Goal: Task Accomplishment & Management: Complete application form

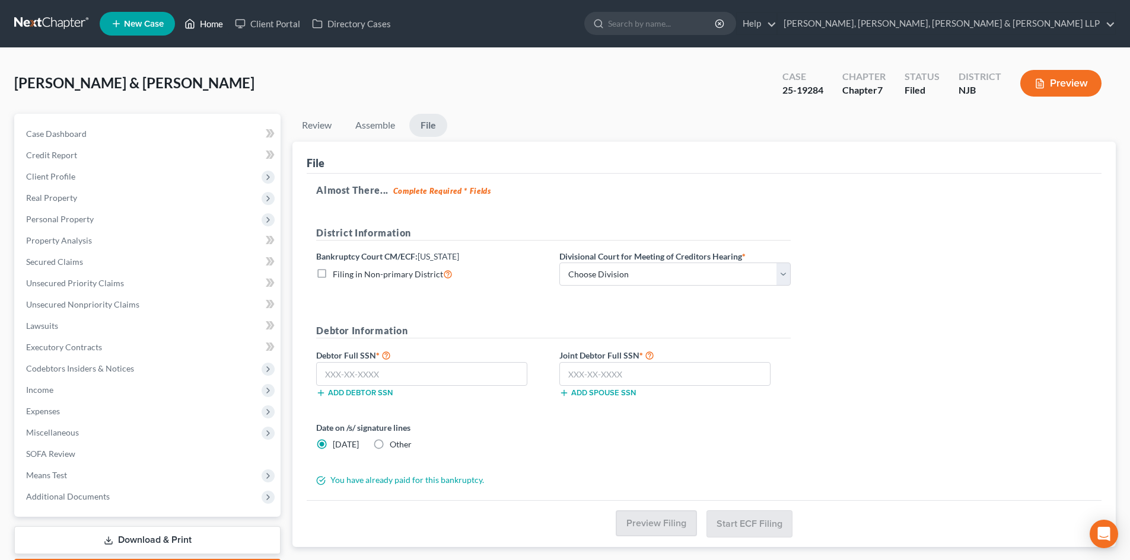
click at [217, 23] on link "Home" at bounding box center [204, 23] width 50 height 21
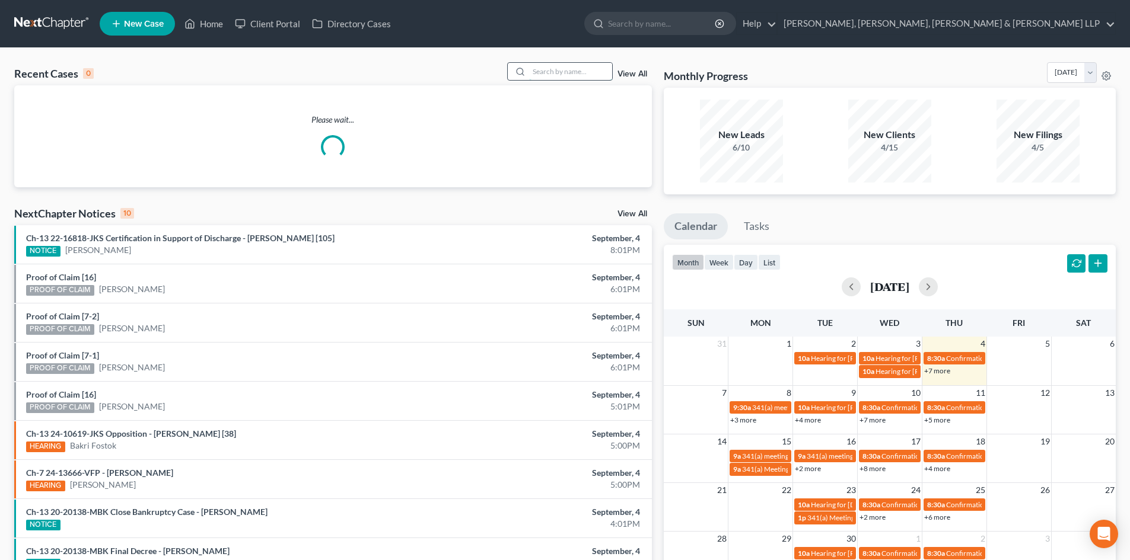
click at [579, 77] on input "search" at bounding box center [570, 71] width 83 height 17
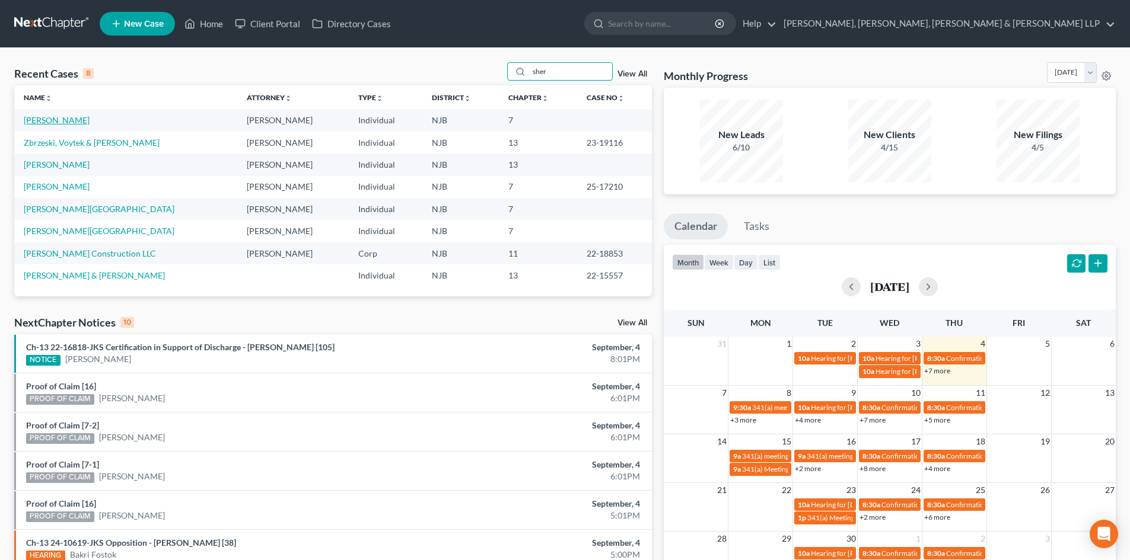
type input "sher"
click at [37, 119] on link "[PERSON_NAME]" at bounding box center [57, 120] width 66 height 10
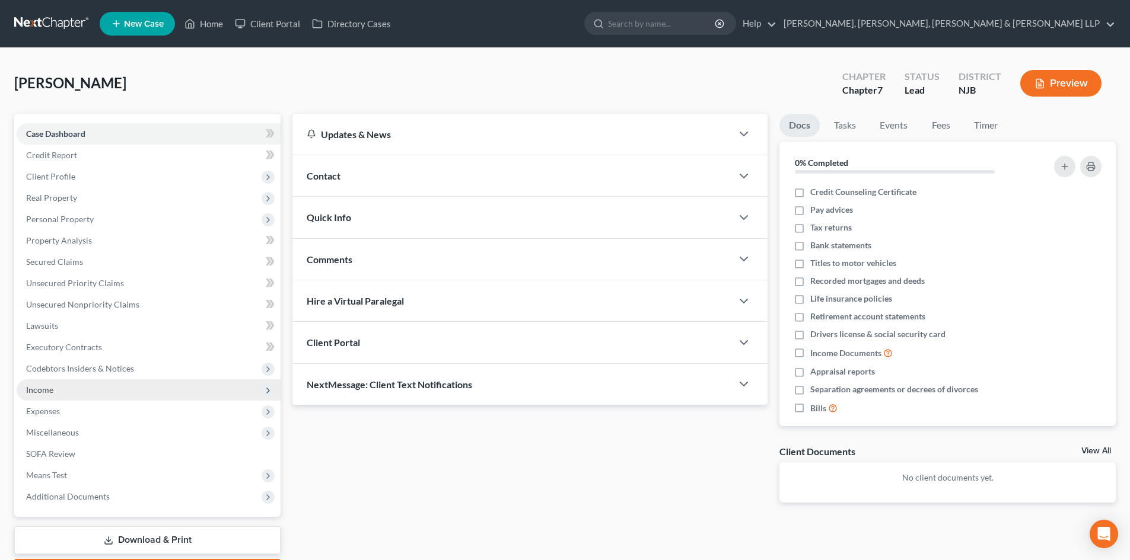
click at [72, 393] on span "Income" at bounding box center [149, 390] width 264 height 21
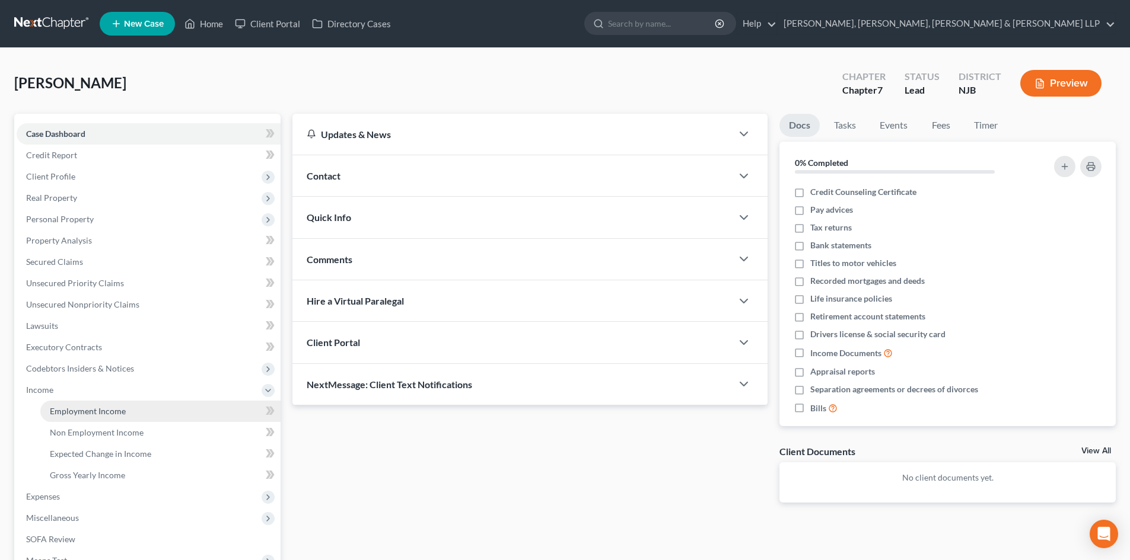
click at [94, 404] on link "Employment Income" at bounding box center [160, 411] width 240 height 21
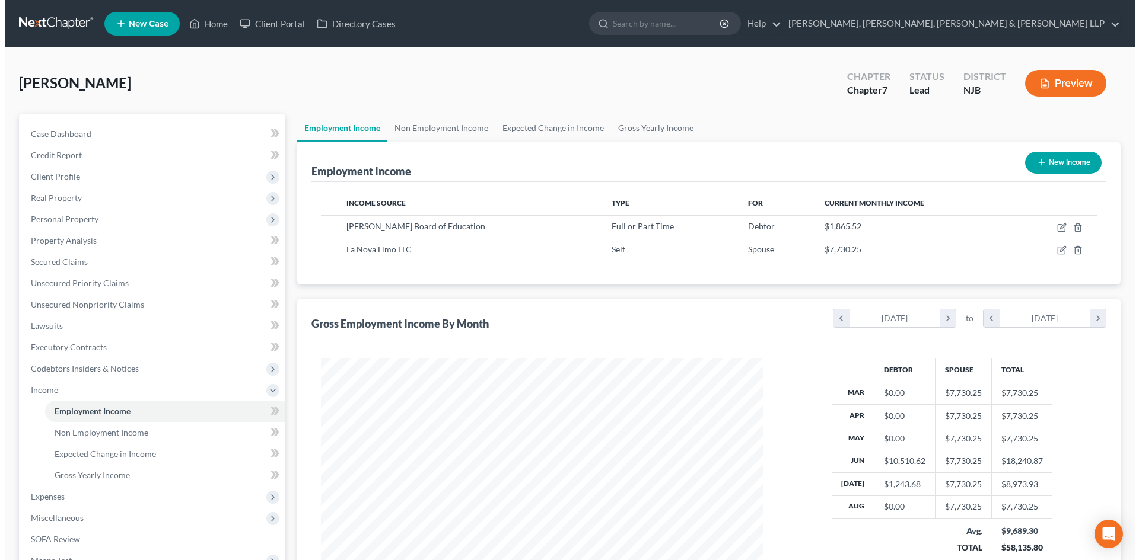
scroll to position [221, 466]
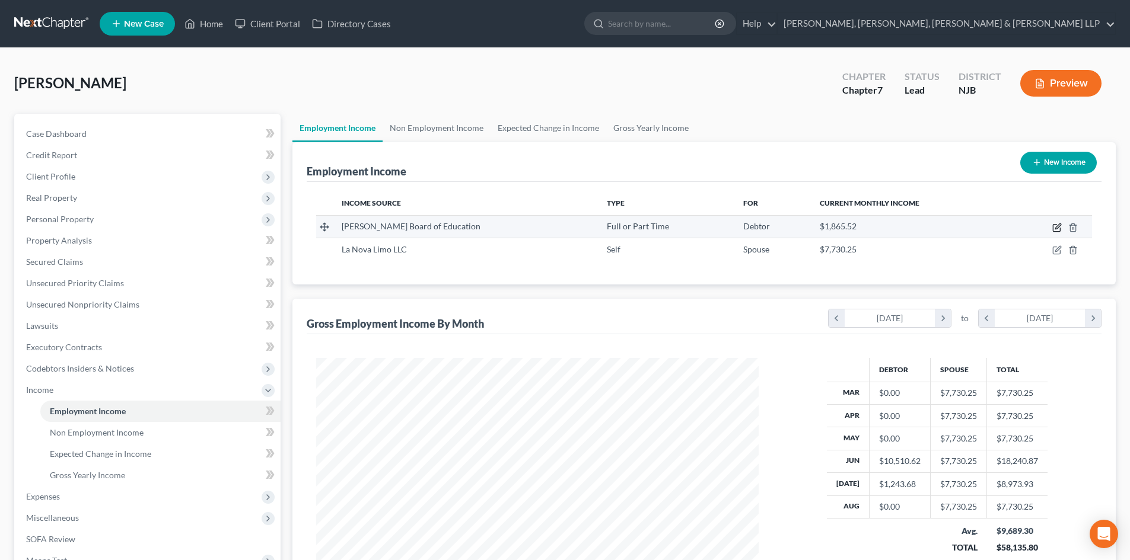
click at [1056, 225] on icon "button" at bounding box center [1056, 228] width 7 height 7
select select "0"
select select "33"
select select "1"
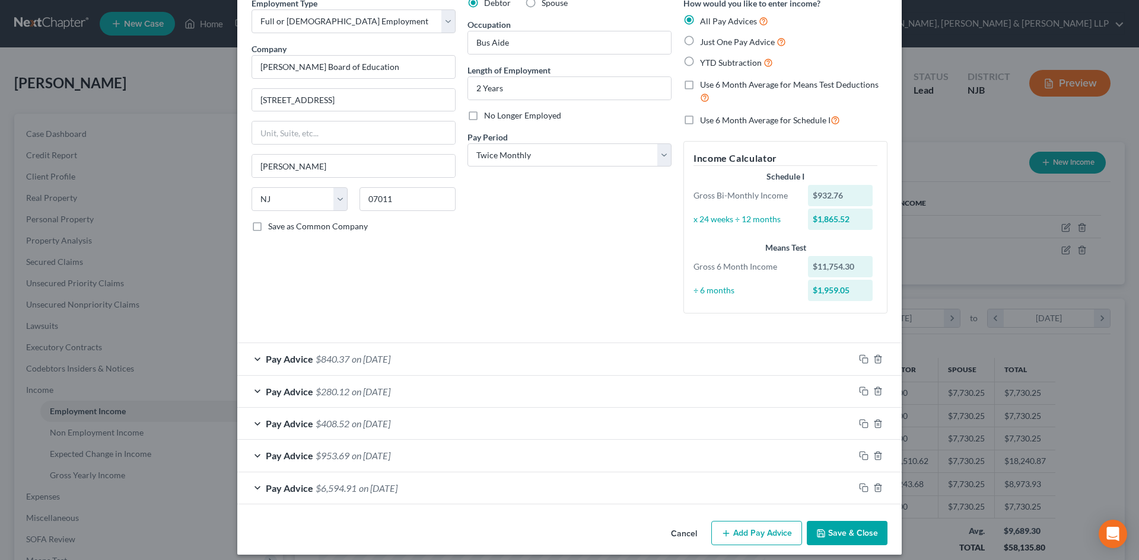
scroll to position [66, 0]
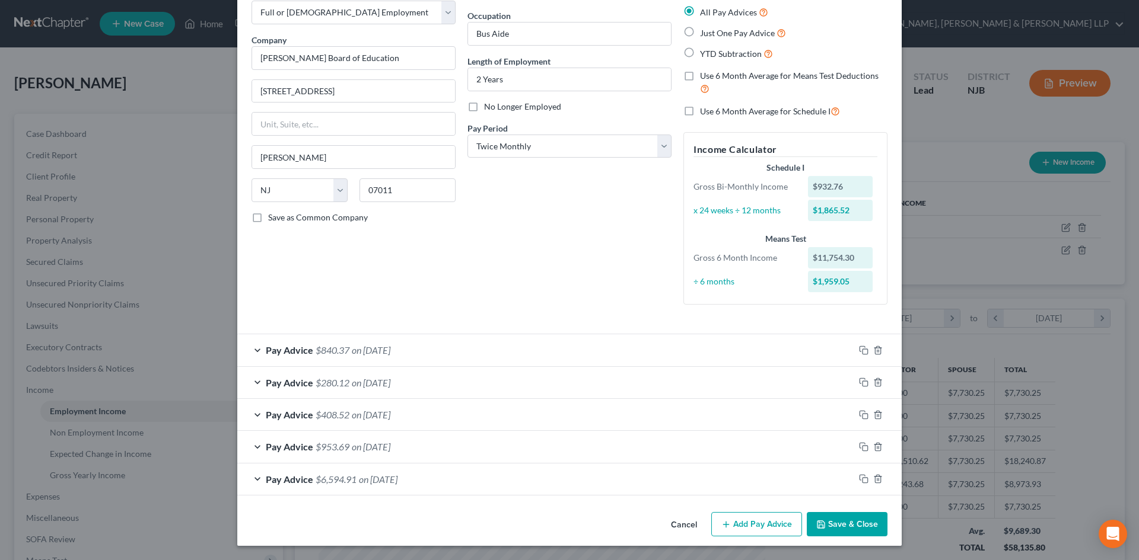
click at [772, 518] on button "Add Pay Advice" at bounding box center [756, 524] width 91 height 25
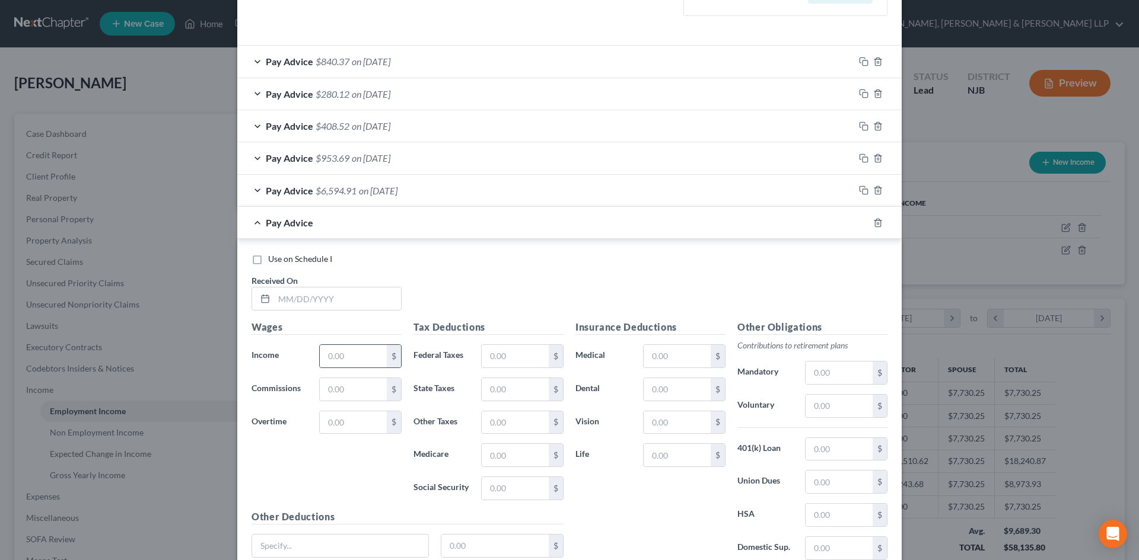
scroll to position [363, 0]
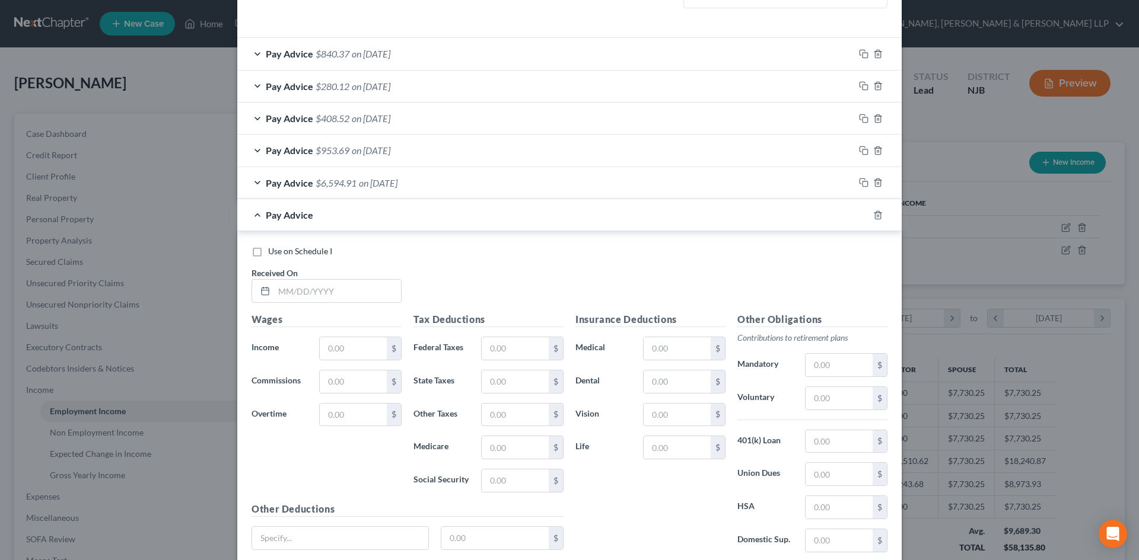
click at [348, 278] on div "Received On *" at bounding box center [327, 285] width 162 height 36
click at [347, 290] on input "text" at bounding box center [337, 291] width 127 height 23
type input "[DATE]"
click at [355, 352] on input "text" at bounding box center [353, 348] width 67 height 23
type input "155.46"
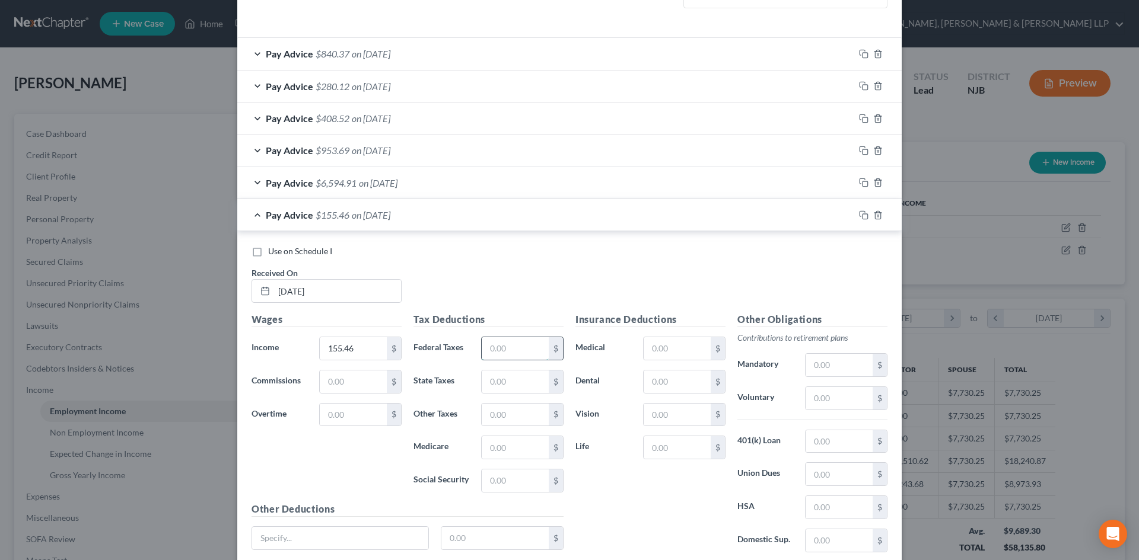
click at [517, 348] on input "text" at bounding box center [515, 348] width 67 height 23
type input "2.25"
click at [513, 385] on input "text" at bounding box center [515, 382] width 67 height 23
type input "2.33"
click at [486, 451] on input "text" at bounding box center [515, 448] width 67 height 23
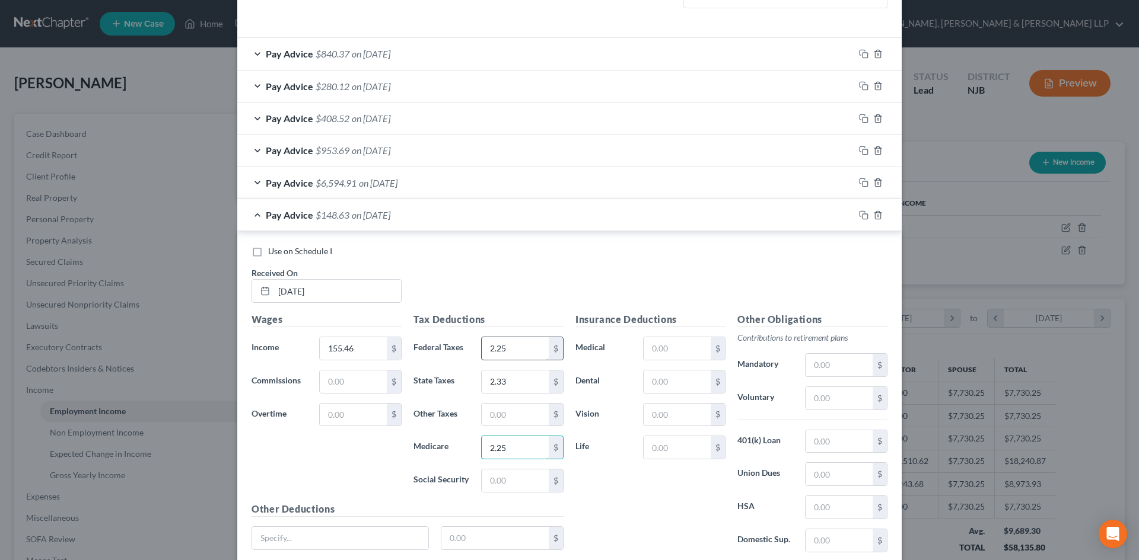
type input "2.25"
click at [512, 351] on input "2.25" at bounding box center [515, 348] width 67 height 23
click at [518, 476] on input "text" at bounding box center [515, 481] width 67 height 23
type input "9.64"
click at [519, 412] on input "text" at bounding box center [515, 415] width 67 height 23
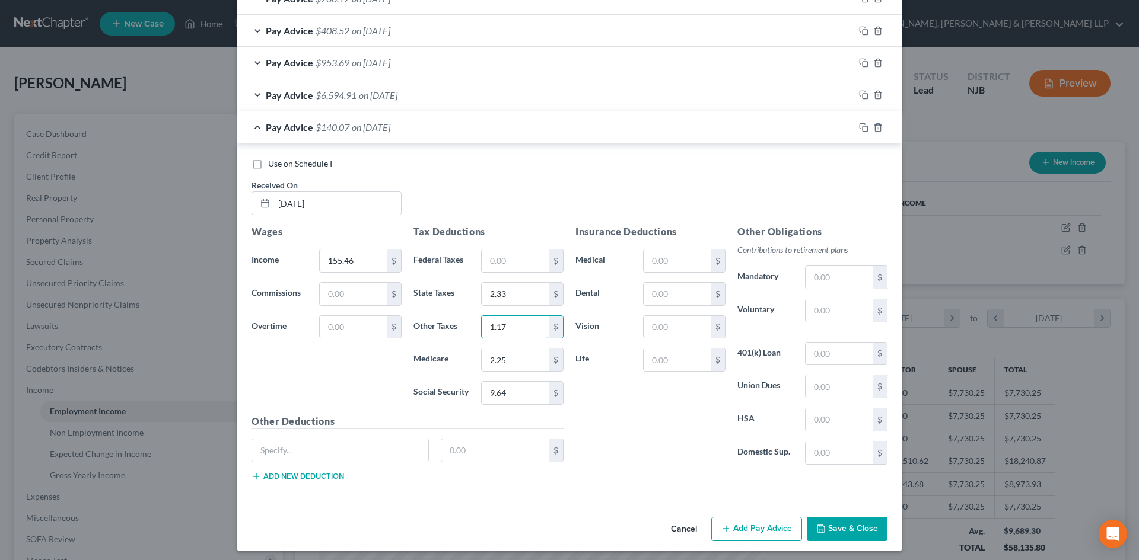
scroll to position [455, 0]
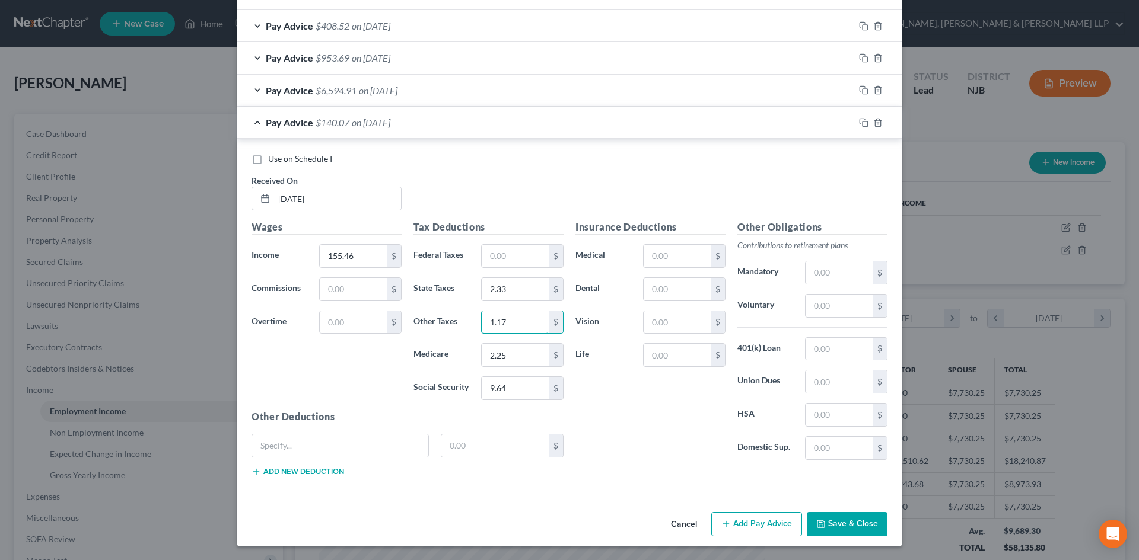
type input "1.17"
click at [728, 520] on button "Add Pay Advice" at bounding box center [756, 524] width 91 height 25
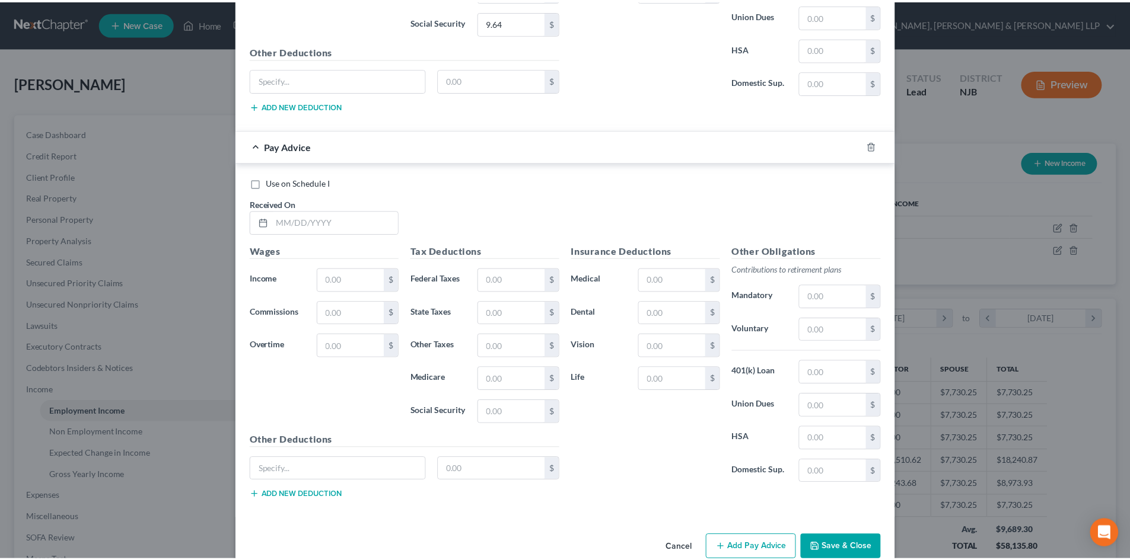
scroll to position [845, 0]
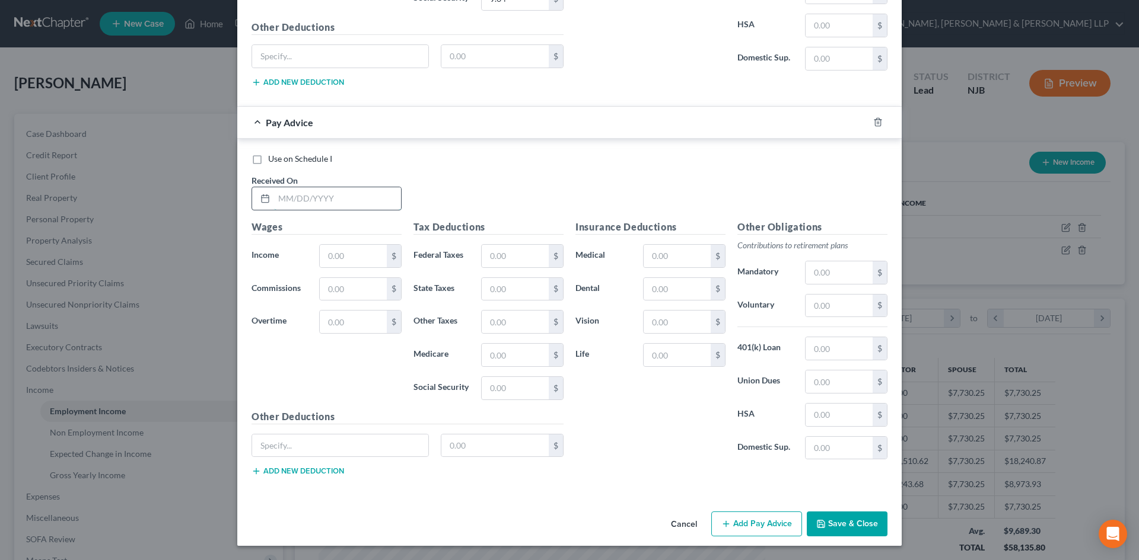
click at [291, 191] on input "text" at bounding box center [337, 198] width 127 height 23
type input "[DATE]"
click at [337, 259] on input "text" at bounding box center [353, 256] width 67 height 23
type input "9"
type input "932.76"
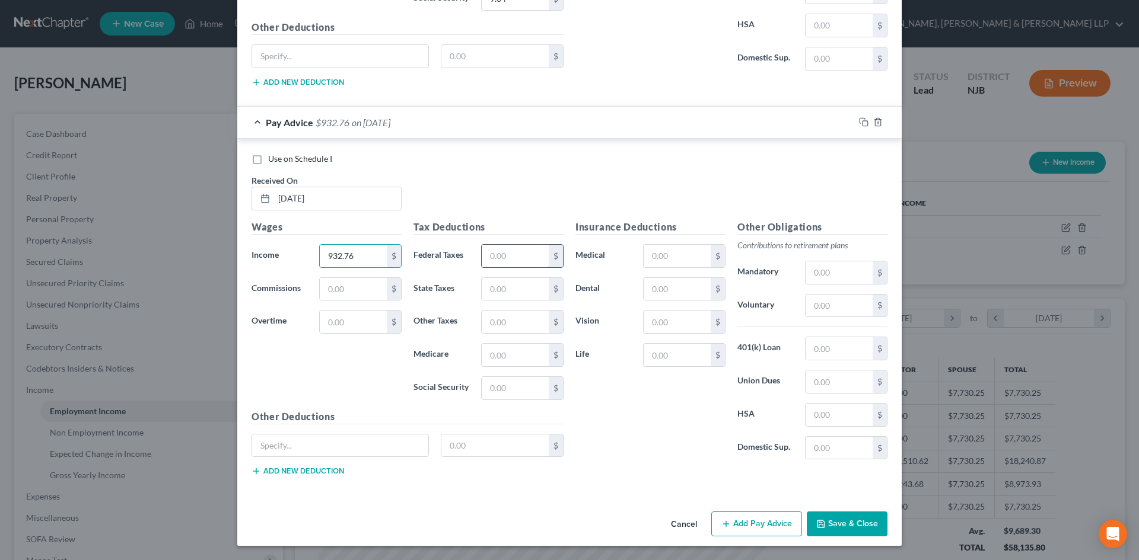
click at [514, 256] on input "text" at bounding box center [515, 256] width 67 height 23
click at [492, 287] on input "text" at bounding box center [515, 289] width 67 height 23
type input "13.99"
click at [507, 365] on input "text" at bounding box center [515, 355] width 67 height 23
type input "13.53"
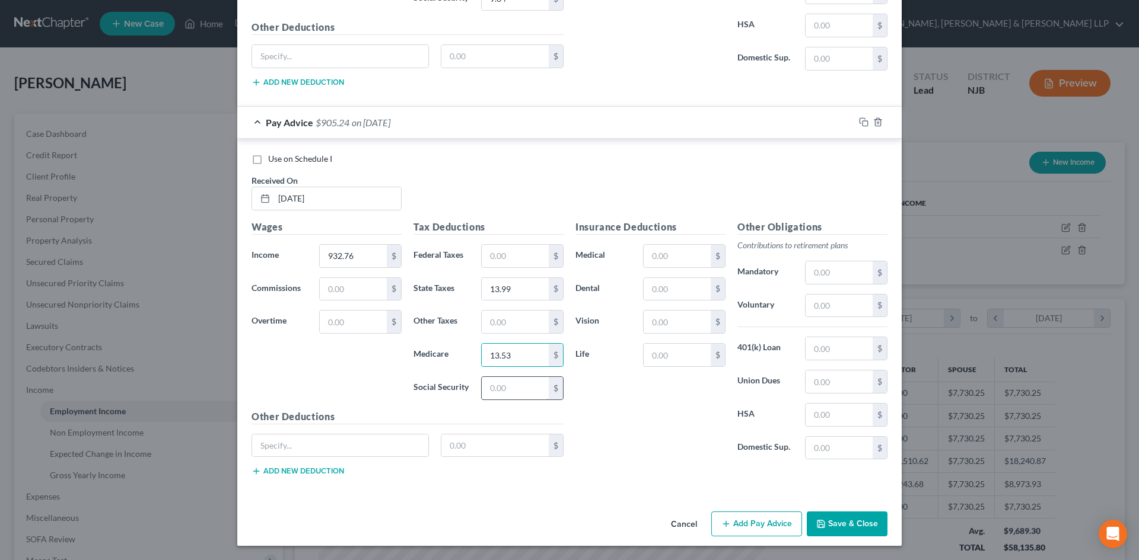
click at [504, 385] on input "text" at bounding box center [515, 388] width 67 height 23
type input "57.83"
click at [514, 316] on input "text" at bounding box center [515, 322] width 67 height 23
type input "7.04"
click at [843, 525] on button "Save & Close" at bounding box center [847, 524] width 81 height 25
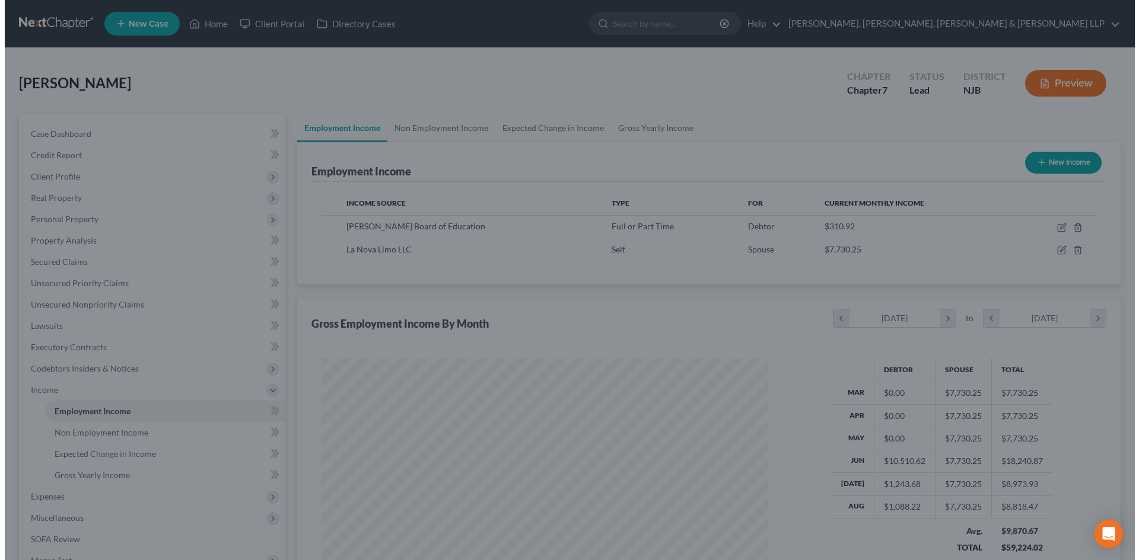
scroll to position [592858, 592613]
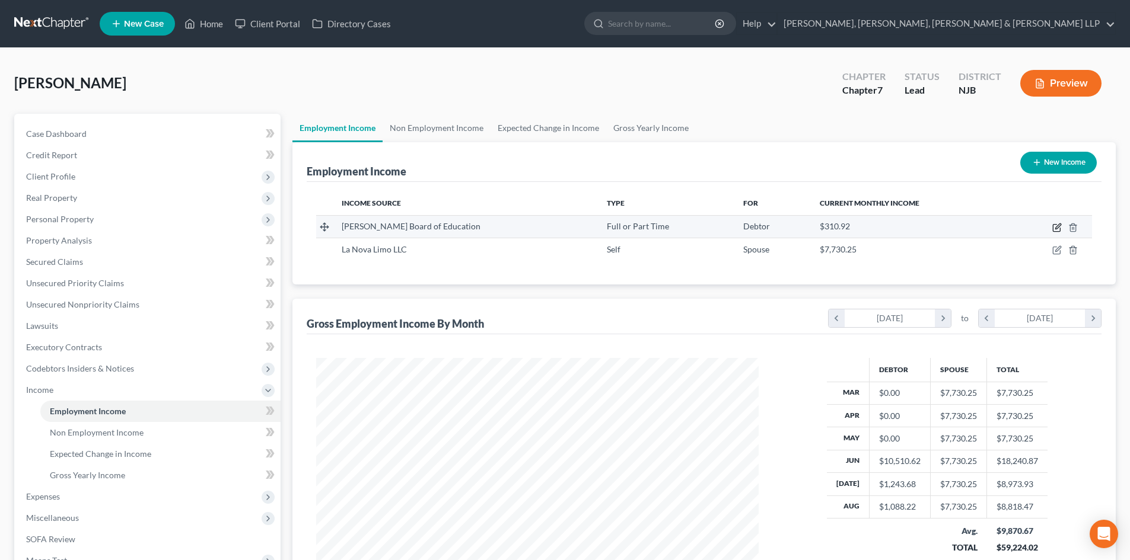
click at [1059, 225] on icon "button" at bounding box center [1057, 226] width 5 height 5
select select "0"
select select "33"
select select "1"
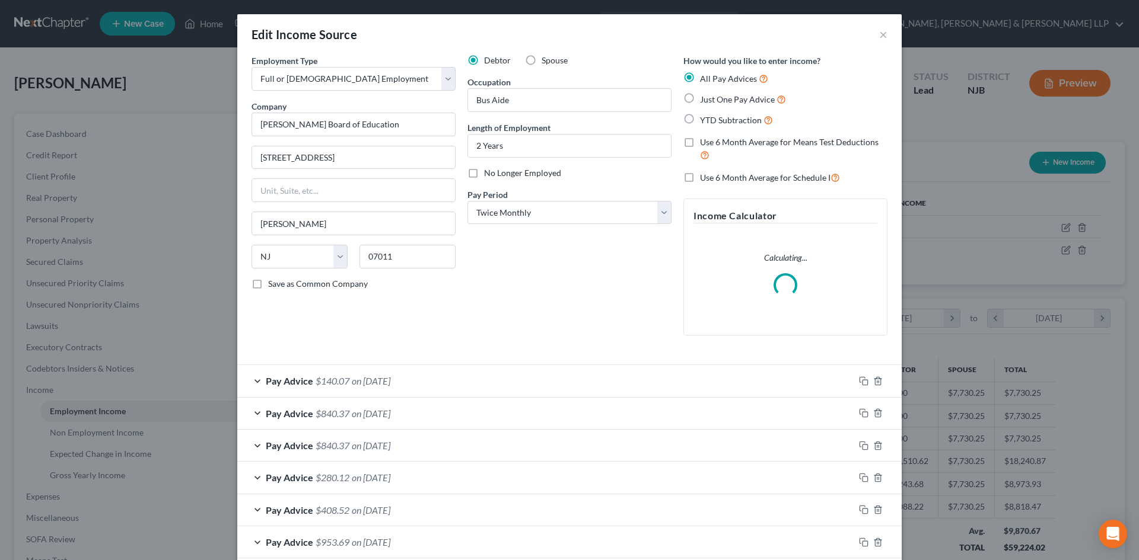
scroll to position [95, 0]
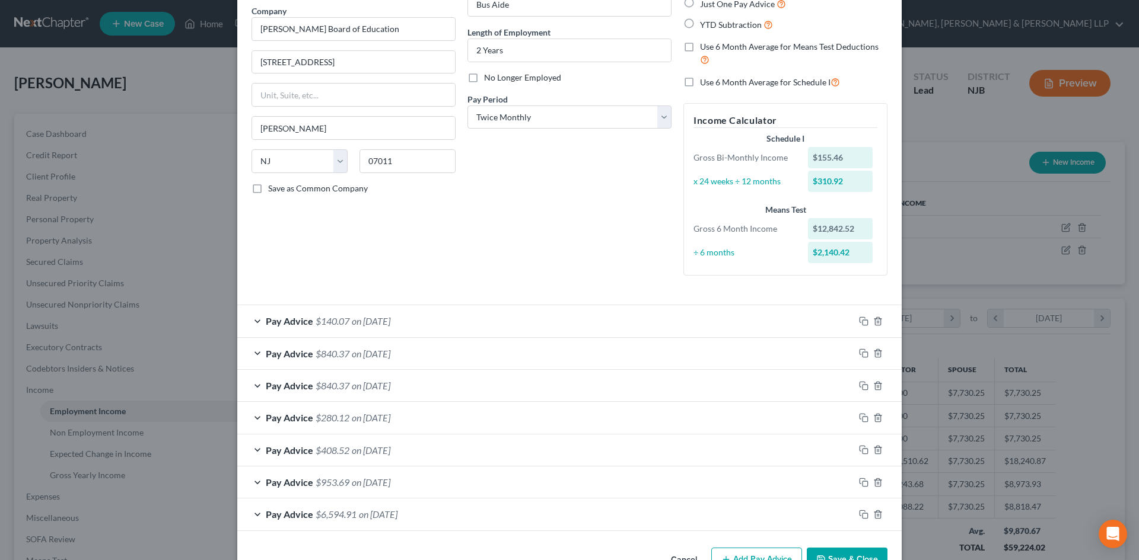
click at [747, 523] on div "Pay Advice $6,594.91 on [DATE]" at bounding box center [545, 514] width 617 height 31
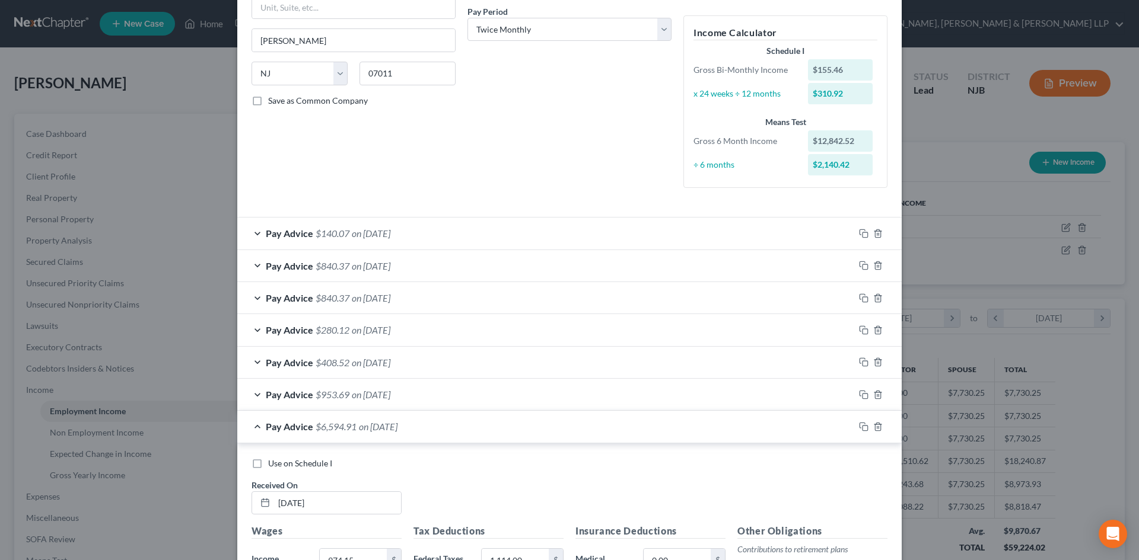
scroll to position [214, 0]
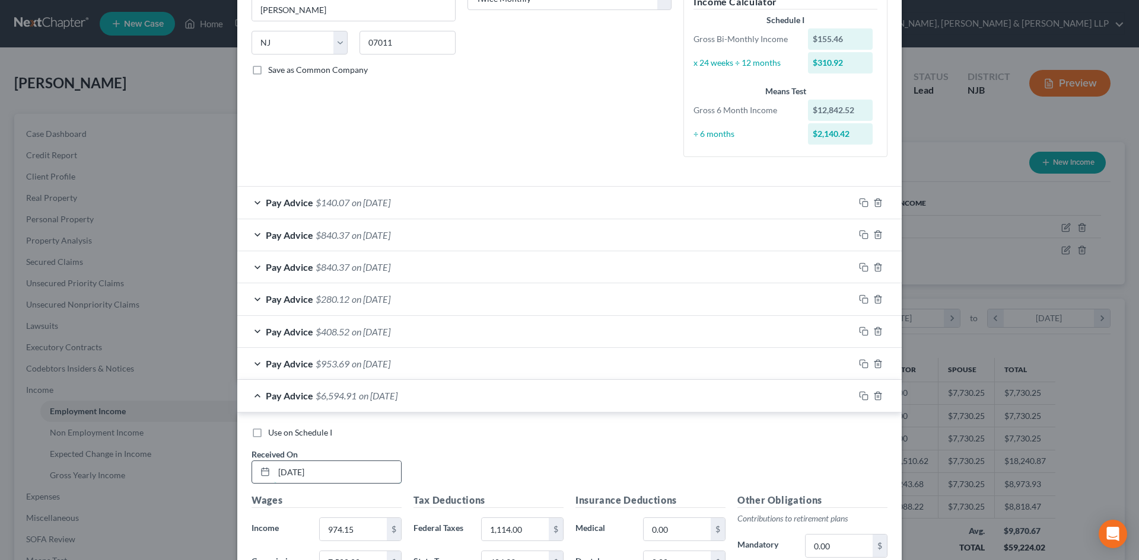
click at [331, 478] on input "[DATE]" at bounding box center [337, 472] width 127 height 23
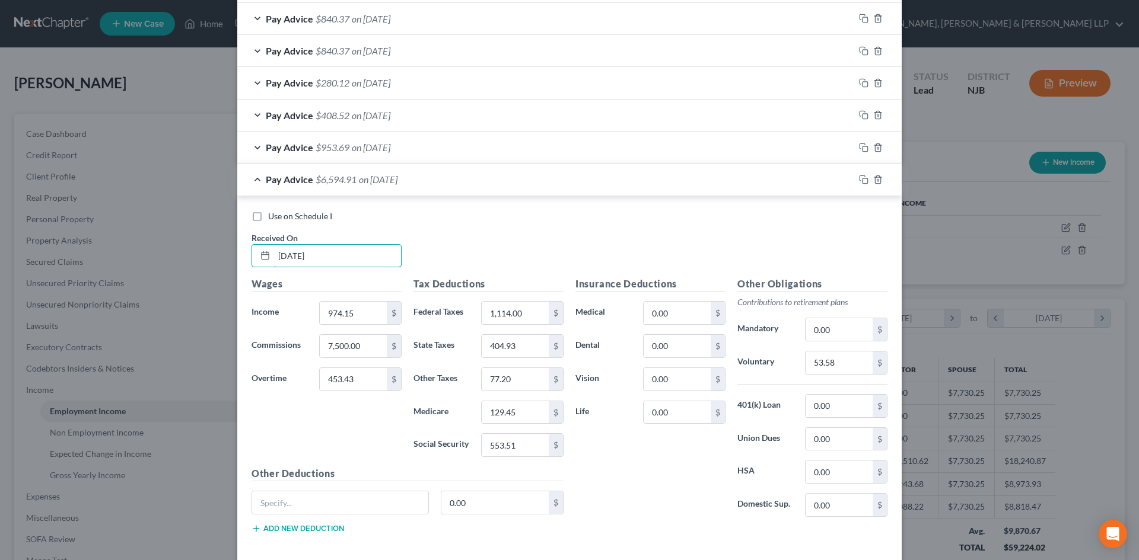
scroll to position [488, 0]
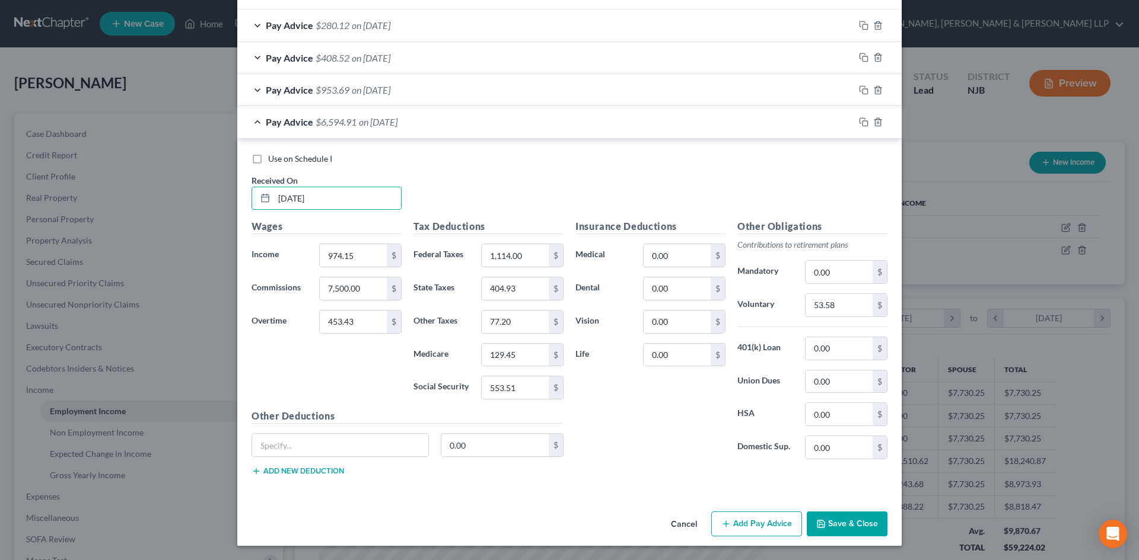
click at [739, 520] on button "Add Pay Advice" at bounding box center [756, 524] width 91 height 25
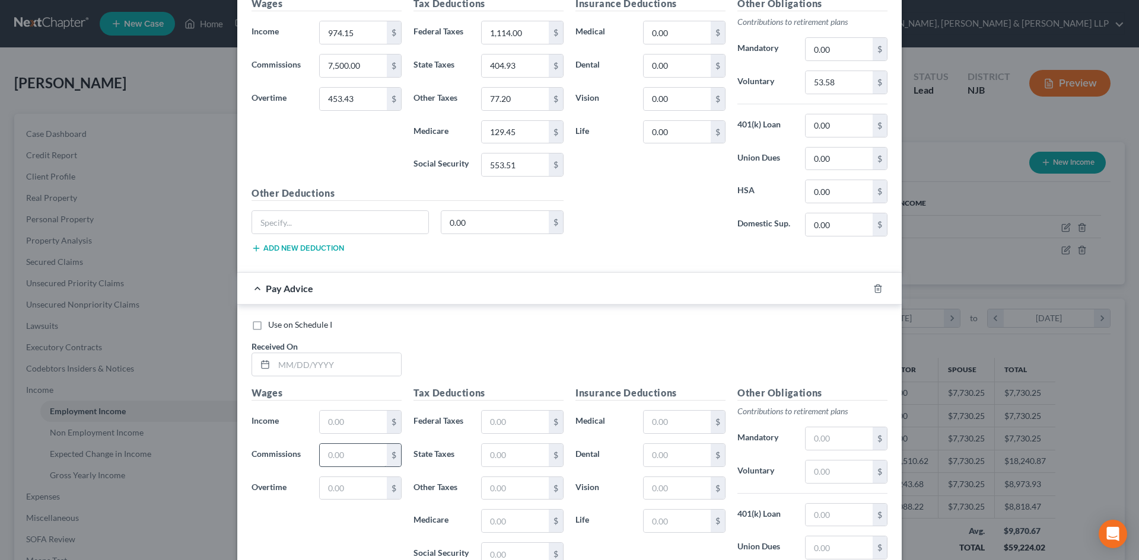
scroll to position [785, 0]
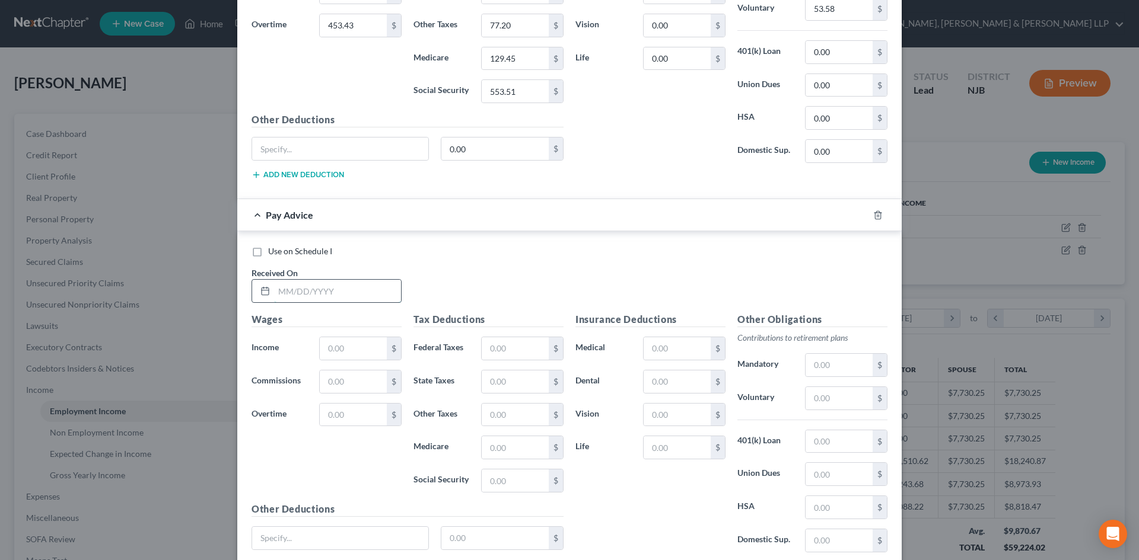
click at [329, 294] on input "text" at bounding box center [337, 291] width 127 height 23
type input "[DATE]"
drag, startPoint x: 327, startPoint y: 343, endPoint x: 316, endPoint y: 340, distance: 11.7
click at [327, 343] on input "text" at bounding box center [353, 348] width 67 height 23
type input "492.29"
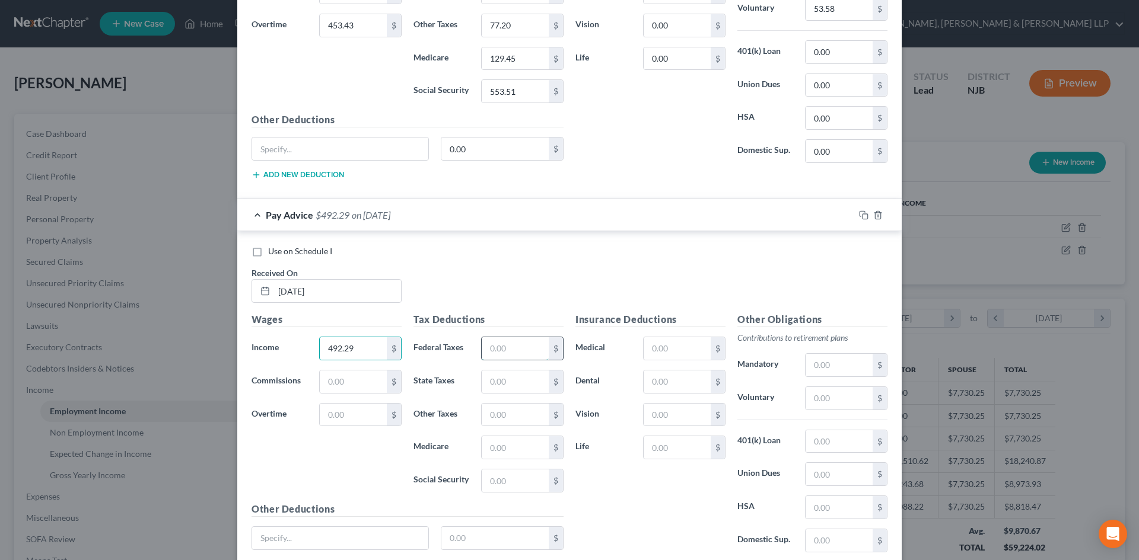
click at [526, 347] on input "text" at bounding box center [515, 348] width 67 height 23
click at [490, 379] on input "text" at bounding box center [515, 382] width 67 height 23
type input "24.33"
click at [513, 450] on input "text" at bounding box center [515, 448] width 67 height 23
type input "21.26"
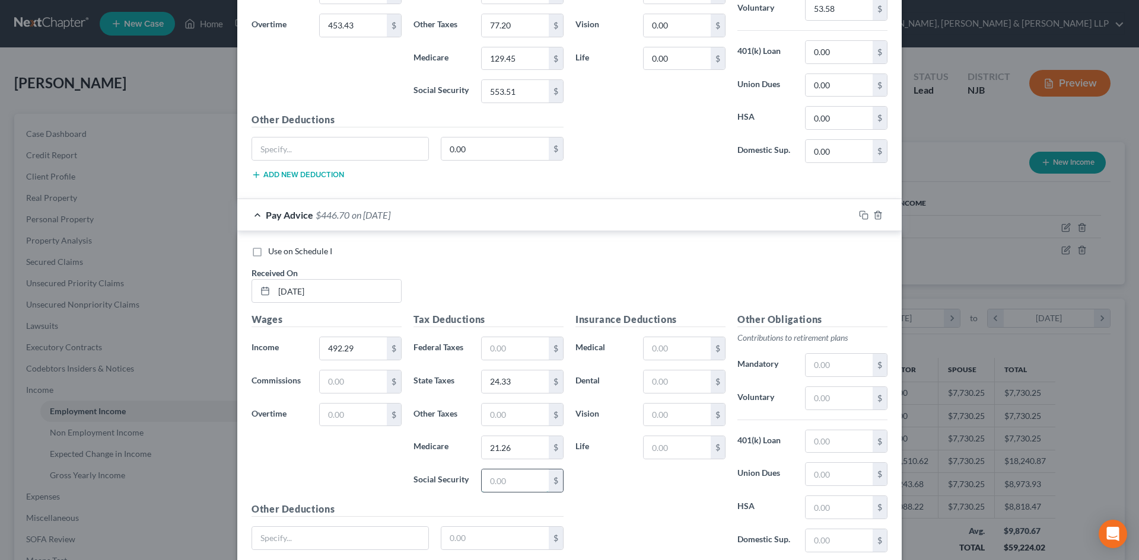
click at [520, 485] on input "text" at bounding box center [515, 481] width 67 height 23
type input "90.92"
click at [836, 394] on input "text" at bounding box center [838, 398] width 67 height 23
type input "53.58"
click at [488, 416] on input "text" at bounding box center [515, 415] width 67 height 23
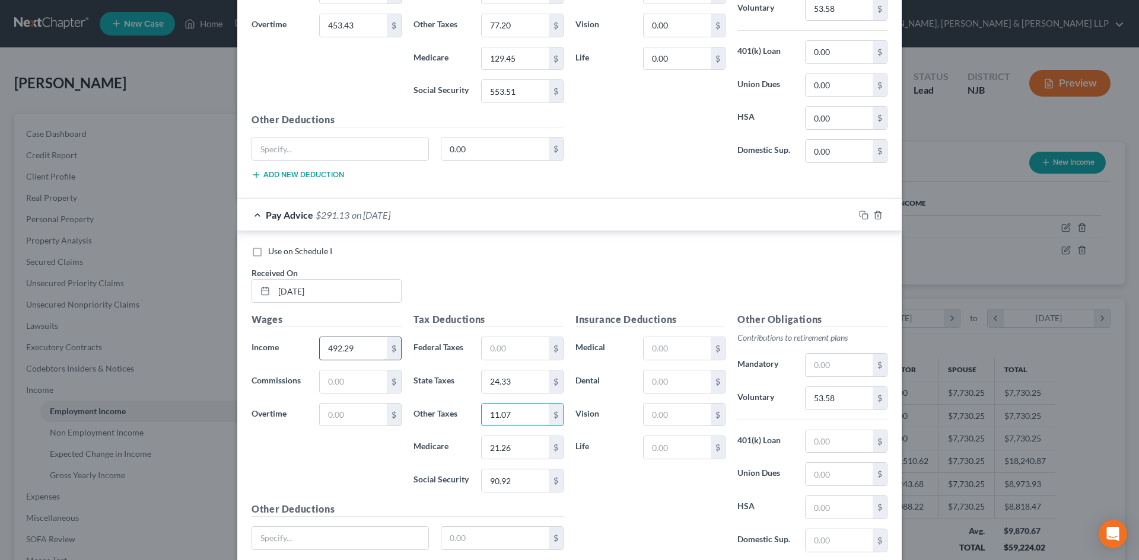
type input "11.07"
click at [355, 343] on input "492.29" at bounding box center [353, 348] width 67 height 23
drag, startPoint x: 316, startPoint y: 349, endPoint x: 247, endPoint y: 349, distance: 69.4
click at [247, 349] on div "Income * 974.15 $" at bounding box center [327, 349] width 162 height 24
click at [365, 352] on input "492.29" at bounding box center [353, 348] width 67 height 23
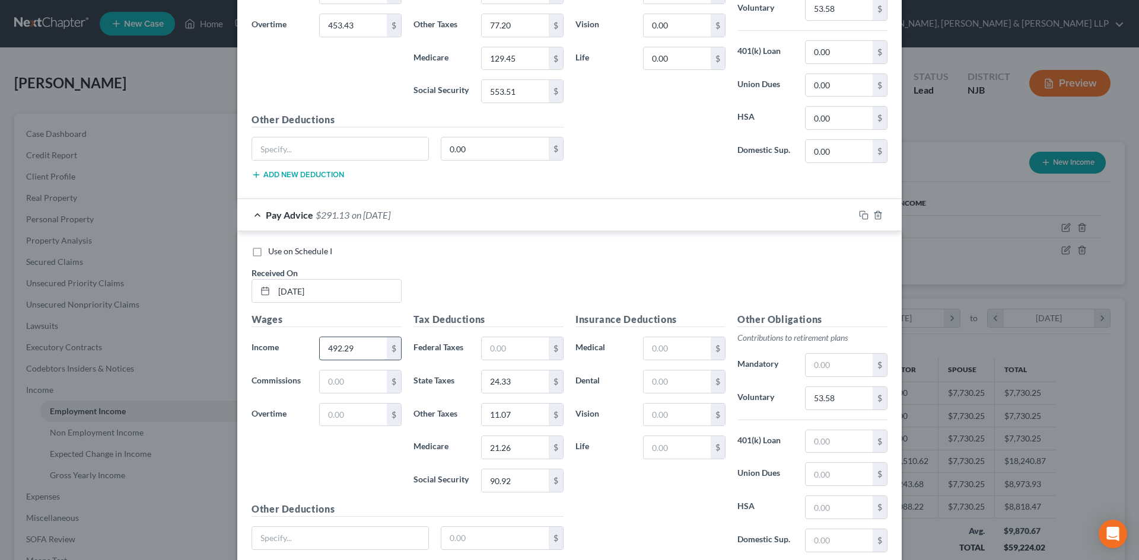
paste input "1,466.44"
drag, startPoint x: 348, startPoint y: 348, endPoint x: 290, endPoint y: 348, distance: 58.1
click at [290, 348] on div "Income * 492.29 $" at bounding box center [327, 349] width 162 height 24
paste input "1,466.44"
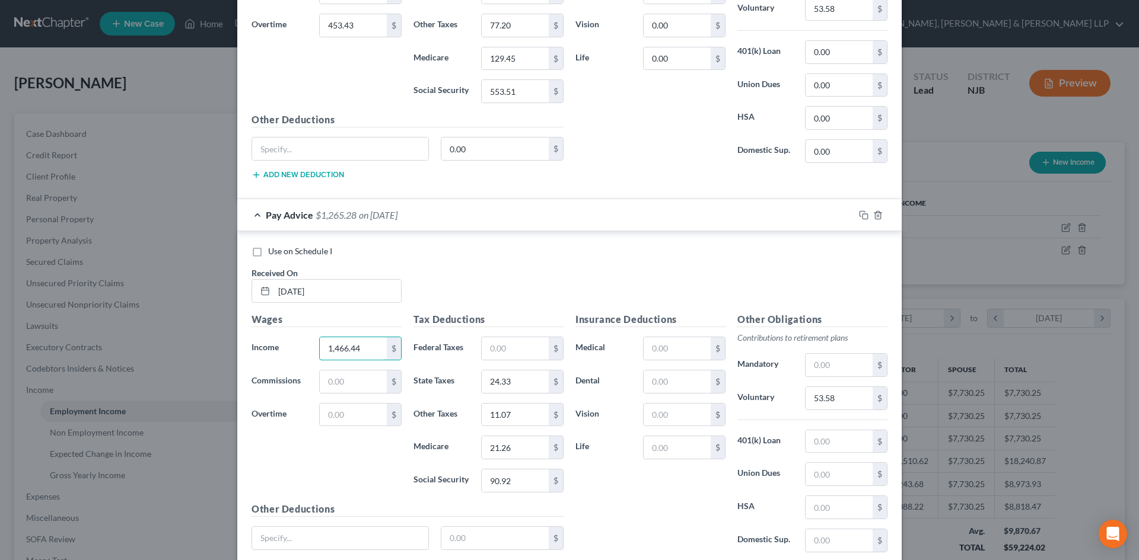
type input "1,466.44"
click at [371, 337] on input "1,466.44" at bounding box center [353, 348] width 67 height 23
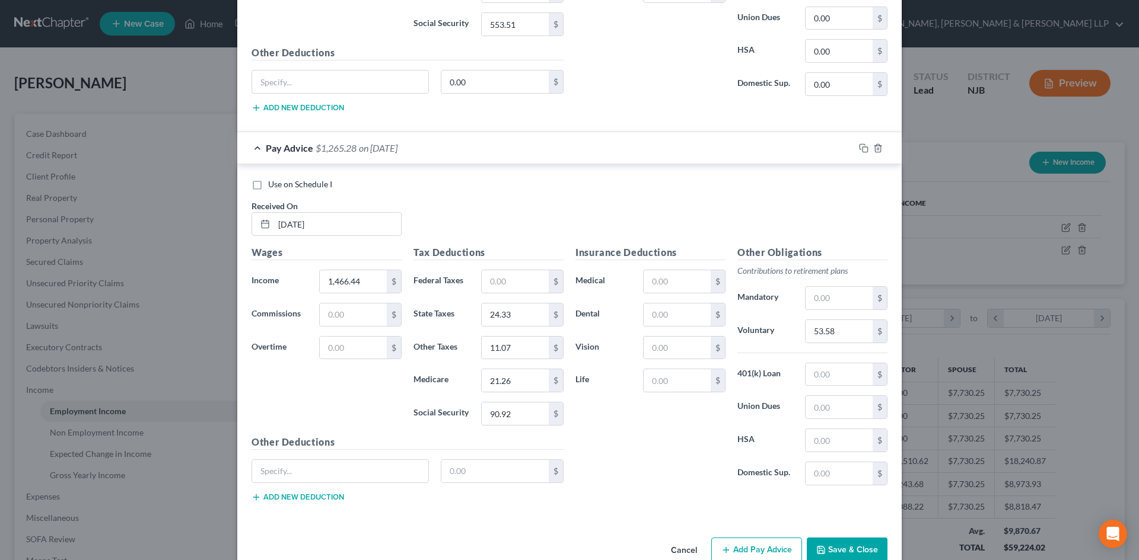
scroll to position [877, 0]
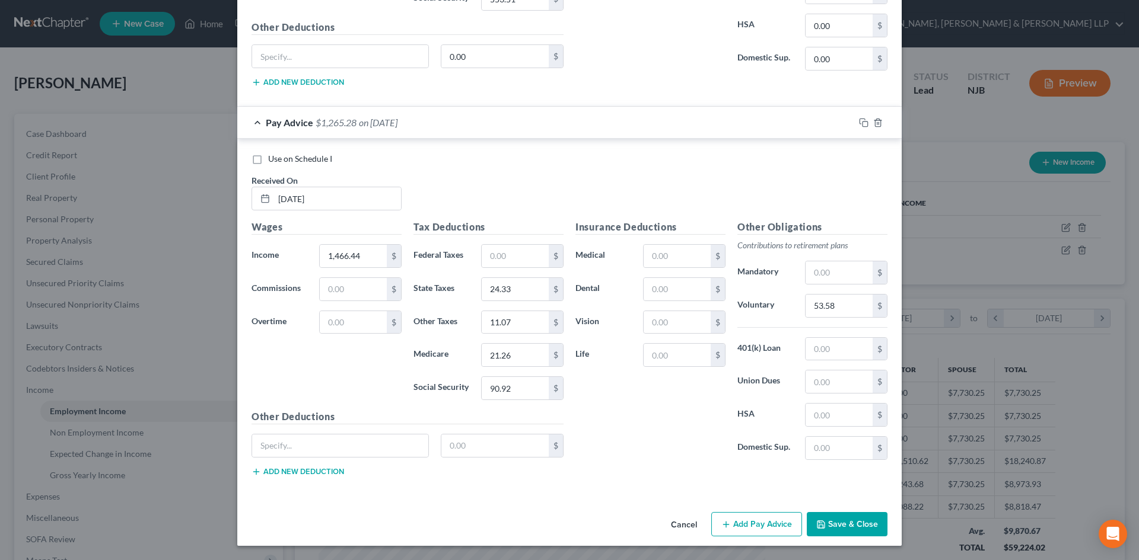
click at [733, 533] on button "Add Pay Advice" at bounding box center [756, 524] width 91 height 25
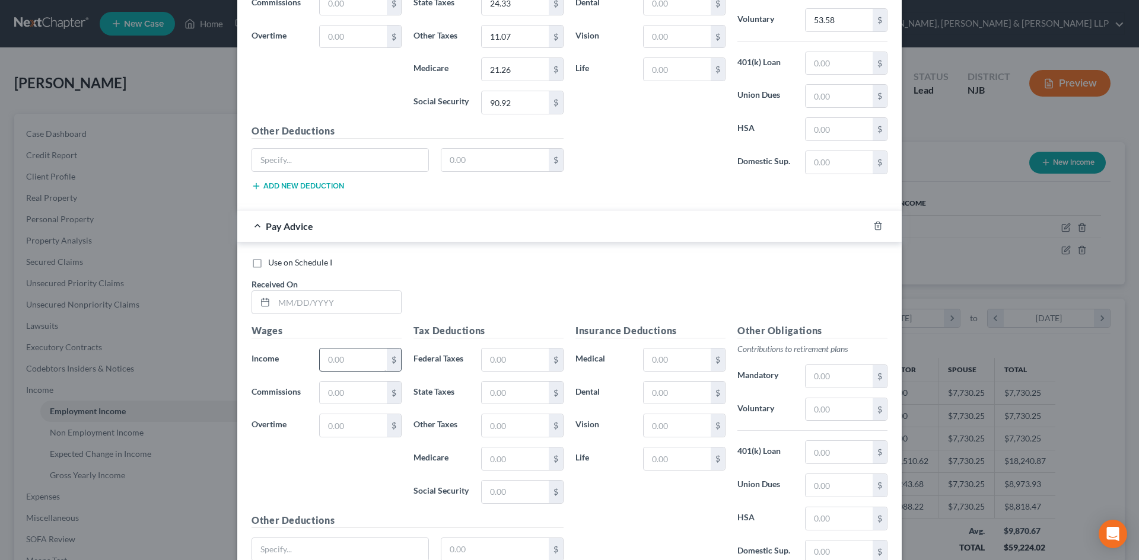
scroll to position [1174, 0]
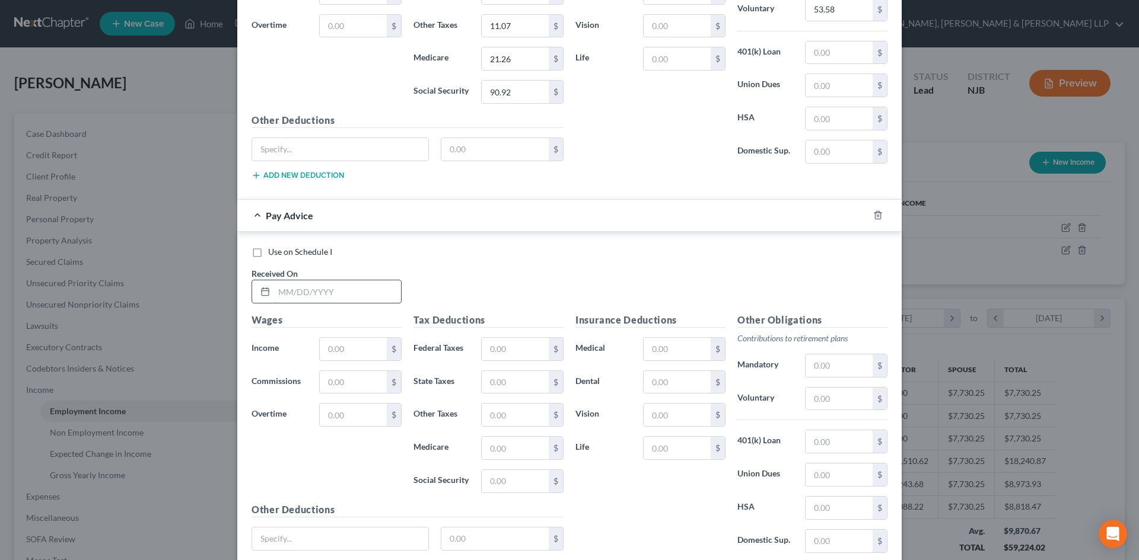
click at [326, 288] on input "text" at bounding box center [337, 292] width 127 height 23
type input "[DATE]"
click at [354, 350] on input "text" at bounding box center [353, 349] width 67 height 23
drag, startPoint x: 351, startPoint y: 348, endPoint x: 261, endPoint y: 348, distance: 89.6
click at [261, 348] on div "Income * 4 $" at bounding box center [327, 349] width 162 height 24
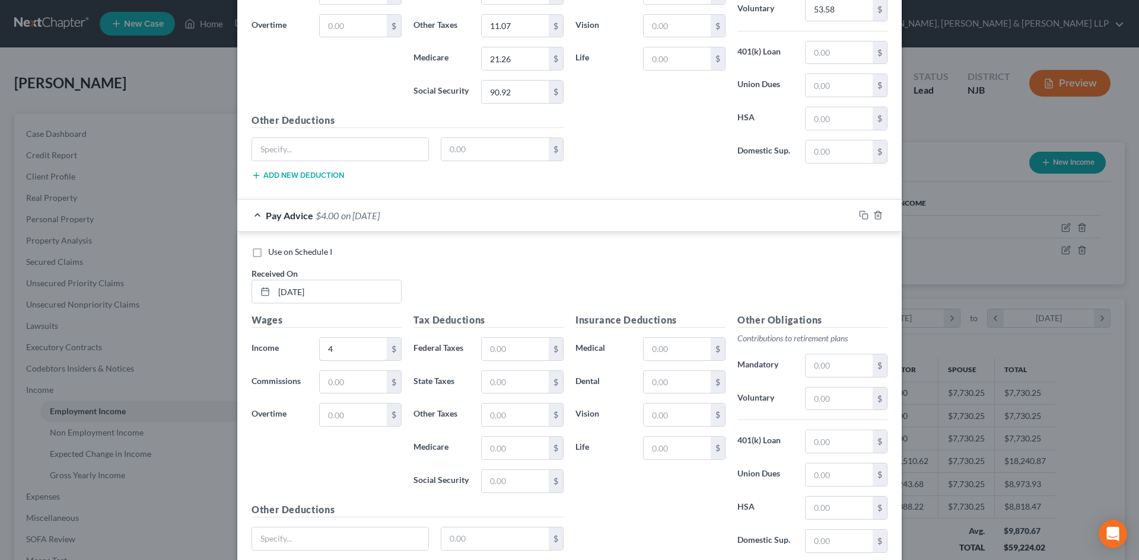
drag, startPoint x: 358, startPoint y: 349, endPoint x: 767, endPoint y: 540, distance: 451.8
click at [358, 349] on input "4" at bounding box center [353, 349] width 67 height 23
click at [361, 351] on input "4" at bounding box center [353, 349] width 67 height 23
type input "41,595.99"
click at [517, 352] on input "text" at bounding box center [515, 349] width 67 height 23
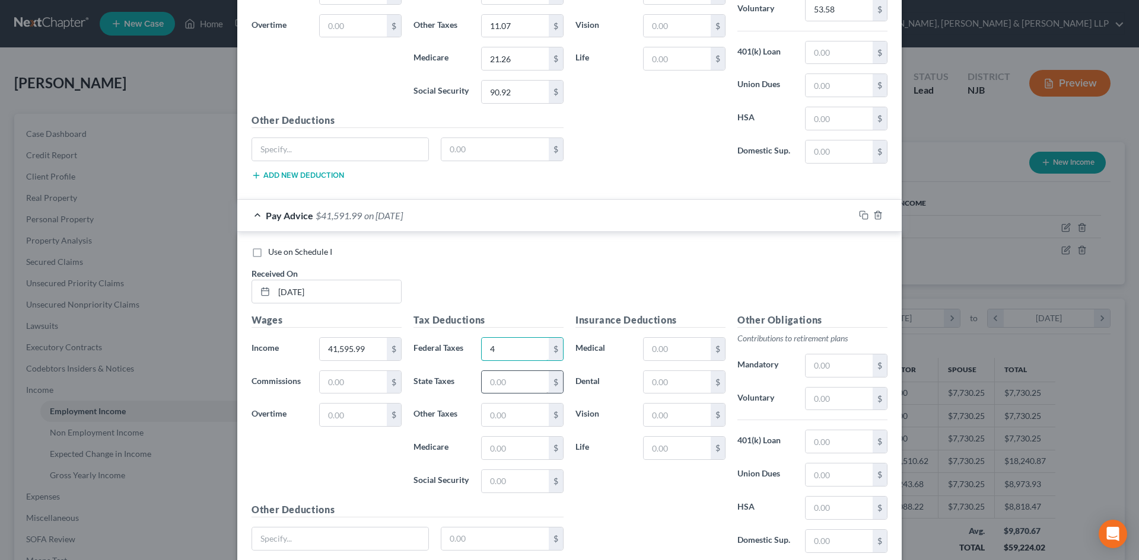
type input "4"
click at [491, 380] on input "text" at bounding box center [515, 382] width 67 height 23
type input "26.92"
click at [492, 445] on input "text" at bounding box center [515, 448] width 67 height 23
type input "23.14"
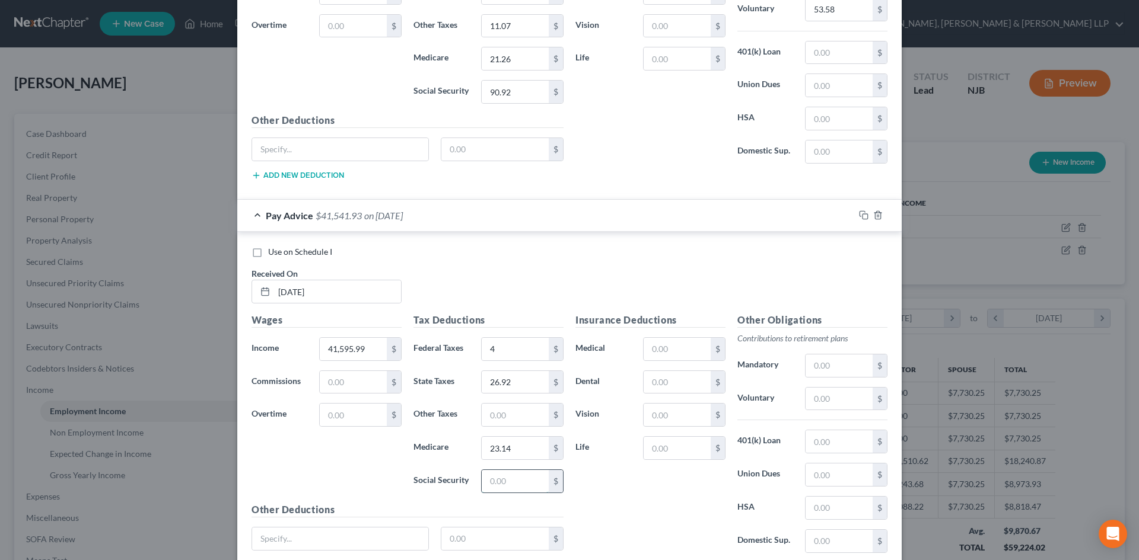
click at [487, 476] on input "text" at bounding box center [515, 481] width 67 height 23
type input "9"
type input "98.95"
click at [810, 397] on input "text" at bounding box center [838, 399] width 67 height 23
type input "53.58"
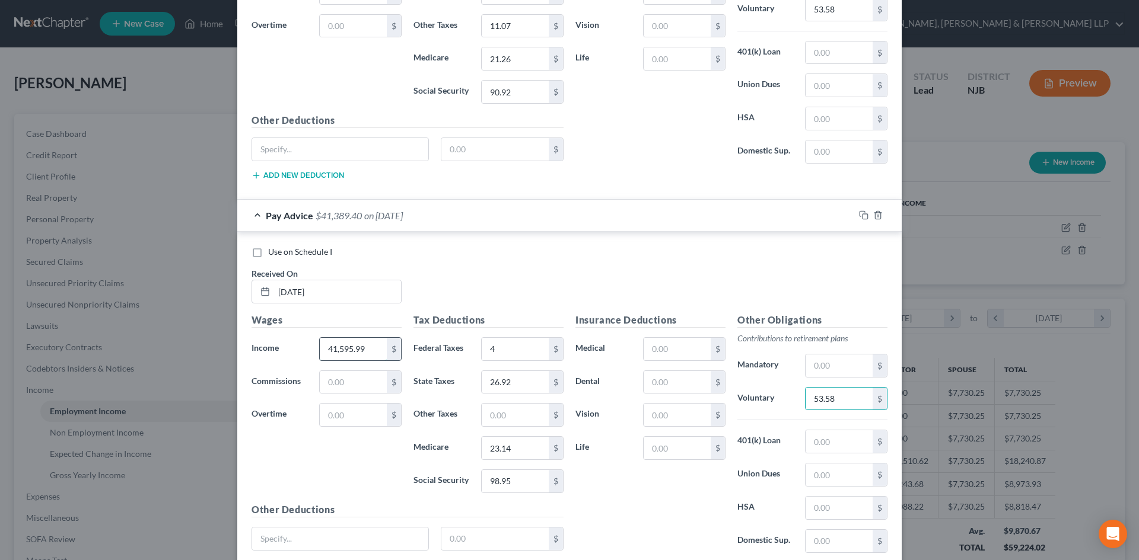
click at [329, 347] on input "41,595.99" at bounding box center [353, 349] width 67 height 23
click at [329, 349] on input "41,595.99" at bounding box center [353, 349] width 67 height 23
click at [328, 352] on input "41,595.99" at bounding box center [353, 349] width 67 height 23
click at [326, 351] on input "41,595.99" at bounding box center [353, 349] width 67 height 23
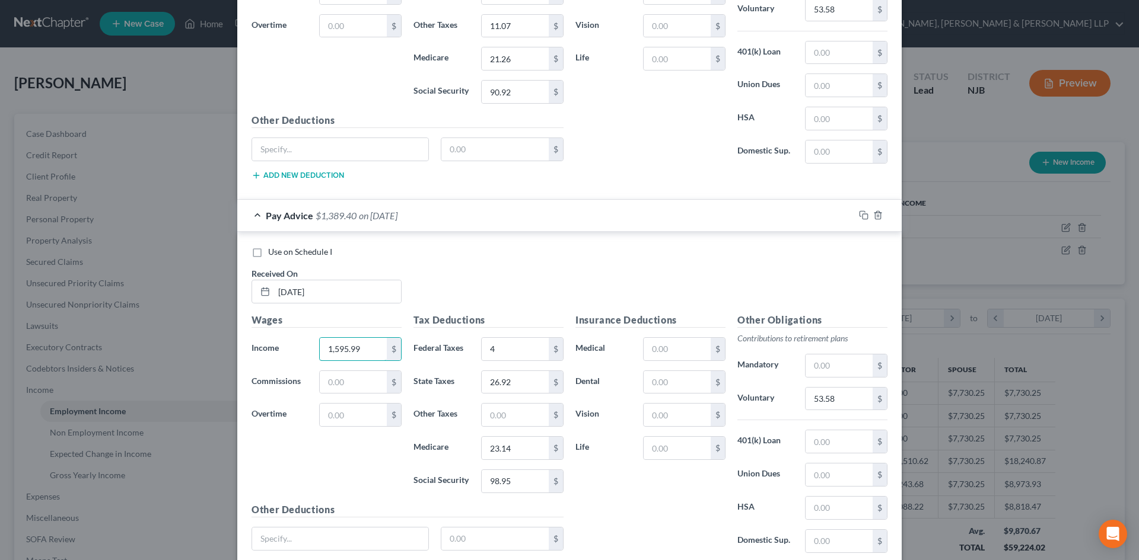
type input "1,595.99"
click at [500, 419] on input "text" at bounding box center [515, 415] width 67 height 23
click at [512, 409] on input "12.05" at bounding box center [515, 415] width 67 height 23
type input "1"
type input "21.85"
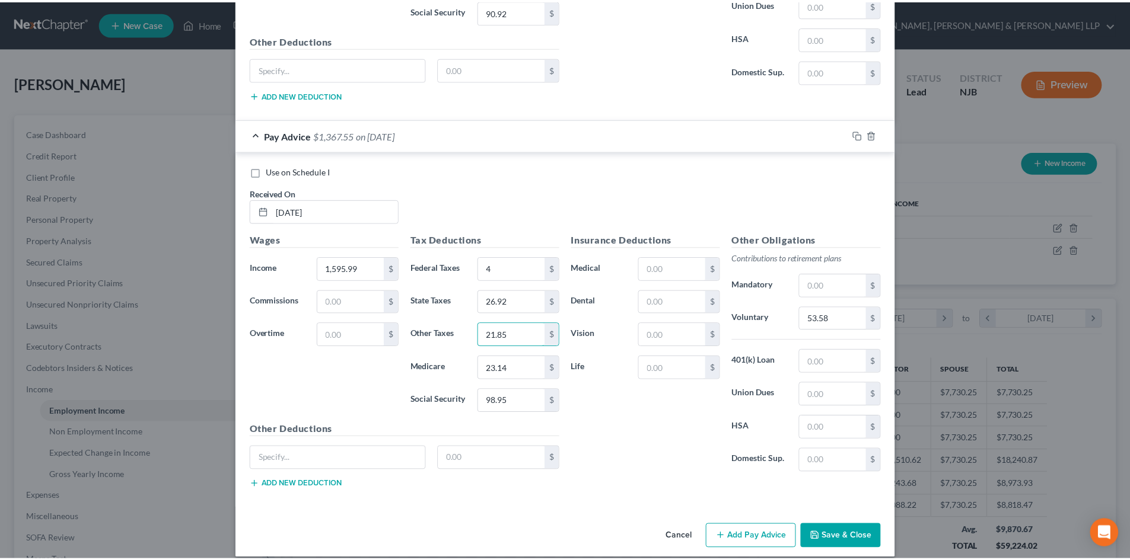
scroll to position [1267, 0]
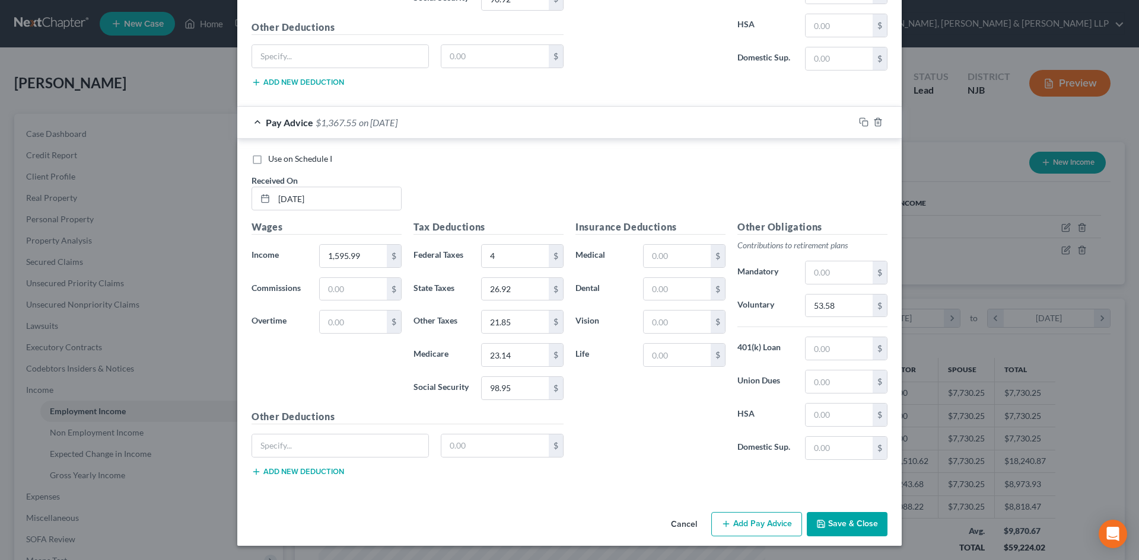
click at [854, 524] on button "Save & Close" at bounding box center [847, 524] width 81 height 25
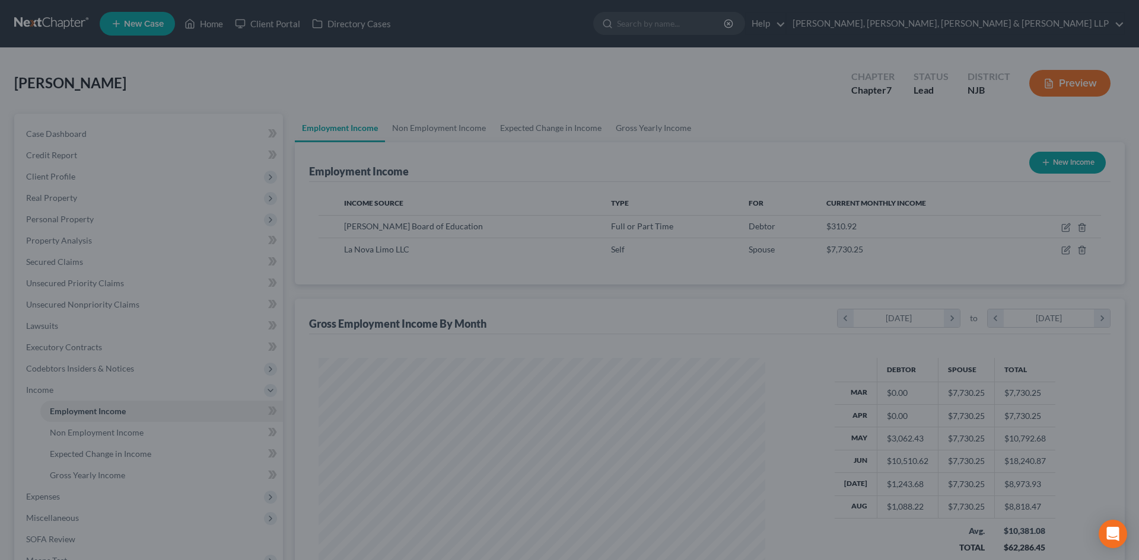
scroll to position [592858, 592613]
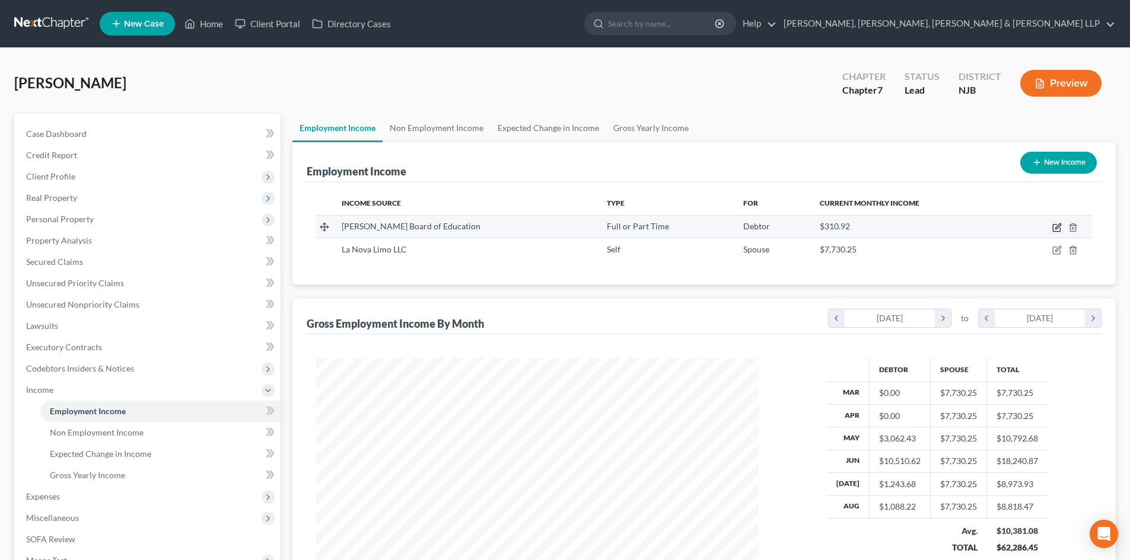
click at [1056, 226] on icon "button" at bounding box center [1056, 227] width 9 height 9
select select "0"
select select "33"
select select "1"
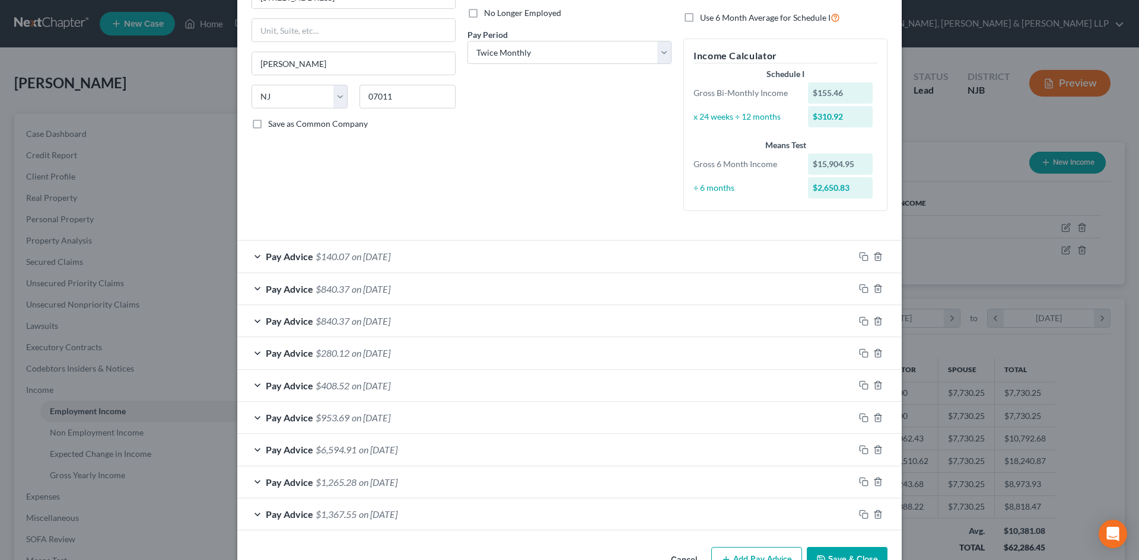
scroll to position [196, 0]
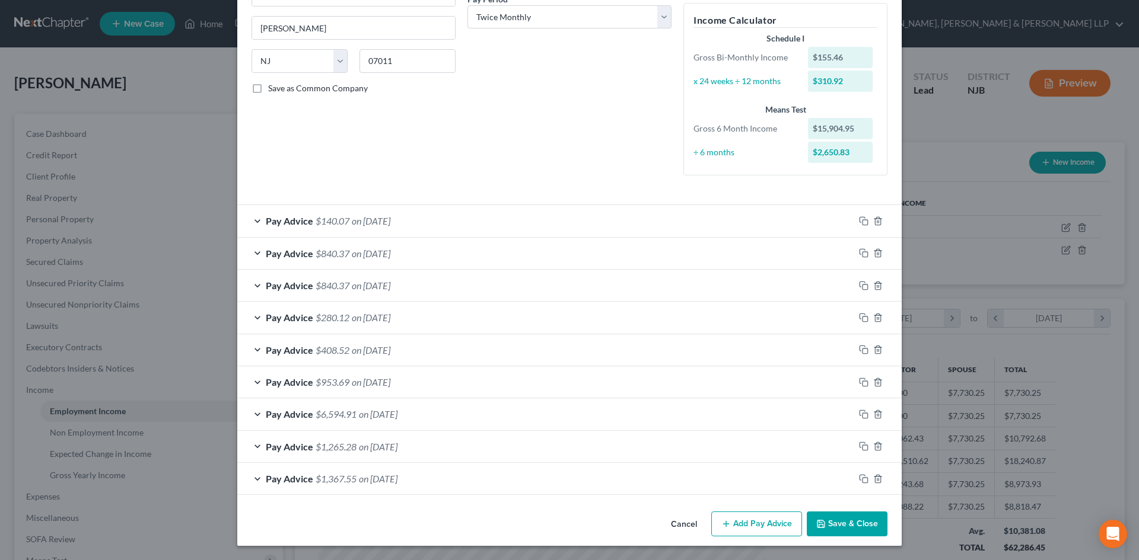
drag, startPoint x: 731, startPoint y: 516, endPoint x: 772, endPoint y: 485, distance: 51.6
click at [732, 516] on button "Add Pay Advice" at bounding box center [756, 524] width 91 height 25
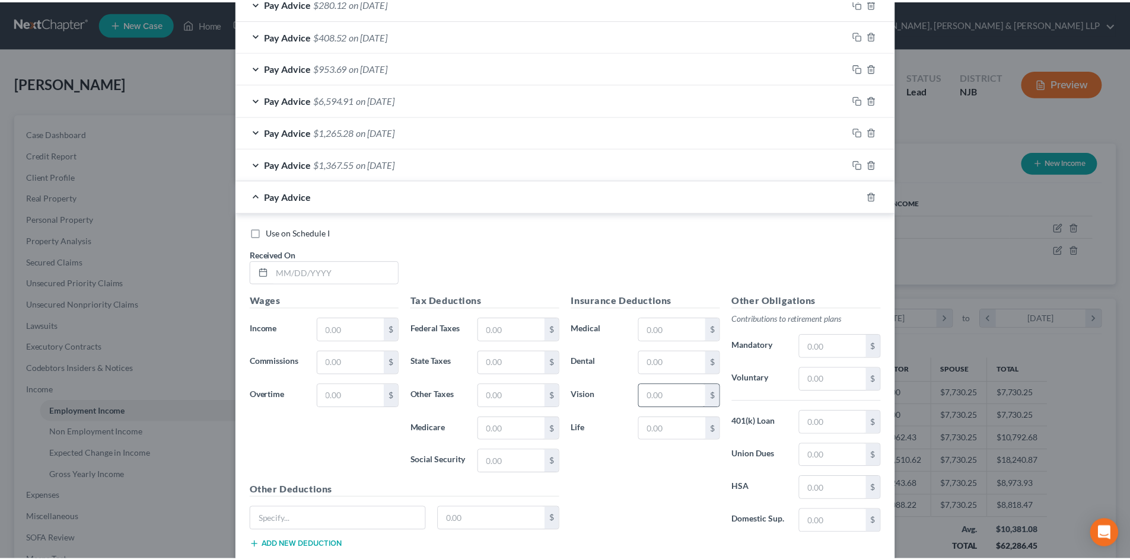
scroll to position [552, 0]
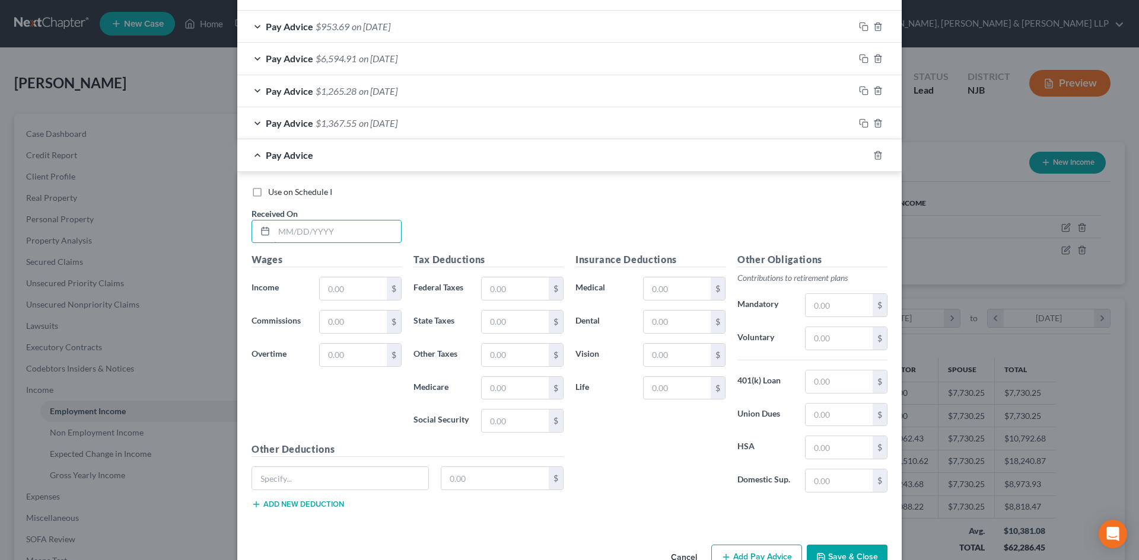
drag, startPoint x: 294, startPoint y: 229, endPoint x: 53, endPoint y: 261, distance: 242.9
click at [294, 229] on input "text" at bounding box center [337, 232] width 127 height 23
type input "[DATE]"
click at [343, 298] on input "text" at bounding box center [353, 289] width 67 height 23
type input "1,447.01"
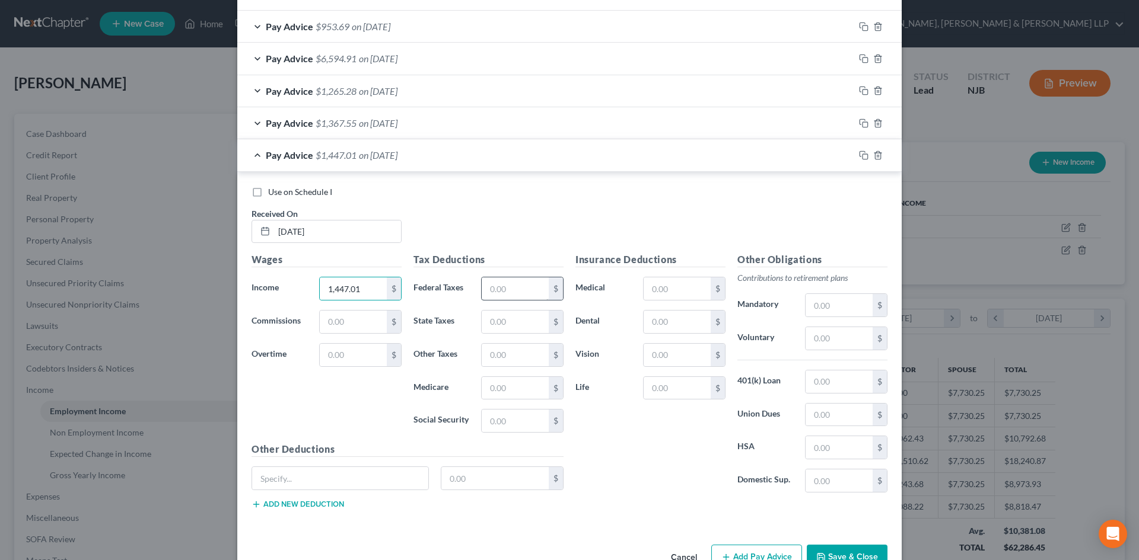
click at [549, 285] on div "$" at bounding box center [556, 289] width 14 height 23
click at [525, 288] on input "text" at bounding box center [515, 289] width 67 height 23
click at [490, 323] on input "text" at bounding box center [515, 322] width 67 height 23
type input "23.94"
click at [484, 381] on input "text" at bounding box center [515, 388] width 67 height 23
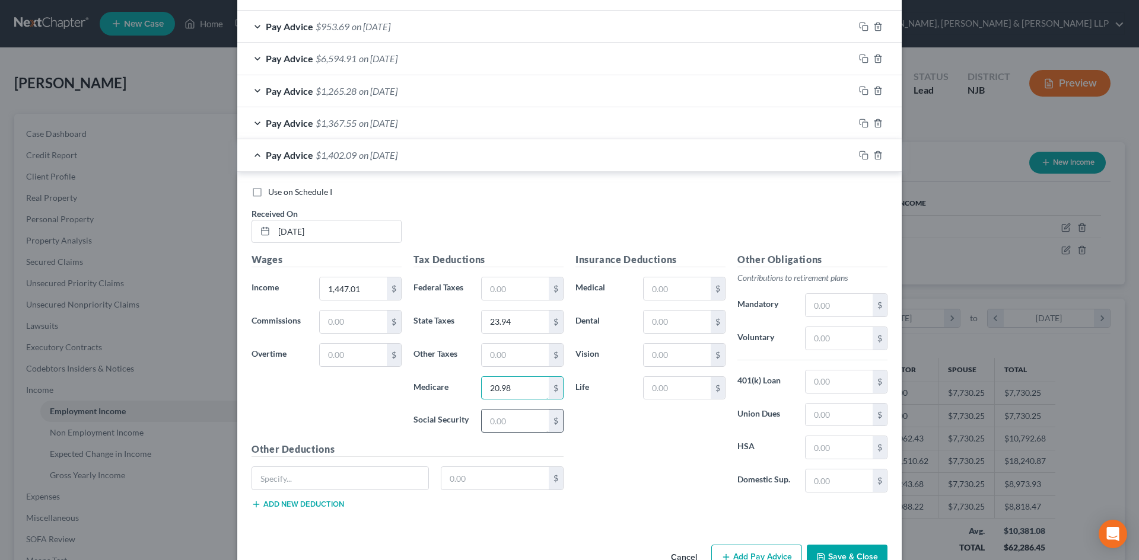
type input "20.98"
click at [492, 419] on input "text" at bounding box center [515, 421] width 67 height 23
type input "89.71"
click at [824, 334] on input "text" at bounding box center [838, 338] width 67 height 23
type input "53.58"
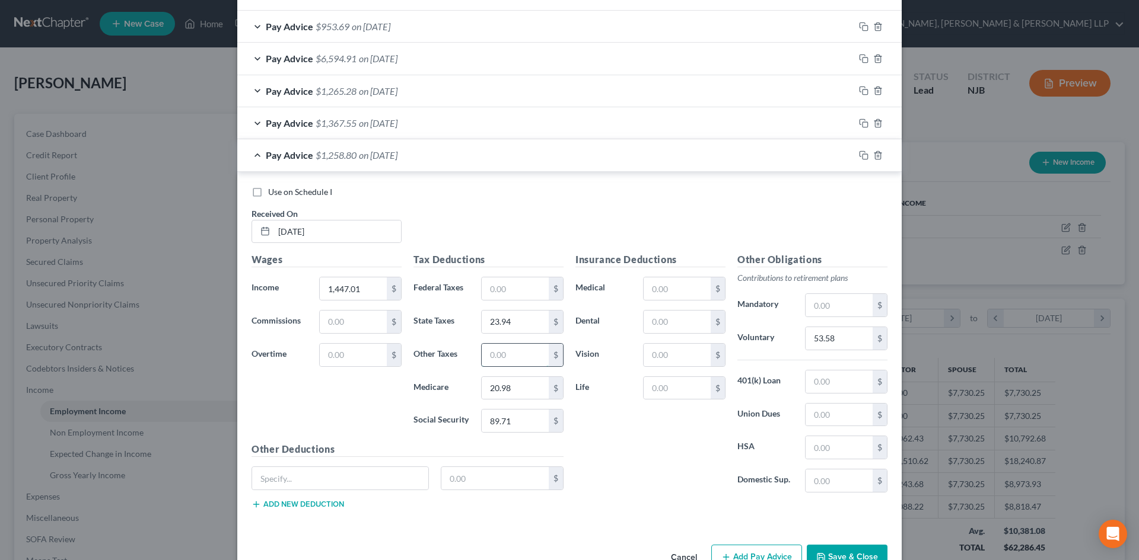
click at [492, 364] on input "text" at bounding box center [515, 355] width 67 height 23
type input "20.73"
click at [831, 553] on button "Save & Close" at bounding box center [847, 557] width 81 height 25
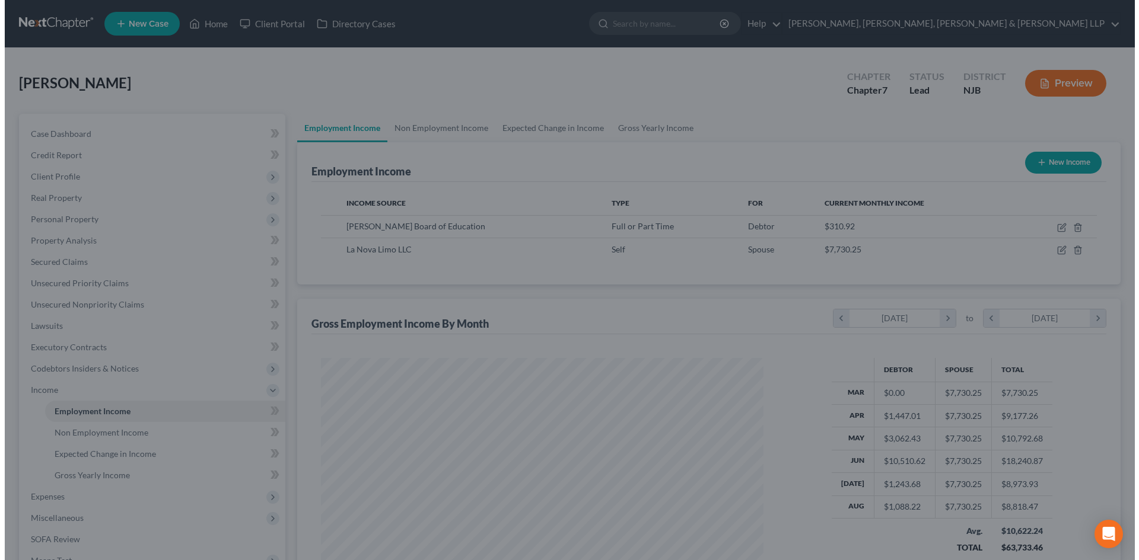
scroll to position [592858, 592613]
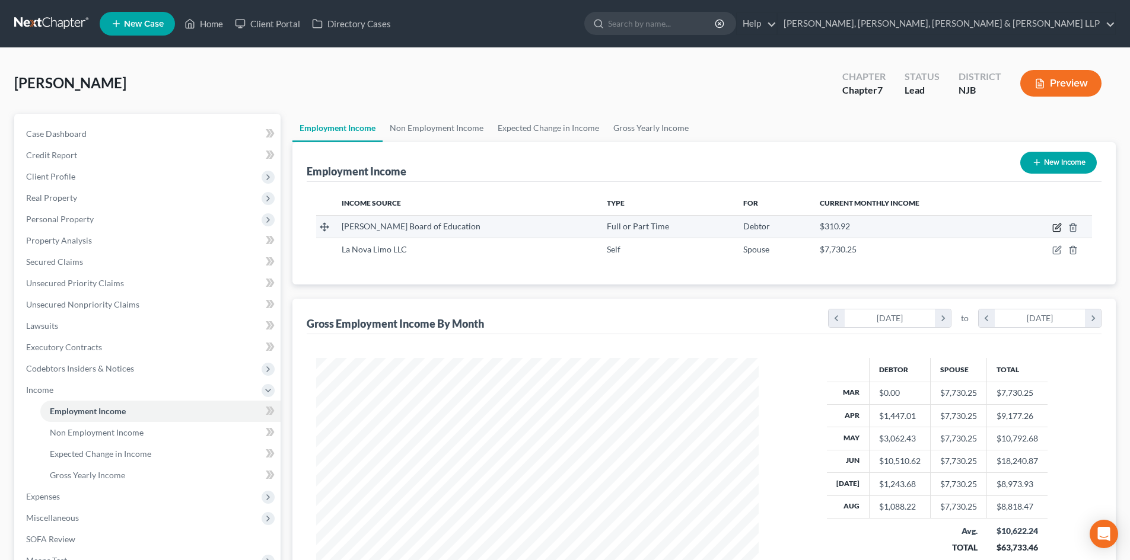
click at [1058, 225] on icon "button" at bounding box center [1056, 227] width 9 height 9
select select "0"
select select "33"
select select "1"
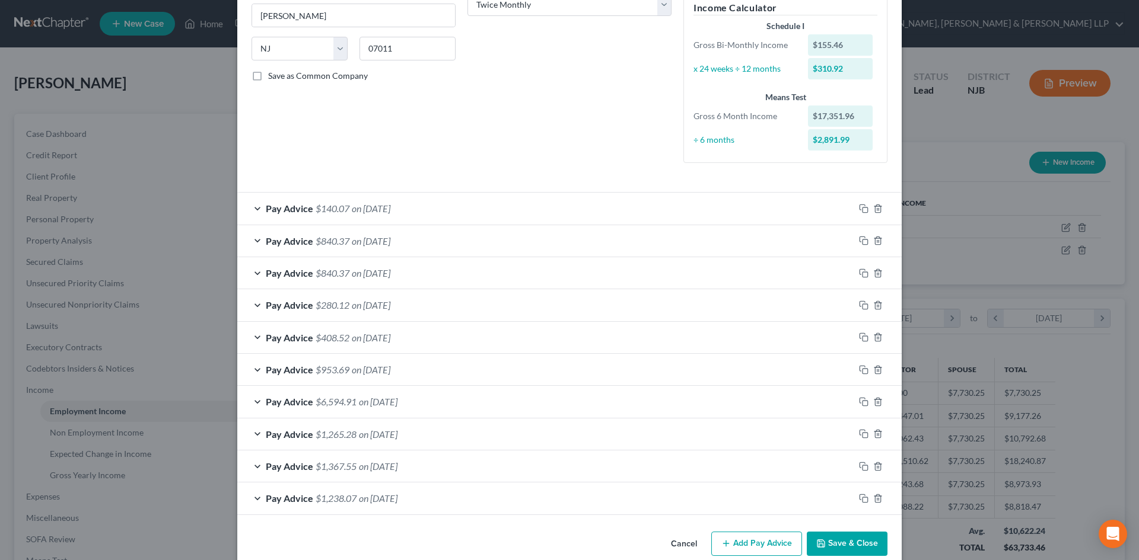
scroll to position [228, 0]
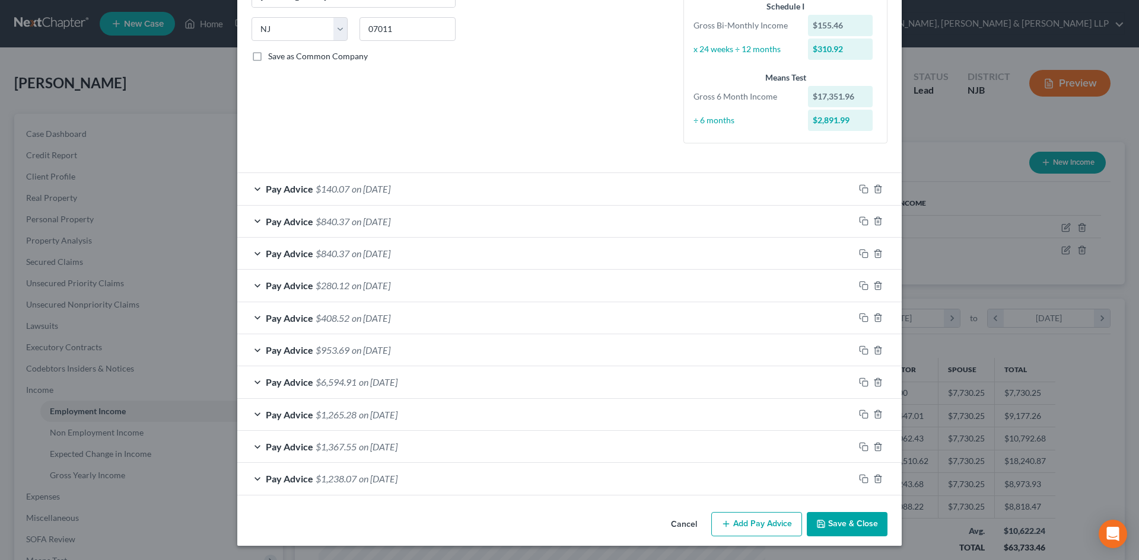
click at [735, 515] on button "Add Pay Advice" at bounding box center [756, 524] width 91 height 25
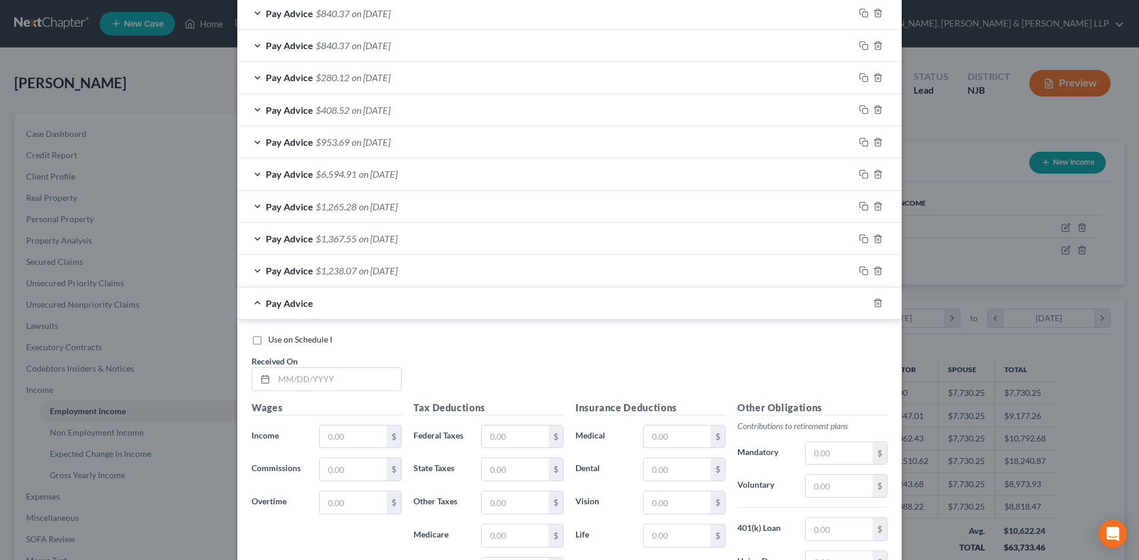
scroll to position [465, 0]
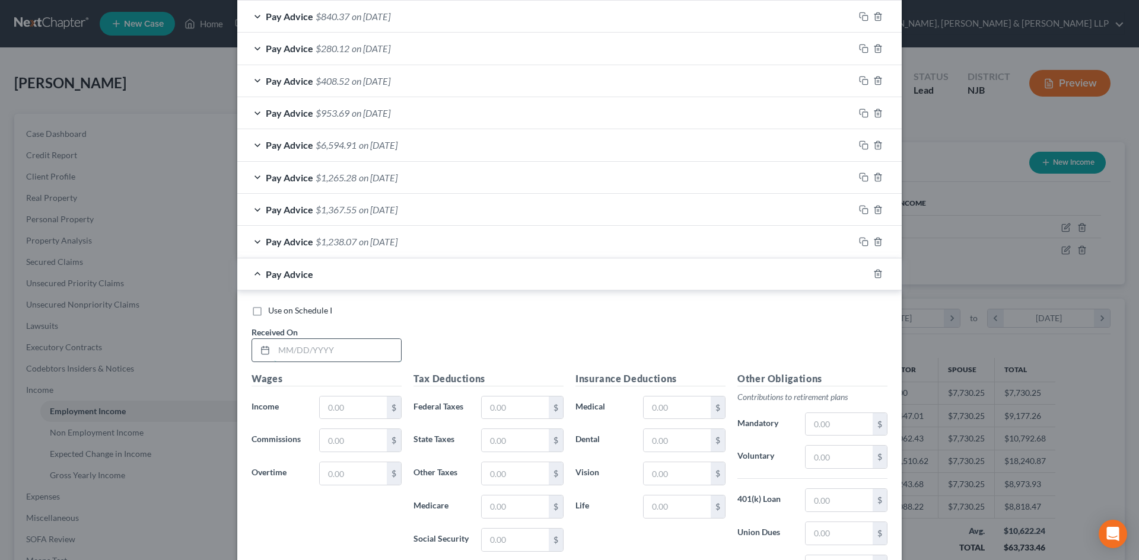
click at [300, 348] on input "text" at bounding box center [337, 350] width 127 height 23
type input "[DATE]"
click at [336, 410] on input "text" at bounding box center [353, 408] width 67 height 23
type input "1,440.53"
click at [508, 408] on input "text" at bounding box center [515, 408] width 67 height 23
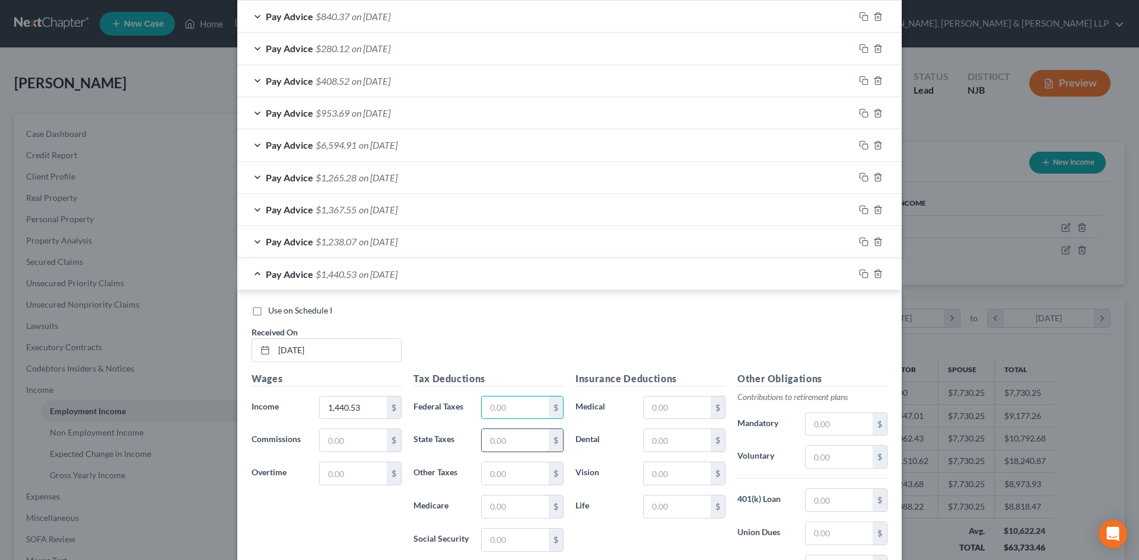
click at [488, 442] on input "text" at bounding box center [515, 440] width 67 height 23
type input "23.81"
click at [500, 503] on input "text" at bounding box center [515, 507] width 67 height 23
type input "20.89"
click at [498, 536] on input "text" at bounding box center [515, 540] width 67 height 23
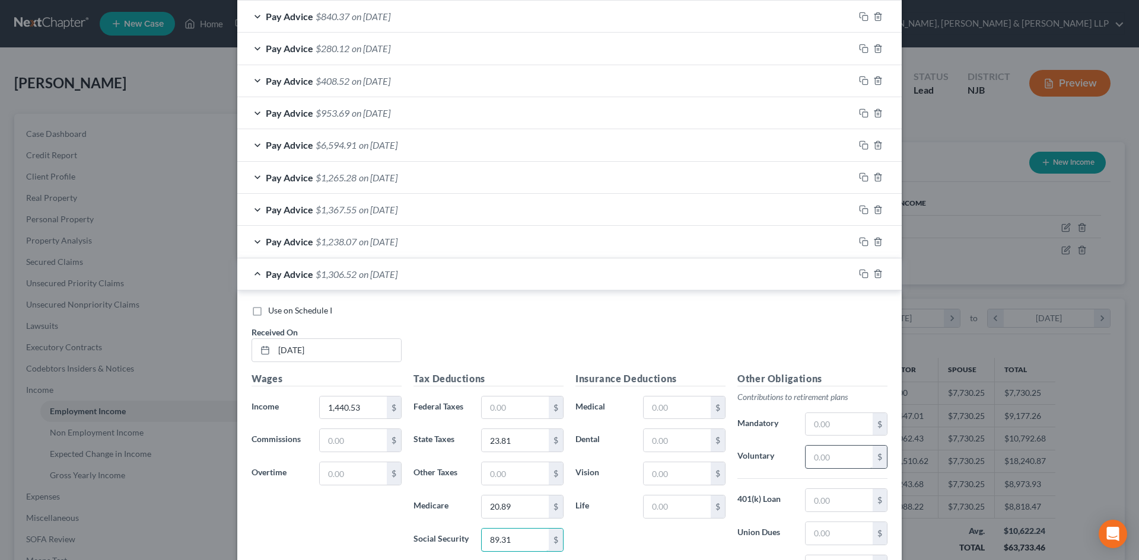
type input "89.31"
click at [854, 455] on input "text" at bounding box center [838, 457] width 67 height 23
type input "53.58"
click at [508, 483] on input "text" at bounding box center [515, 474] width 67 height 23
click at [520, 474] on input "10.87" at bounding box center [515, 474] width 67 height 23
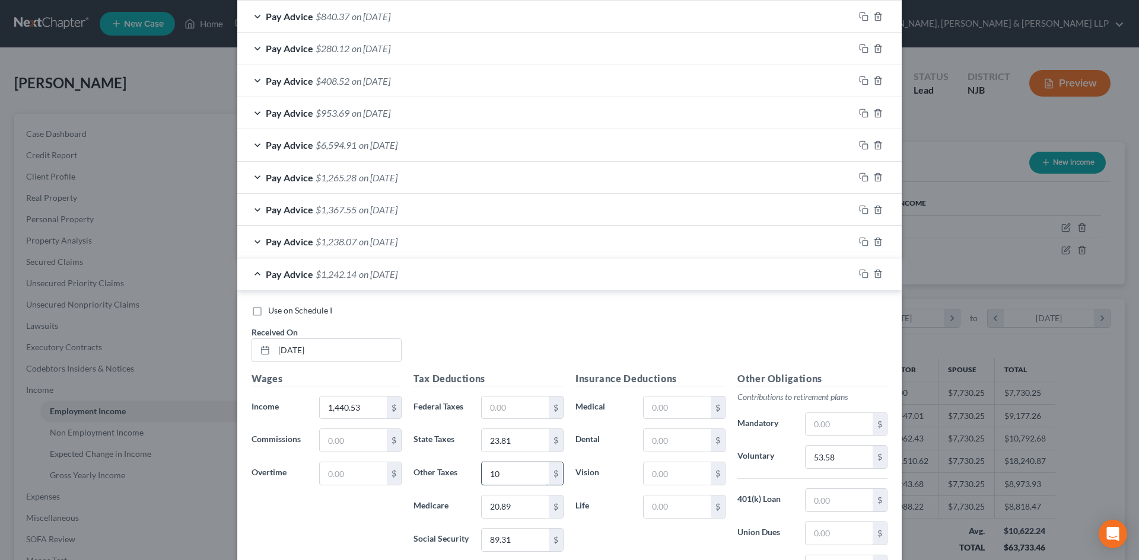
type input "1"
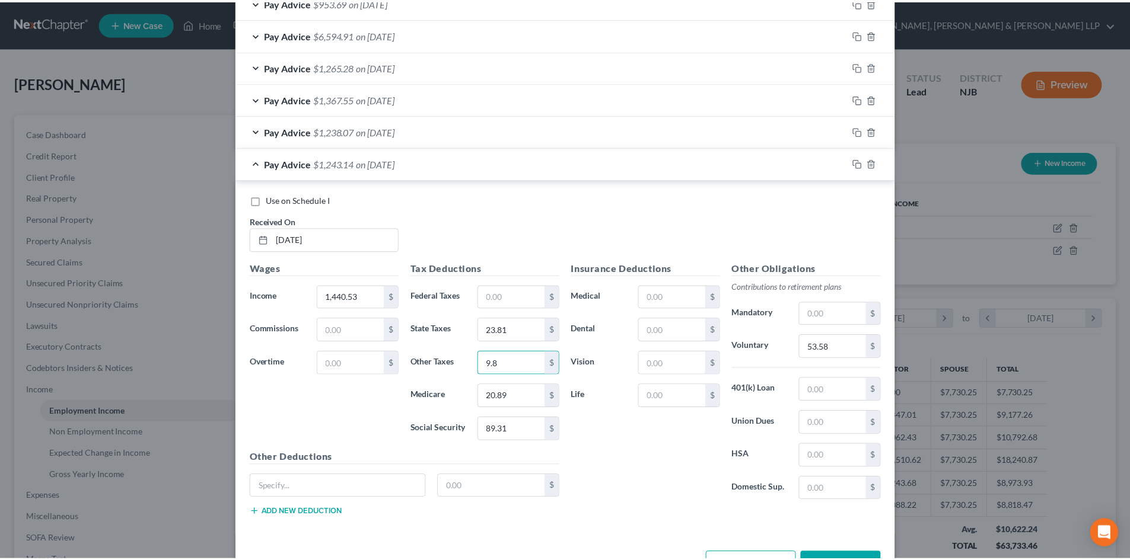
scroll to position [617, 0]
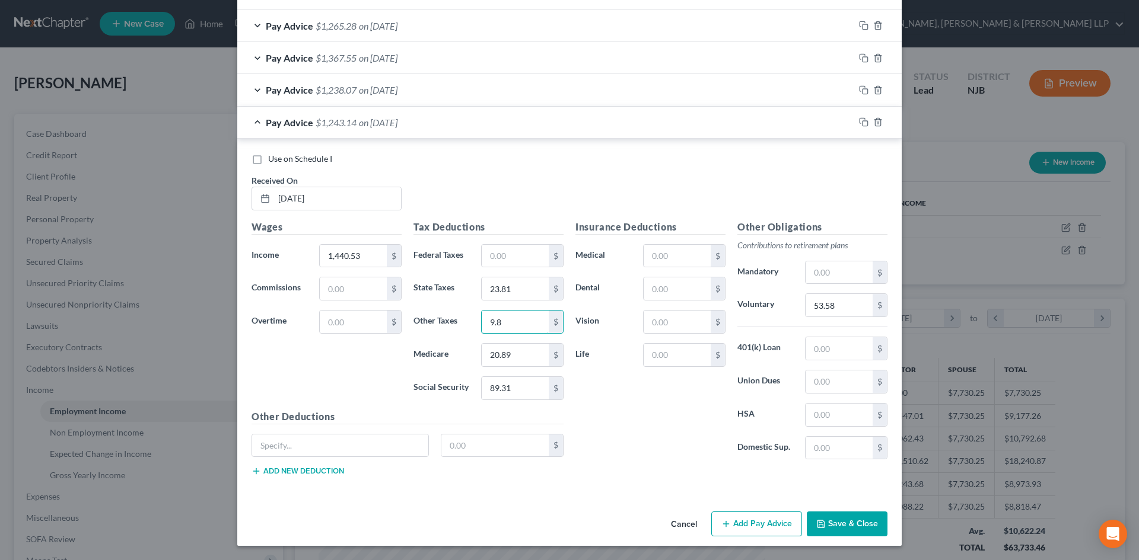
type input "9.8"
click at [862, 517] on button "Save & Close" at bounding box center [847, 524] width 81 height 25
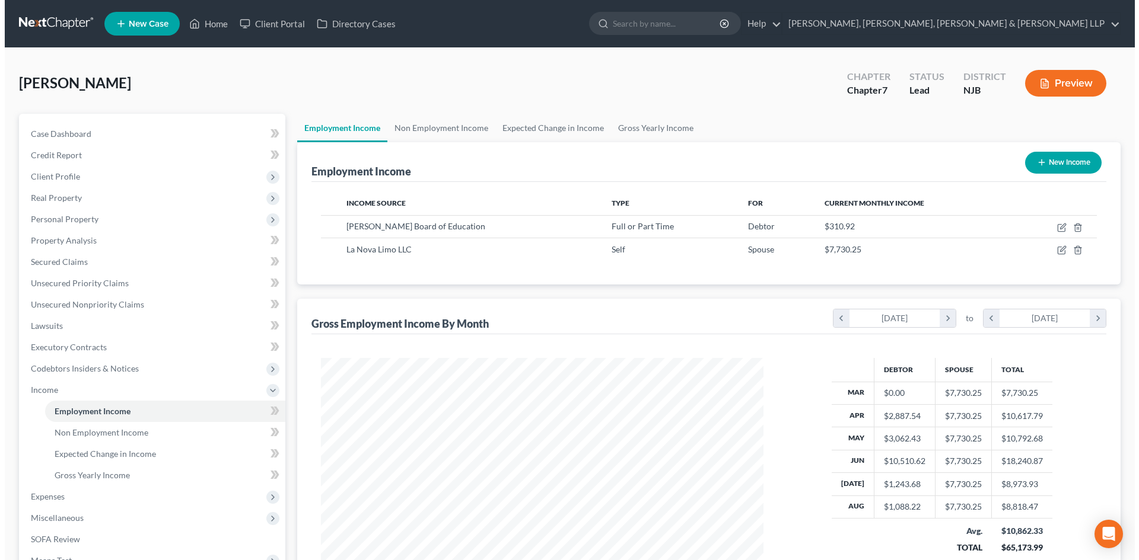
scroll to position [155, 0]
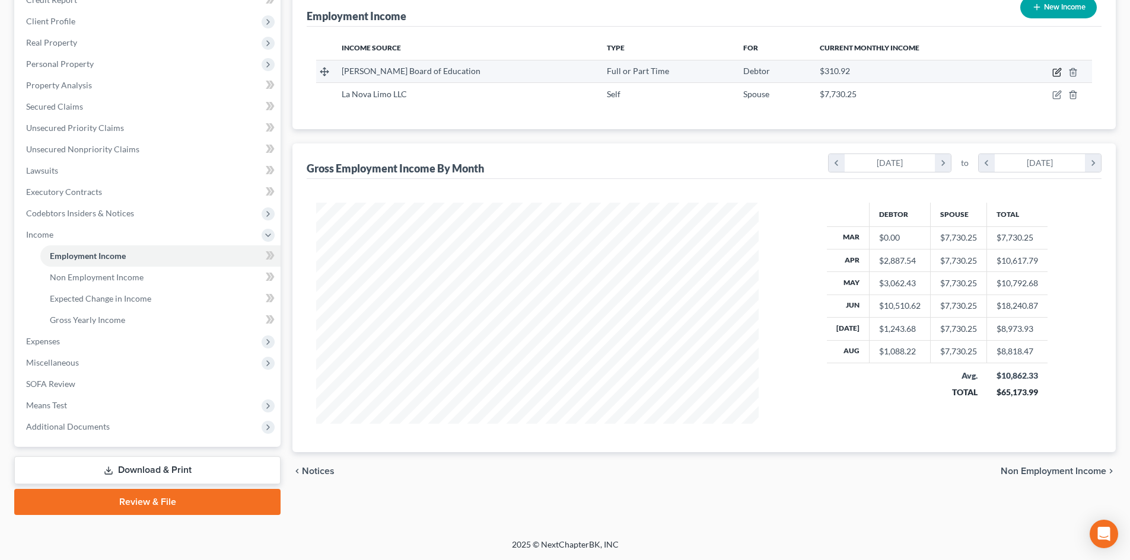
click at [1056, 70] on icon "button" at bounding box center [1056, 72] width 9 height 9
select select "0"
select select "33"
select select "1"
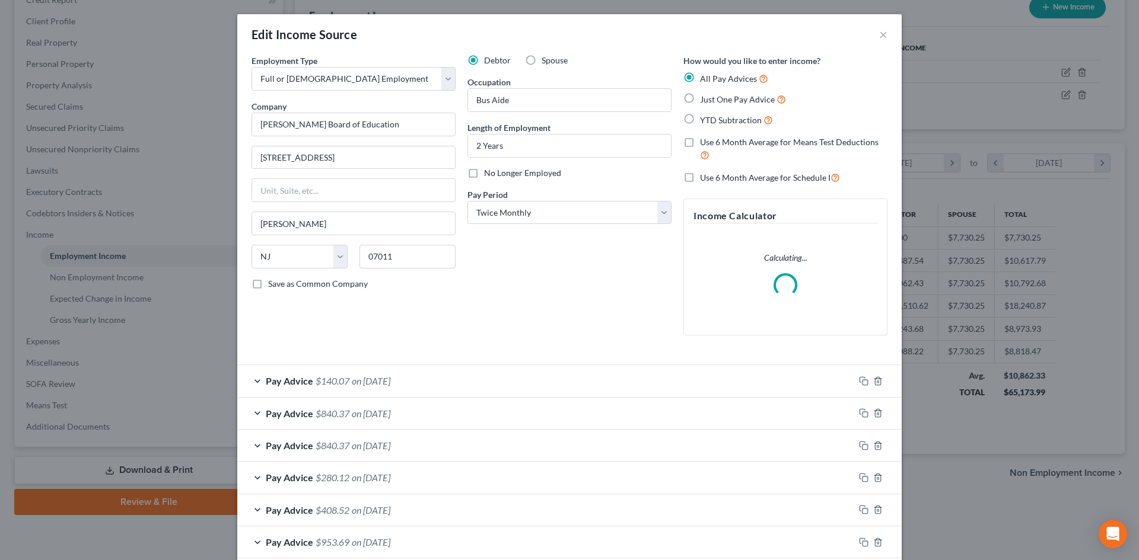
scroll to position [224, 0]
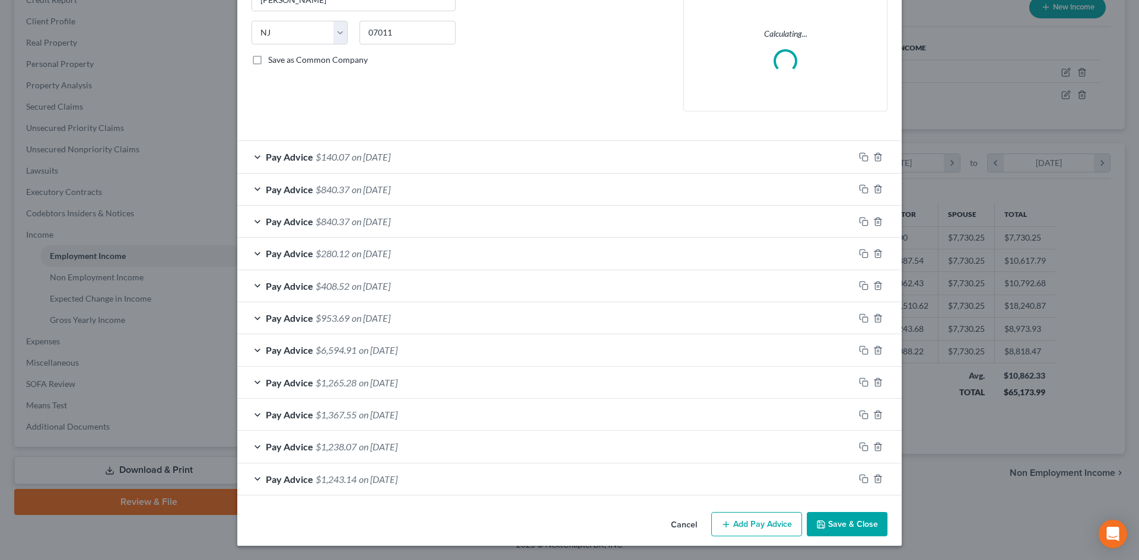
click at [725, 516] on button "Add Pay Advice" at bounding box center [756, 524] width 91 height 25
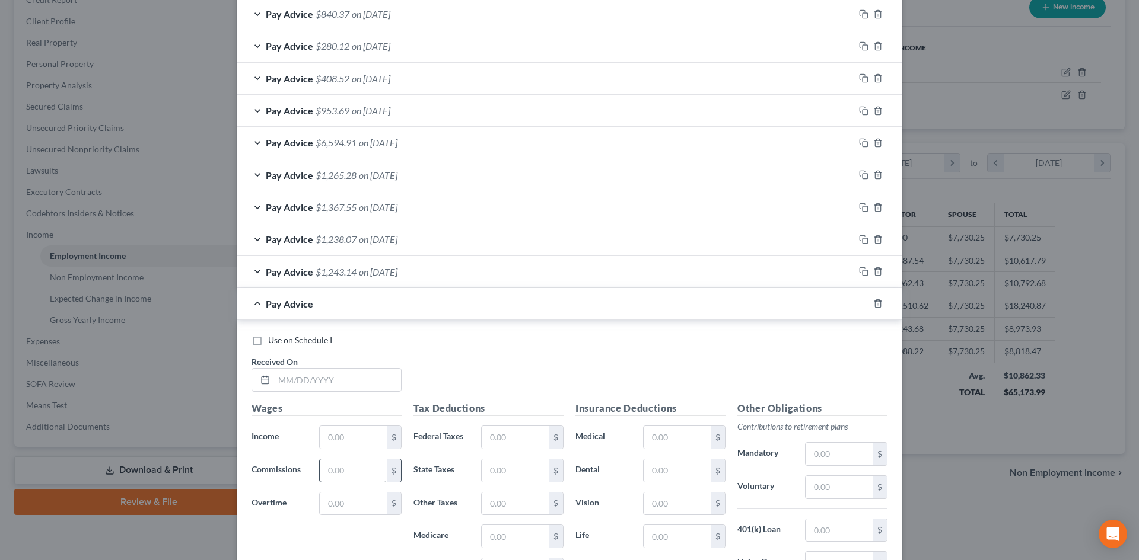
scroll to position [461, 0]
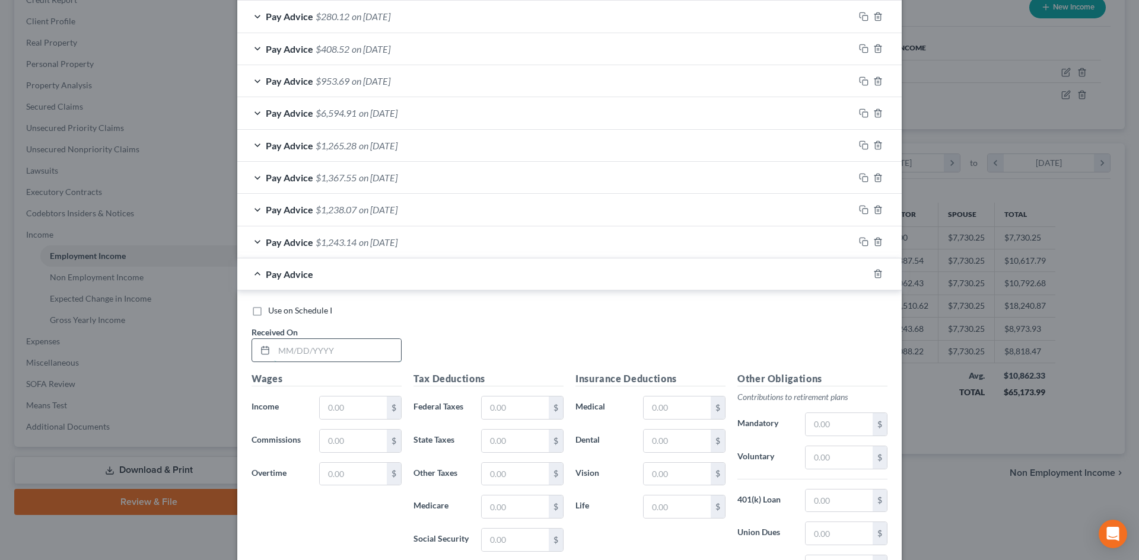
click at [300, 353] on input "text" at bounding box center [337, 350] width 127 height 23
type input "[DATE]"
click at [327, 403] on input "text" at bounding box center [353, 408] width 67 height 23
type input "974.15"
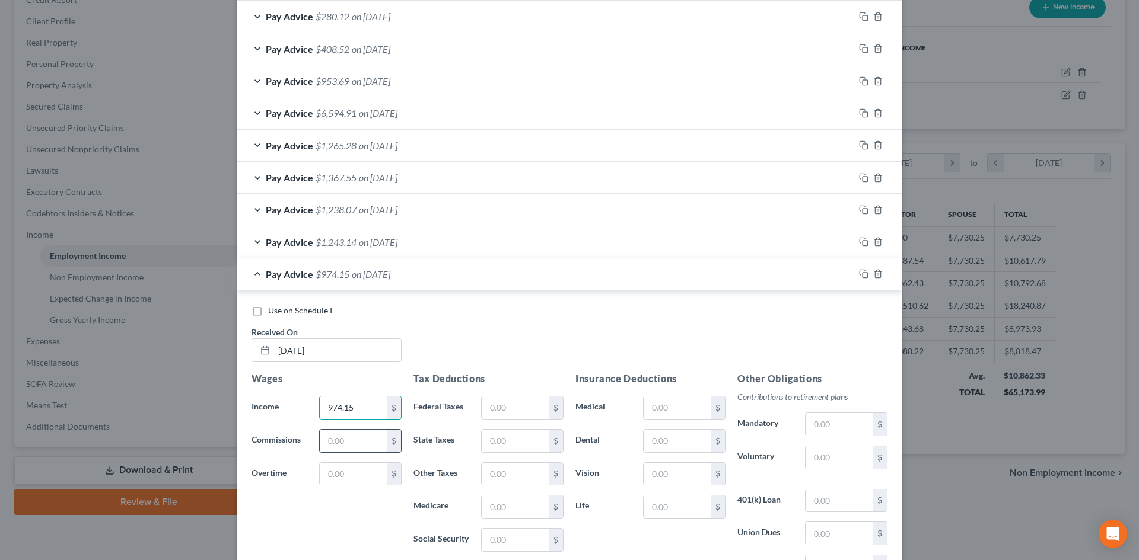
click at [346, 434] on input "text" at bounding box center [353, 441] width 67 height 23
click at [346, 464] on input "text" at bounding box center [353, 474] width 67 height 23
type input "576.50"
click at [500, 401] on input "text" at bounding box center [515, 408] width 67 height 23
click at [489, 439] on input "text" at bounding box center [515, 441] width 67 height 23
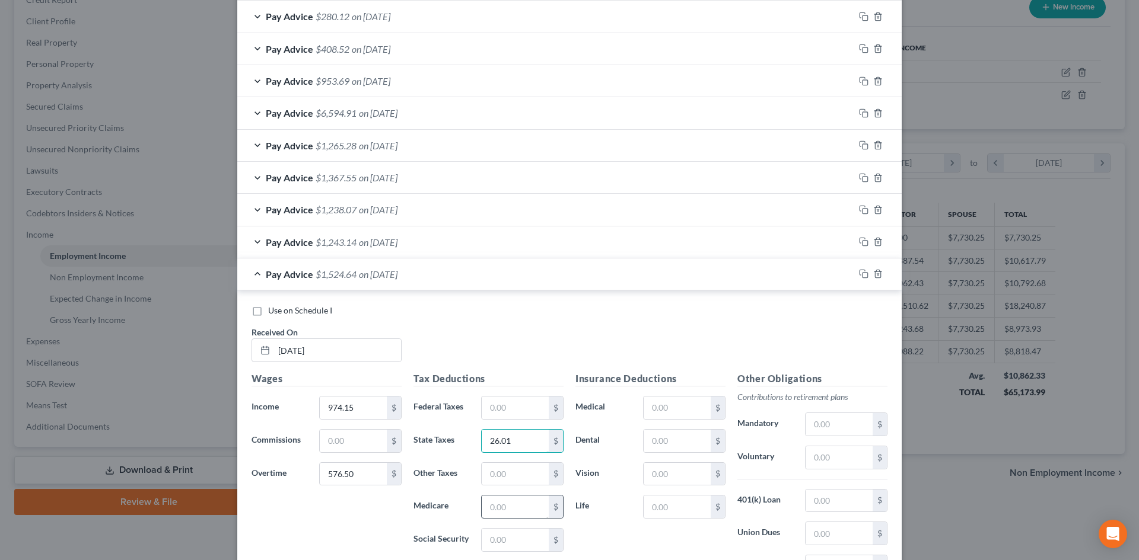
type input "26.01"
click at [501, 511] on input "text" at bounding box center [515, 507] width 67 height 23
type input "22.48"
click at [501, 537] on input "text" at bounding box center [515, 540] width 67 height 23
type input "96.14"
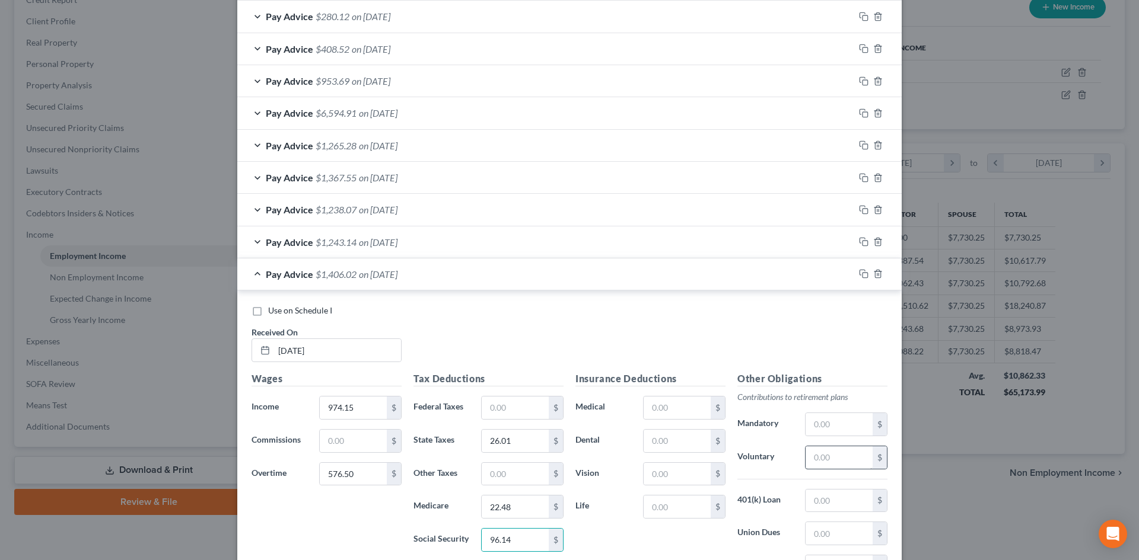
drag, startPoint x: 797, startPoint y: 466, endPoint x: 821, endPoint y: 460, distance: 25.2
click at [799, 467] on div "$" at bounding box center [846, 458] width 94 height 24
click at [821, 460] on input "text" at bounding box center [838, 458] width 67 height 23
type input "53.58"
click at [492, 488] on div "Tax Deductions Federal Taxes $ State Taxes 26.01 $ Other Taxes $ Medicare 22.48…" at bounding box center [488, 467] width 162 height 190
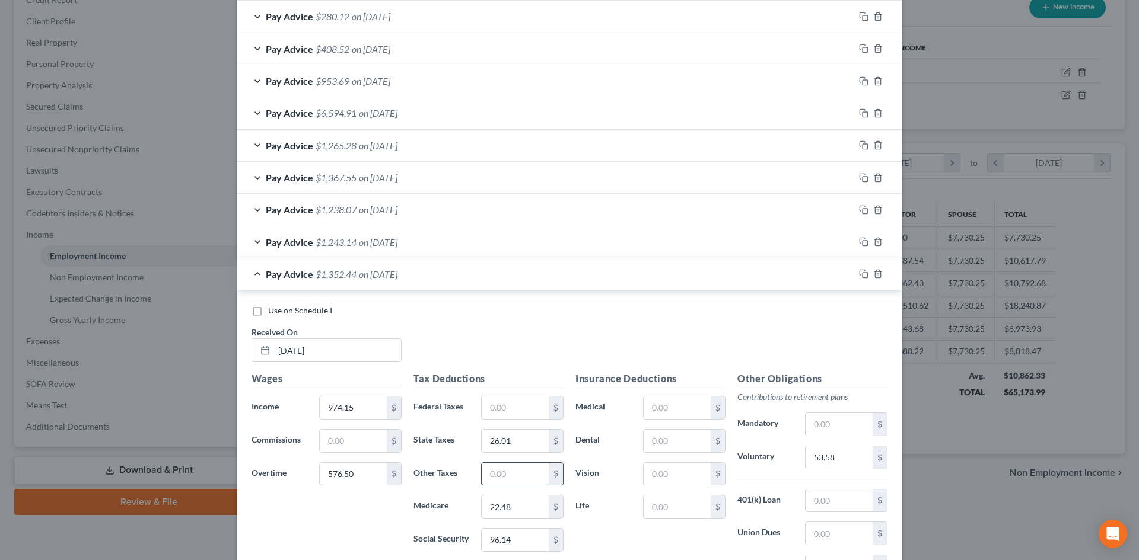
click at [496, 476] on input "text" at bounding box center [515, 474] width 67 height 23
click at [512, 474] on input "text" at bounding box center [515, 474] width 67 height 23
type input "21.51"
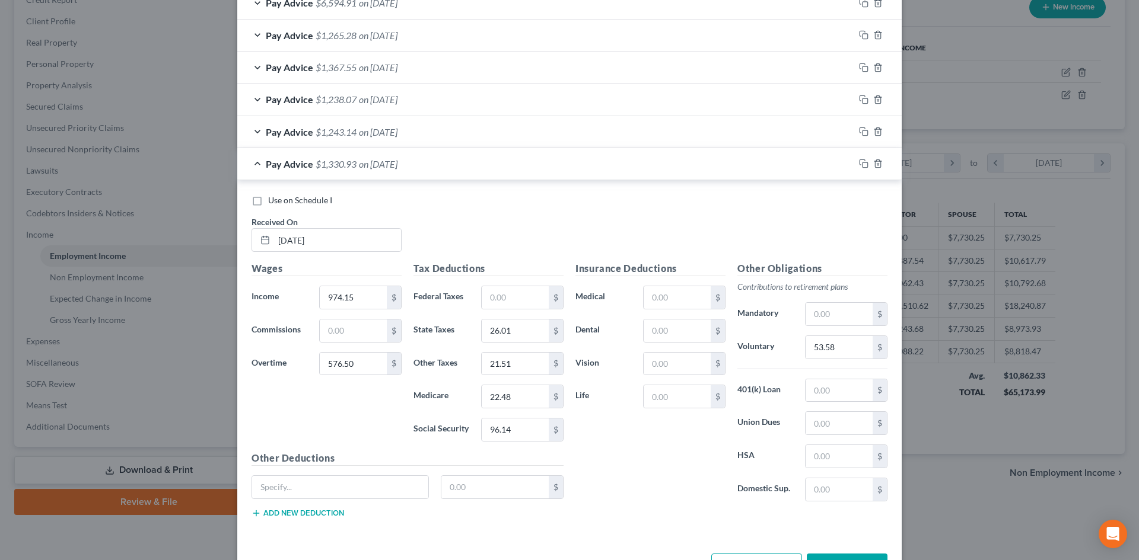
scroll to position [649, 0]
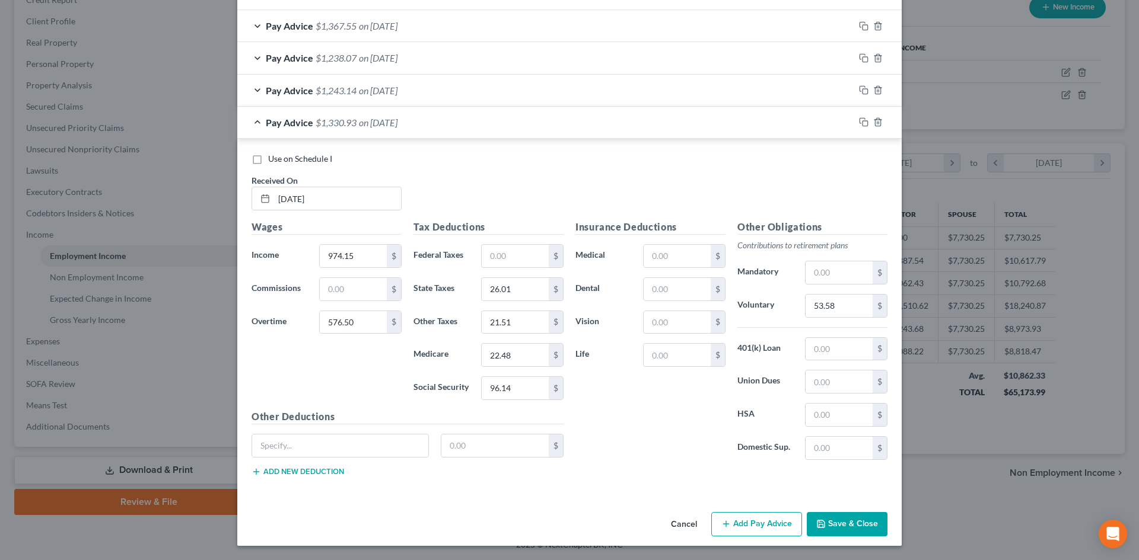
drag, startPoint x: 764, startPoint y: 531, endPoint x: 658, endPoint y: 452, distance: 132.3
click at [764, 531] on button "Add Pay Advice" at bounding box center [756, 524] width 91 height 25
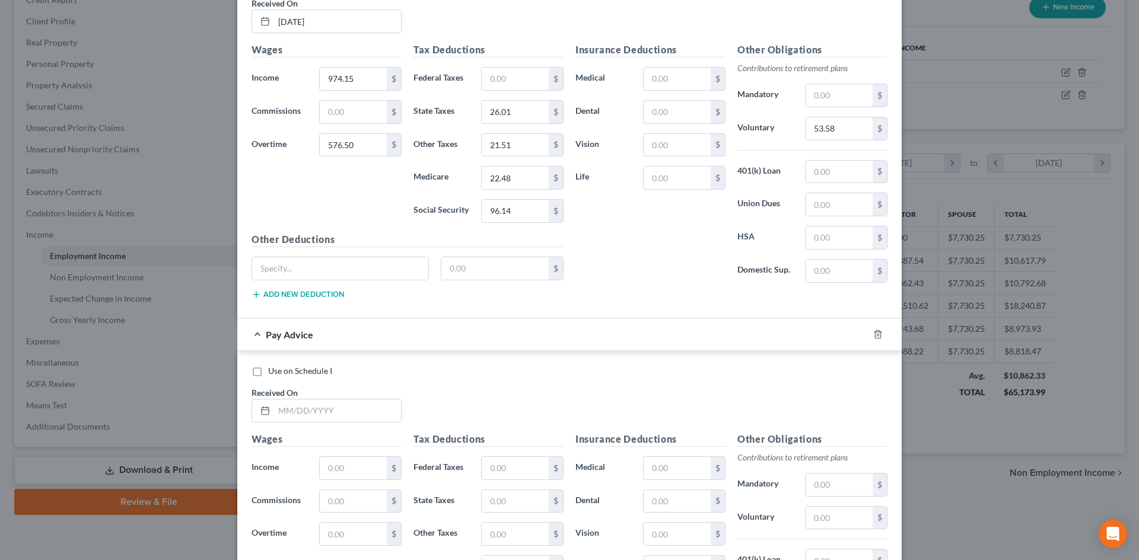
scroll to position [827, 0]
click at [350, 412] on input "text" at bounding box center [337, 410] width 127 height 23
type input "[DATE]"
click at [334, 471] on input "text" at bounding box center [353, 468] width 67 height 23
type input "974.15"
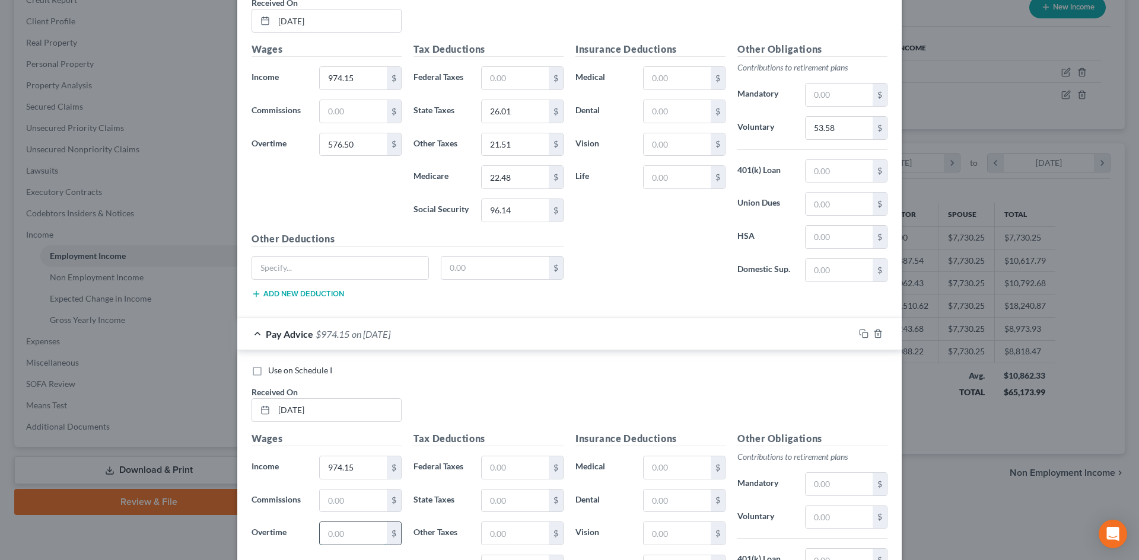
click at [340, 527] on input "text" at bounding box center [353, 534] width 67 height 23
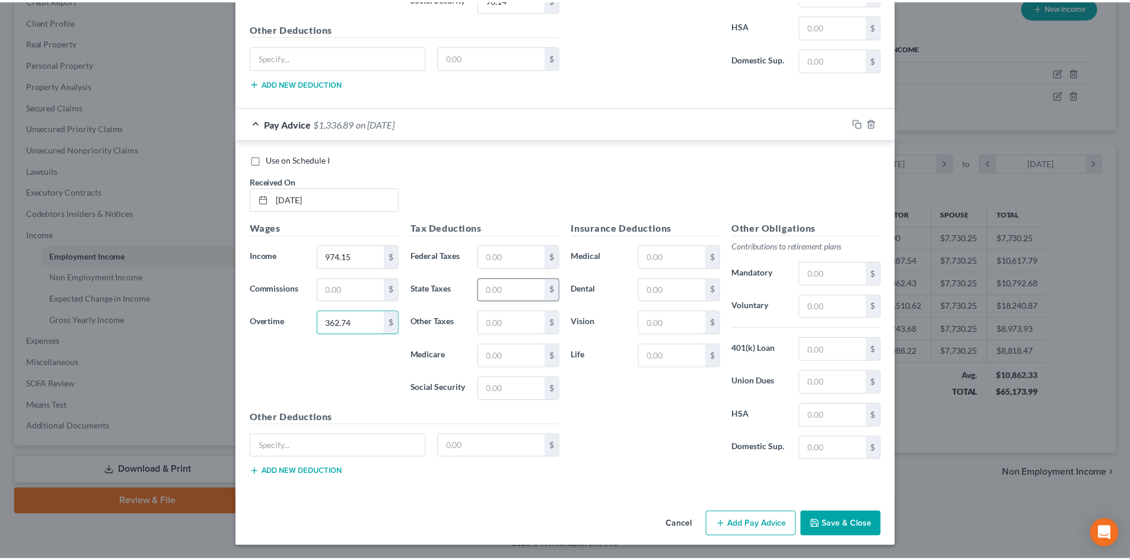
scroll to position [1038, 0]
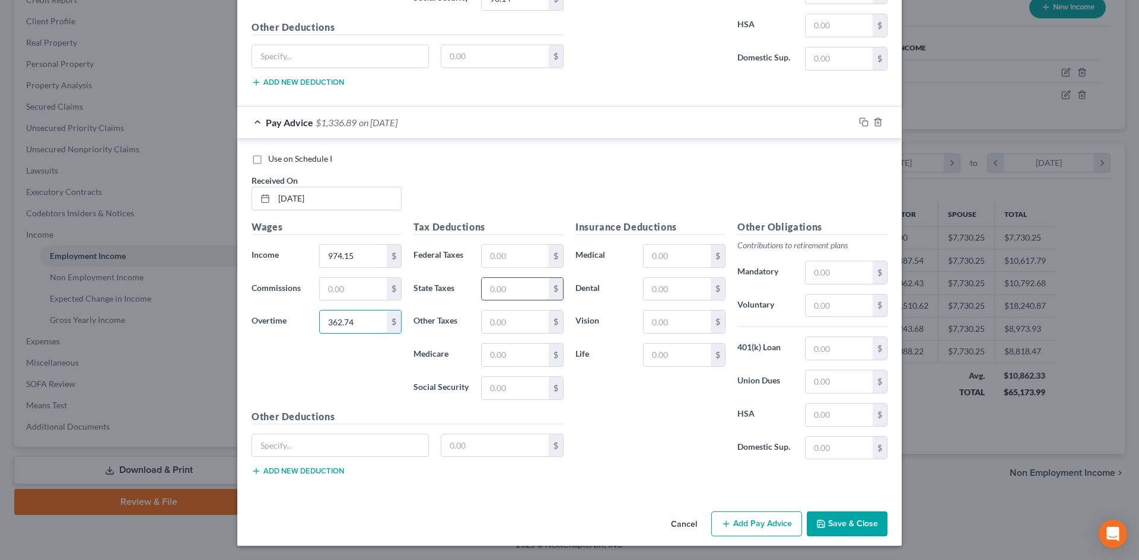
type input "362.74"
click at [493, 286] on input "text" at bounding box center [515, 289] width 67 height 23
type input "21.74"
click at [515, 342] on div "Tax Deductions Federal Taxes $ State Taxes 21.74 $ Other Taxes $ Medicare $ Soc…" at bounding box center [488, 315] width 162 height 190
click at [511, 349] on input "text" at bounding box center [515, 355] width 67 height 23
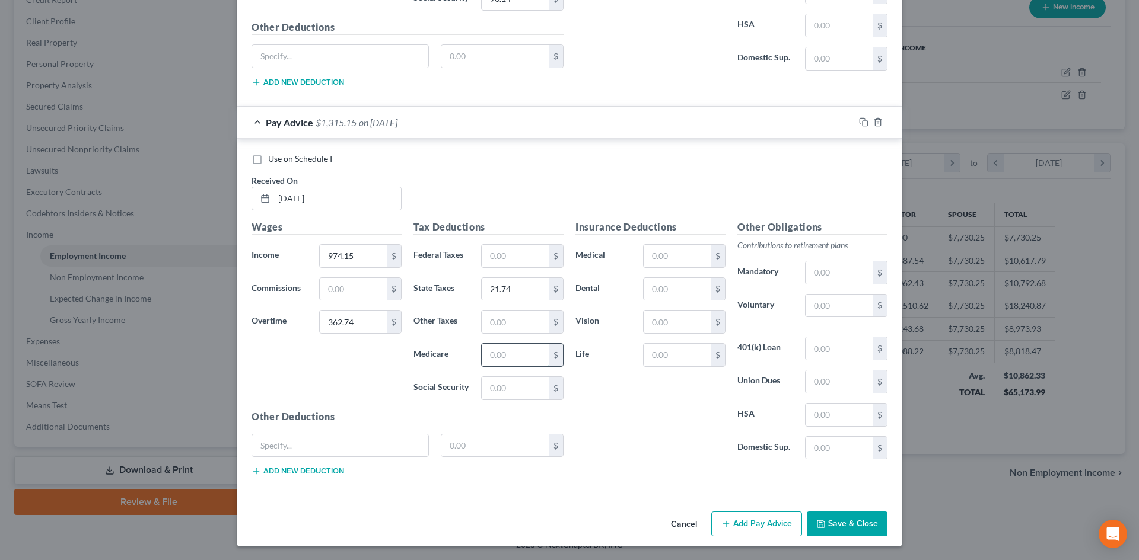
click at [509, 355] on input "text" at bounding box center [515, 355] width 67 height 23
type input "19.38"
click at [488, 382] on input "text" at bounding box center [515, 388] width 67 height 23
type input "82.89"
click at [818, 305] on input "text" at bounding box center [838, 306] width 67 height 23
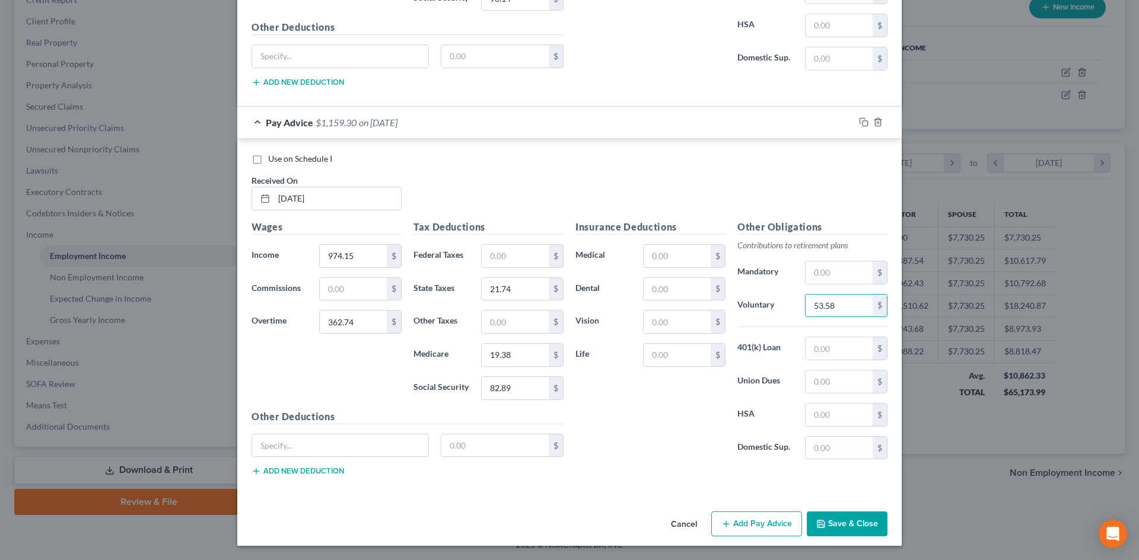
type input "53.58"
click at [494, 323] on input "text" at bounding box center [515, 322] width 67 height 23
type input "19.89"
click at [871, 518] on button "Save & Close" at bounding box center [847, 524] width 81 height 25
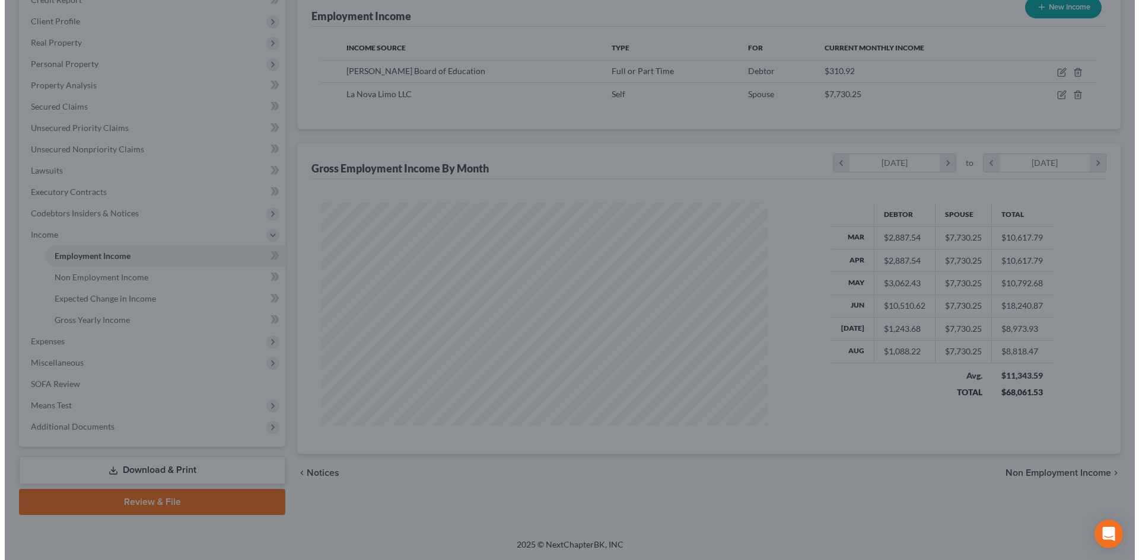
scroll to position [592858, 592613]
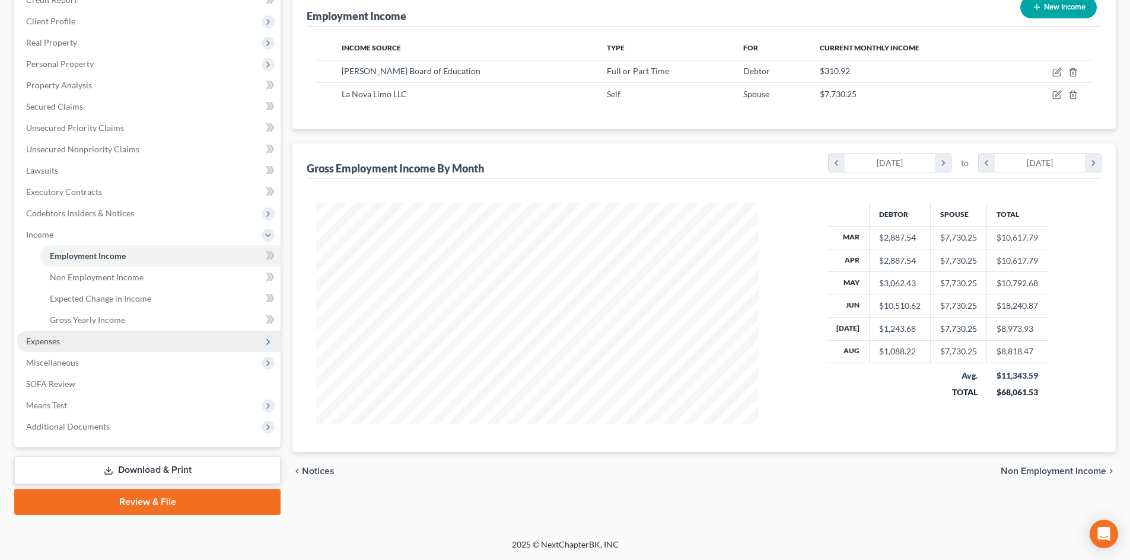
click at [65, 346] on span "Expenses" at bounding box center [149, 341] width 264 height 21
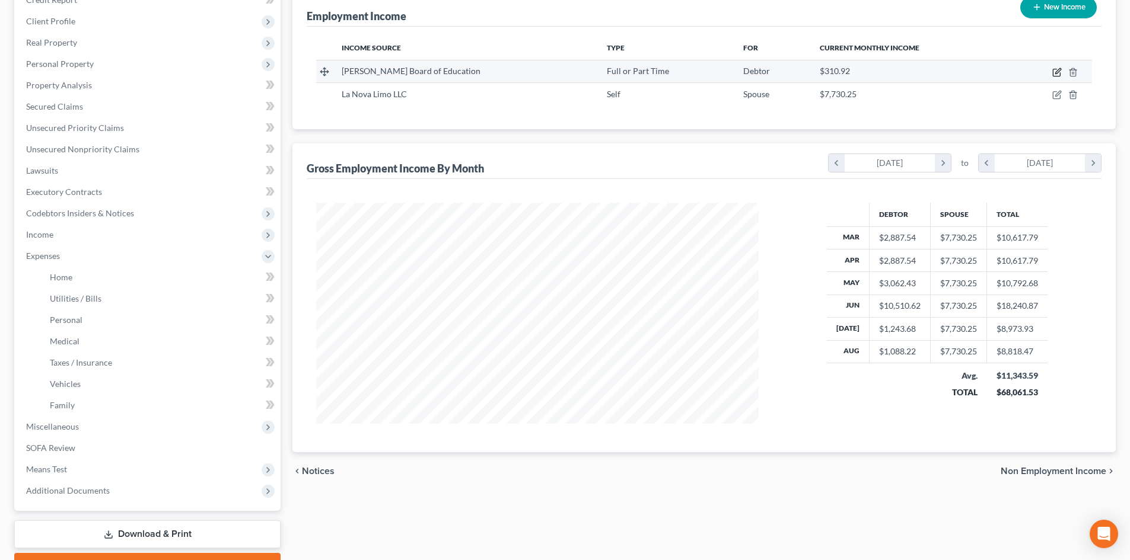
click at [1056, 72] on icon "button" at bounding box center [1057, 70] width 5 height 5
select select "0"
select select "33"
select select "1"
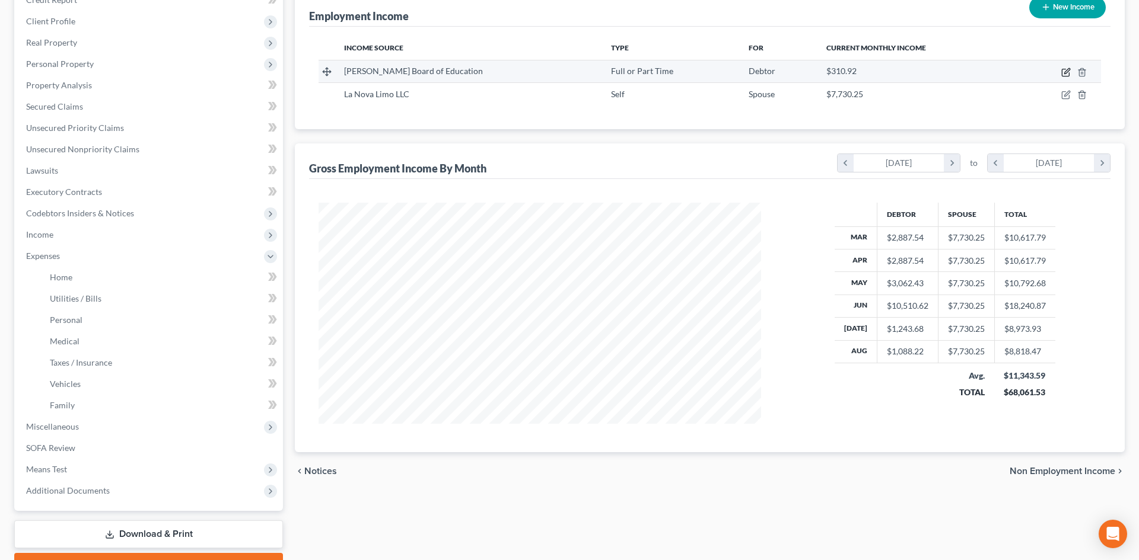
scroll to position [223, 470]
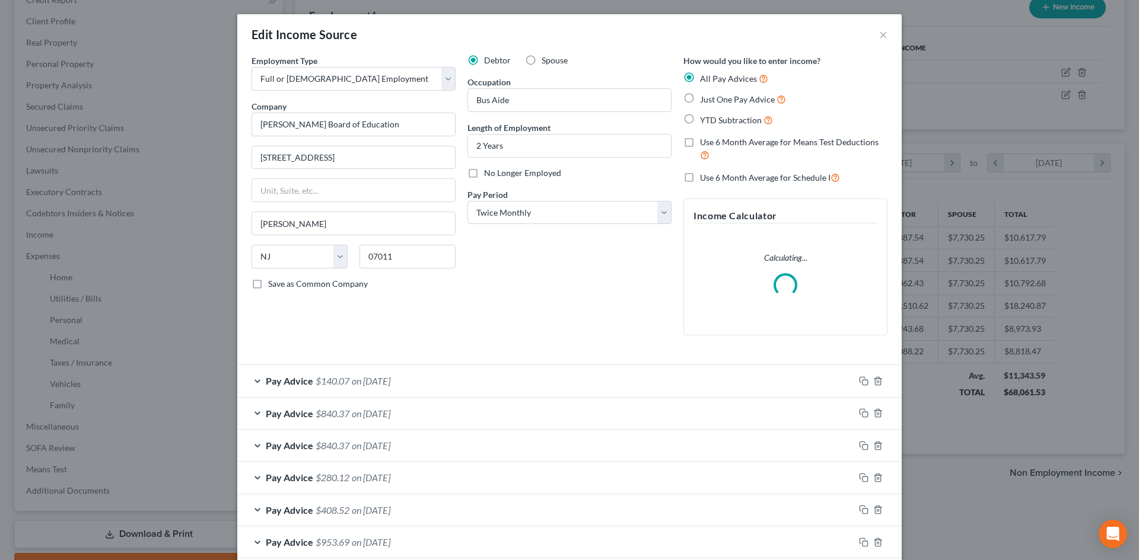
click at [700, 177] on label "Use 6 Month Average for Schedule I" at bounding box center [770, 178] width 140 height 14
click at [705, 177] on input "Use 6 Month Average for Schedule I" at bounding box center [709, 175] width 8 height 8
checkbox input "true"
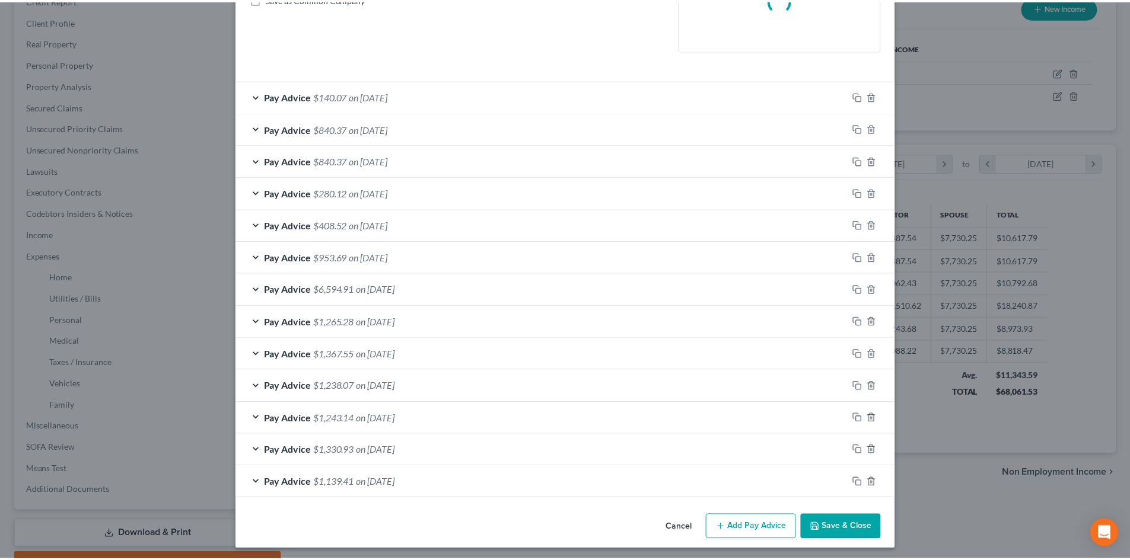
scroll to position [289, 0]
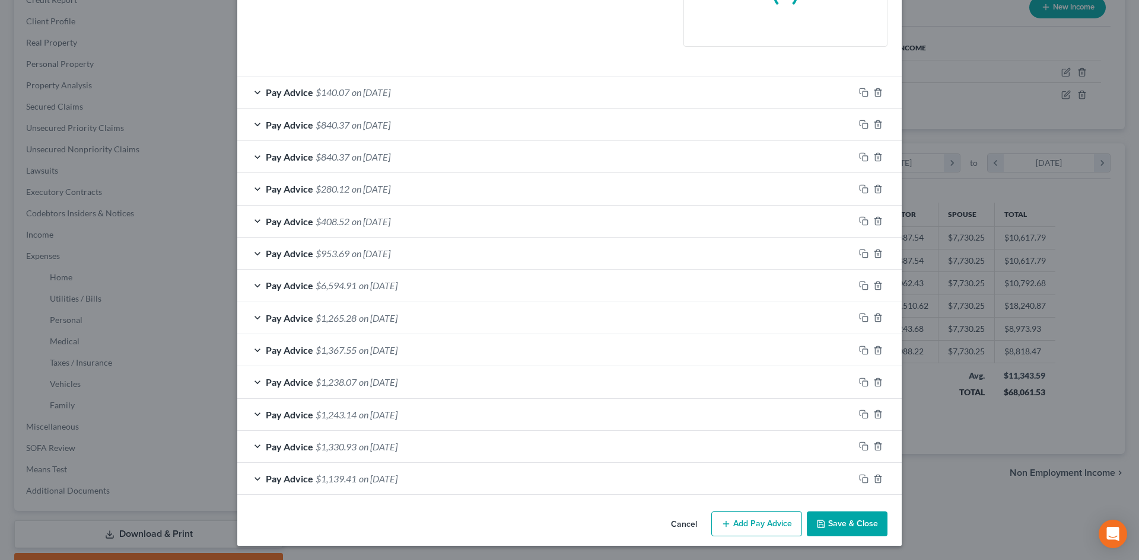
click at [848, 521] on button "Save & Close" at bounding box center [847, 524] width 81 height 25
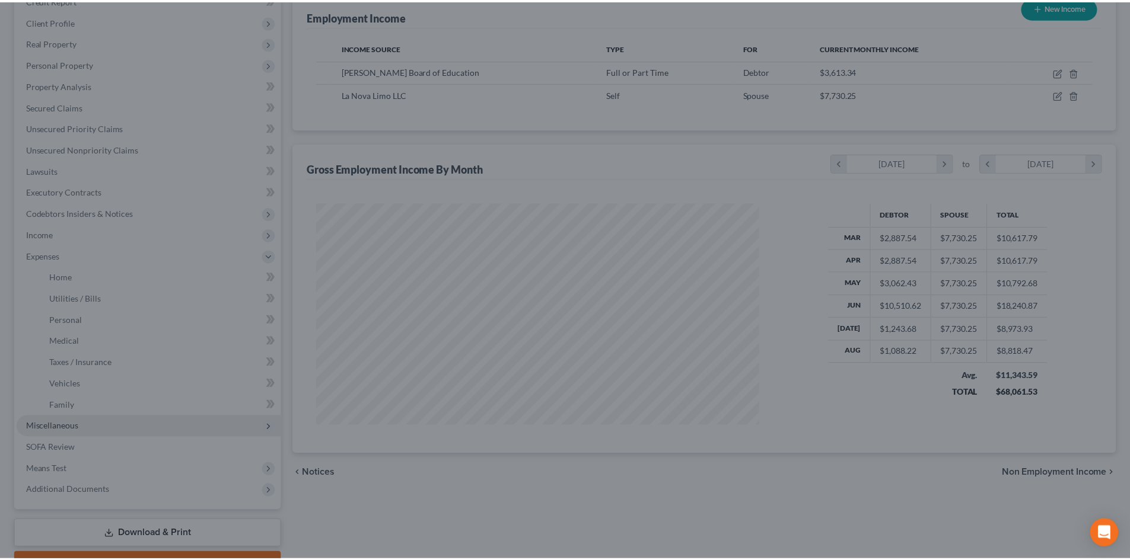
scroll to position [592858, 592613]
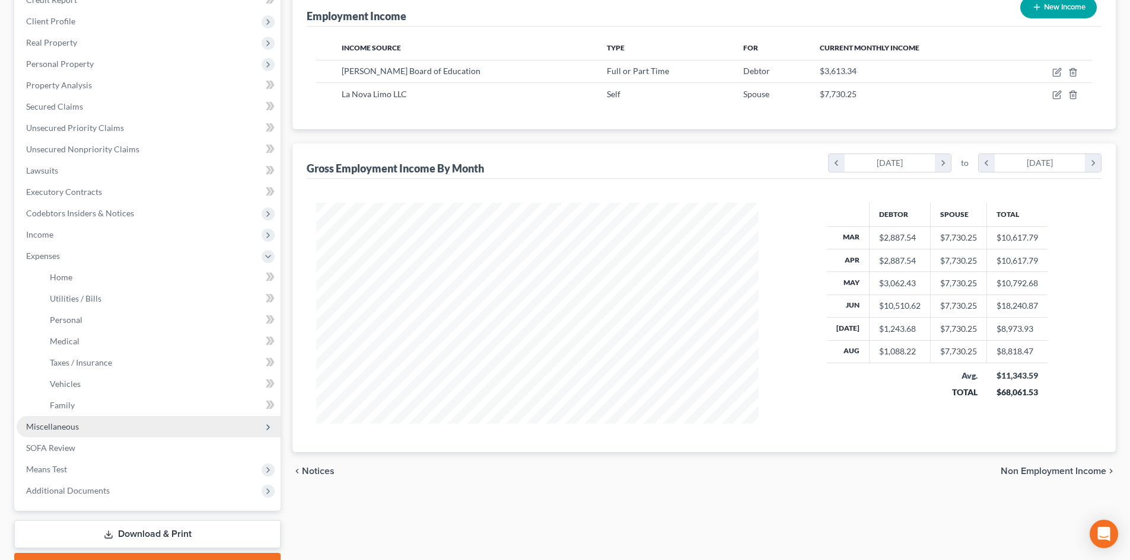
click at [84, 426] on span "Miscellaneous" at bounding box center [149, 426] width 264 height 21
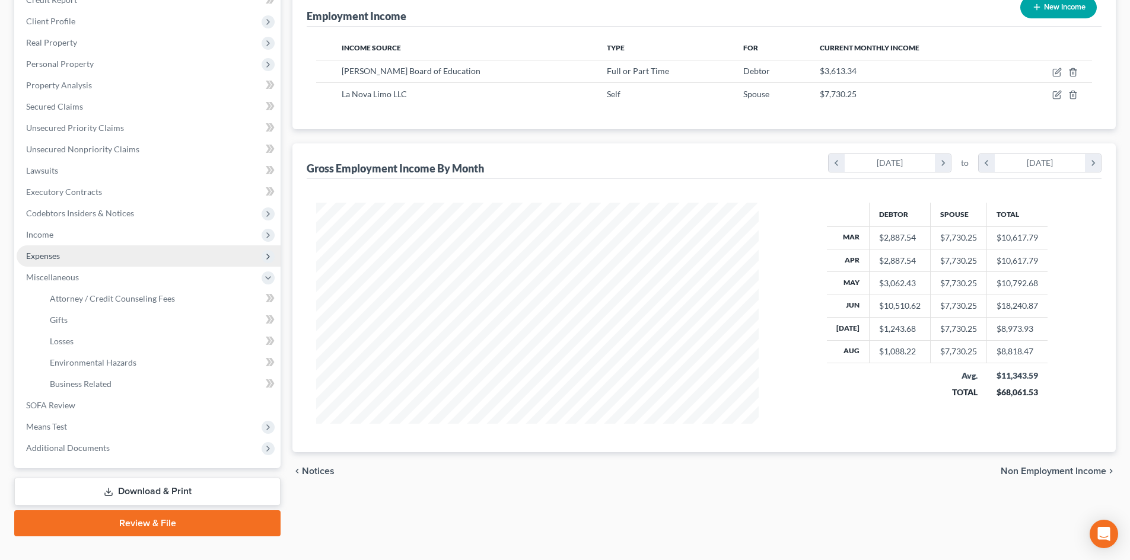
click at [91, 256] on span "Expenses" at bounding box center [149, 256] width 264 height 21
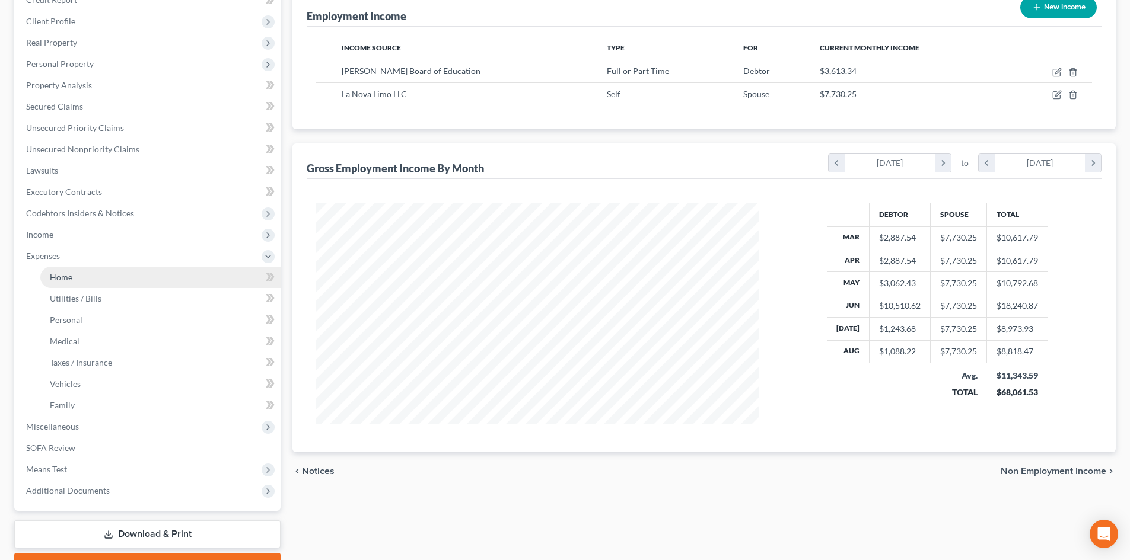
click at [91, 269] on link "Home" at bounding box center [160, 277] width 240 height 21
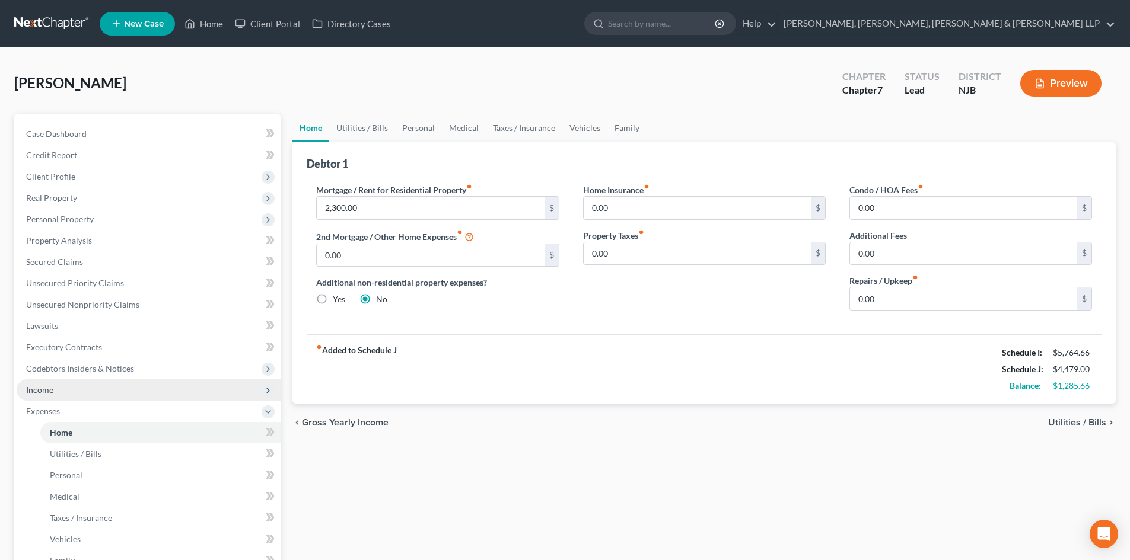
click at [66, 393] on span "Income" at bounding box center [149, 390] width 264 height 21
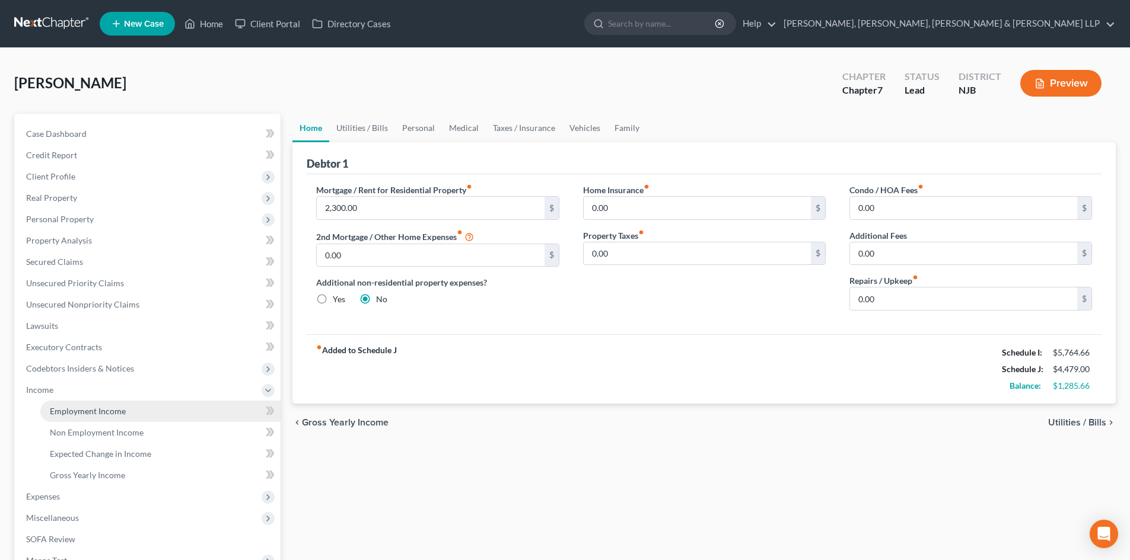
click at [85, 403] on link "Employment Income" at bounding box center [160, 411] width 240 height 21
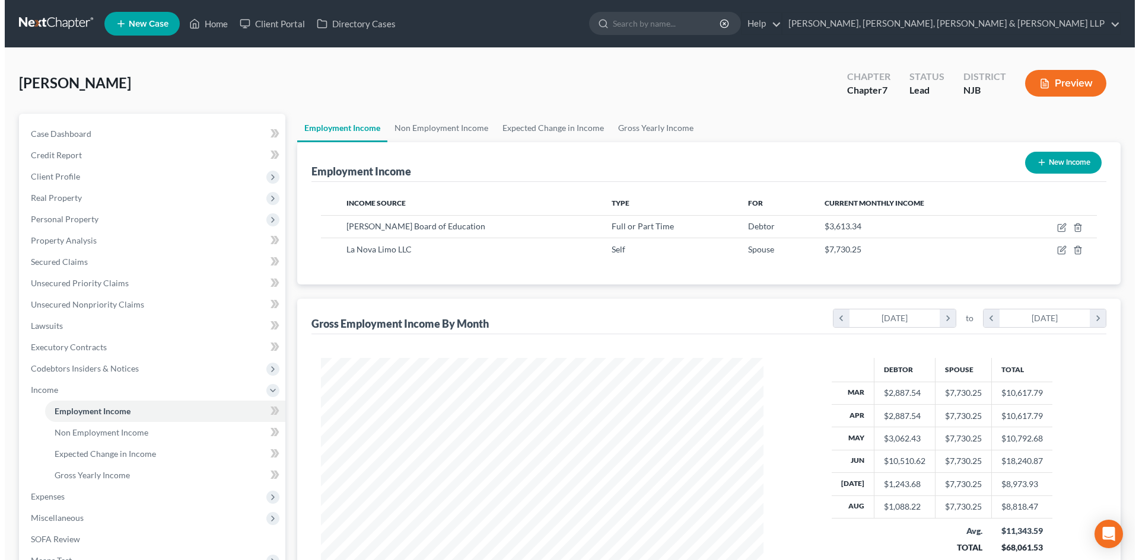
scroll to position [221, 466]
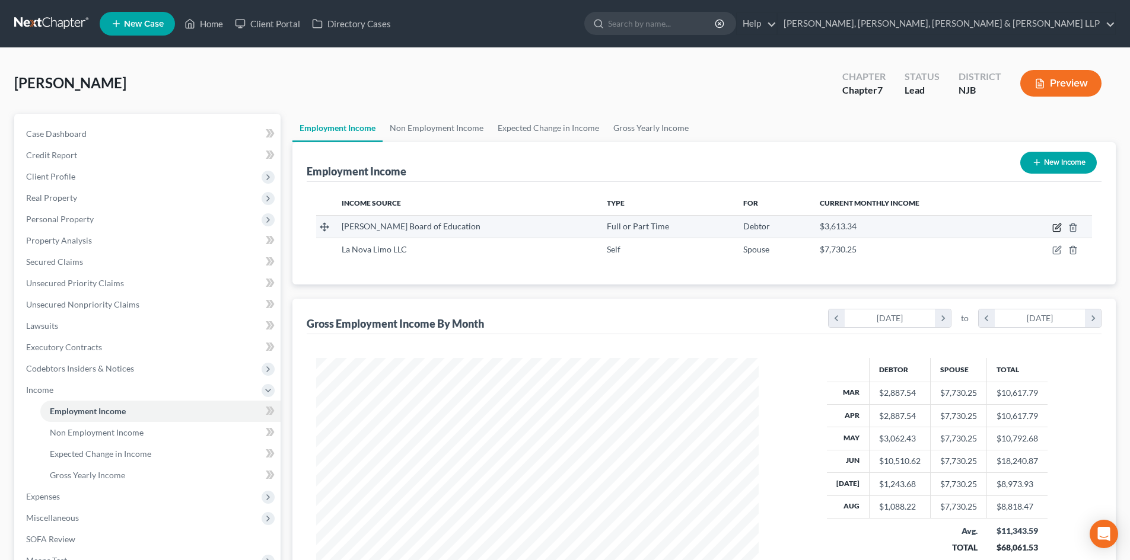
click at [1059, 227] on icon "button" at bounding box center [1057, 226] width 5 height 5
select select "0"
select select "33"
select select "1"
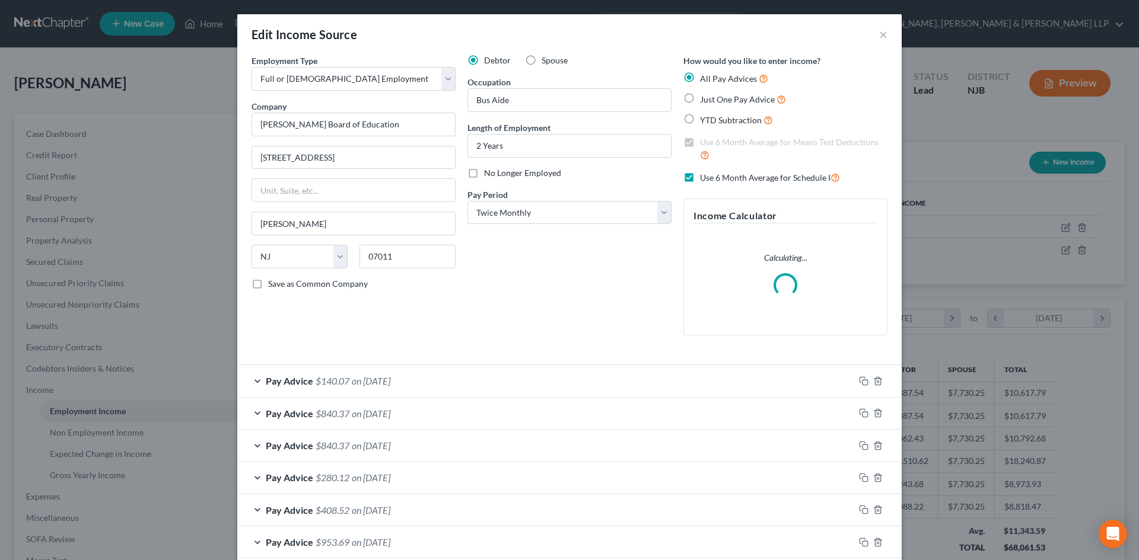
scroll to position [289, 0]
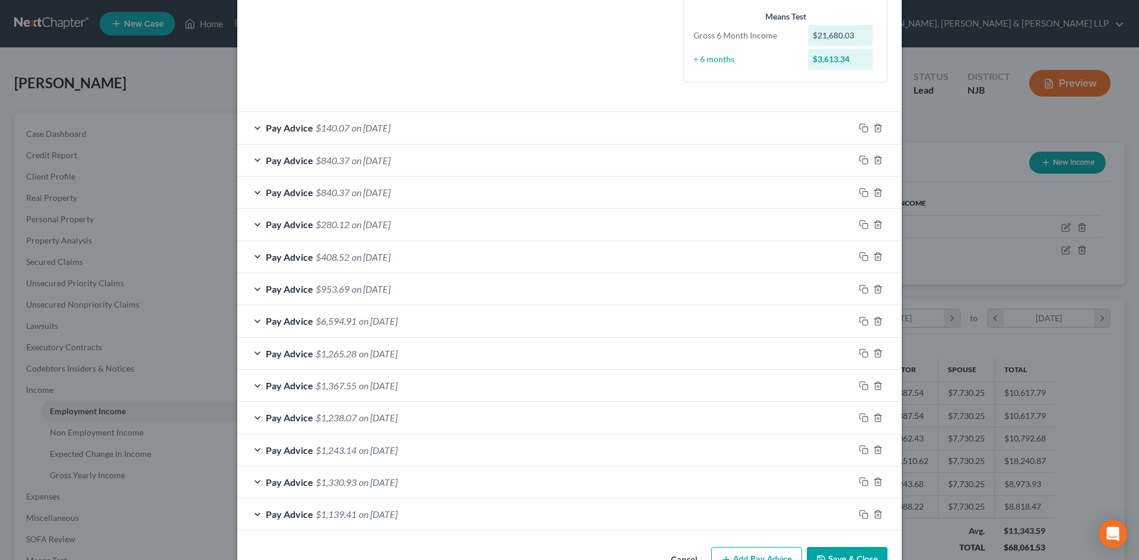
click at [843, 521] on div "Pay Advice $1,139.41 on [DATE]" at bounding box center [545, 514] width 617 height 31
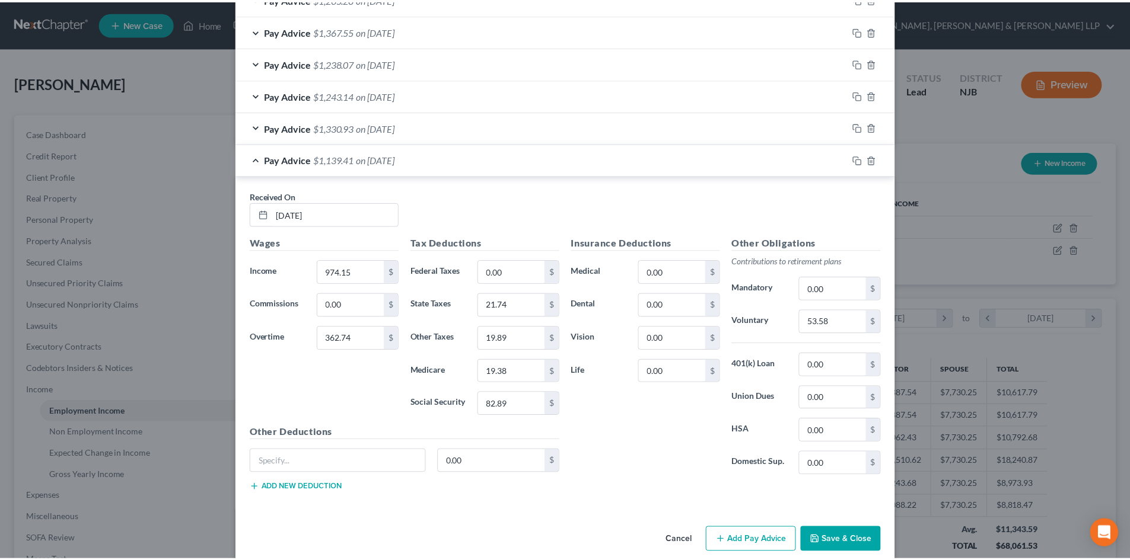
scroll to position [660, 0]
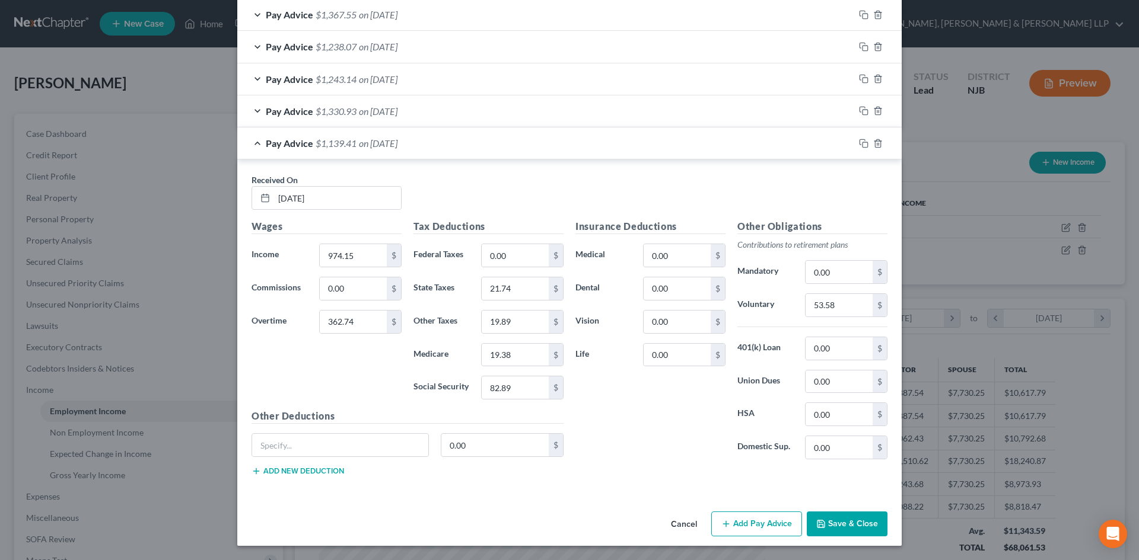
click at [852, 521] on button "Save & Close" at bounding box center [847, 524] width 81 height 25
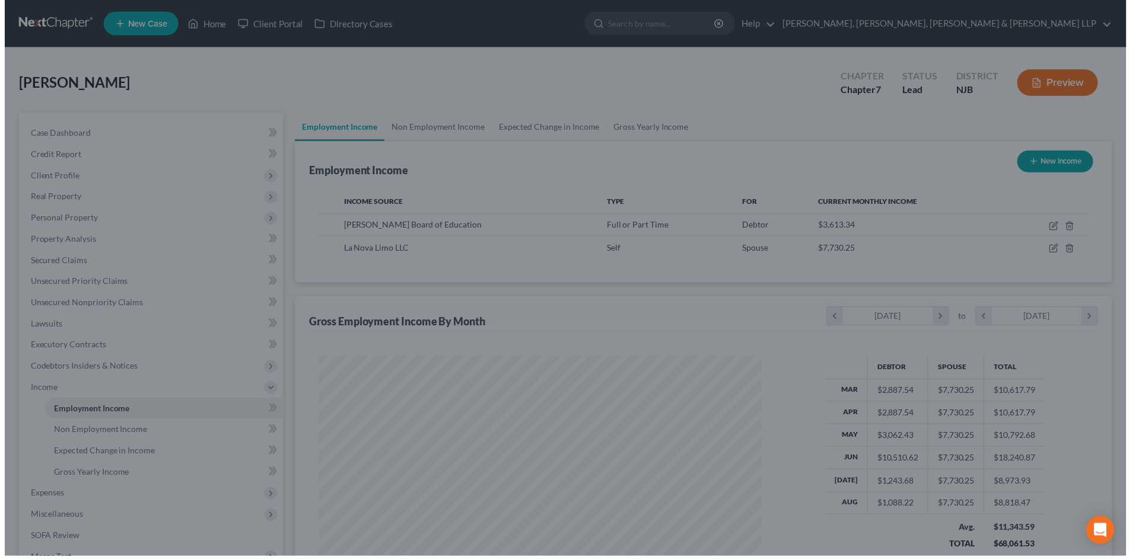
scroll to position [592858, 592613]
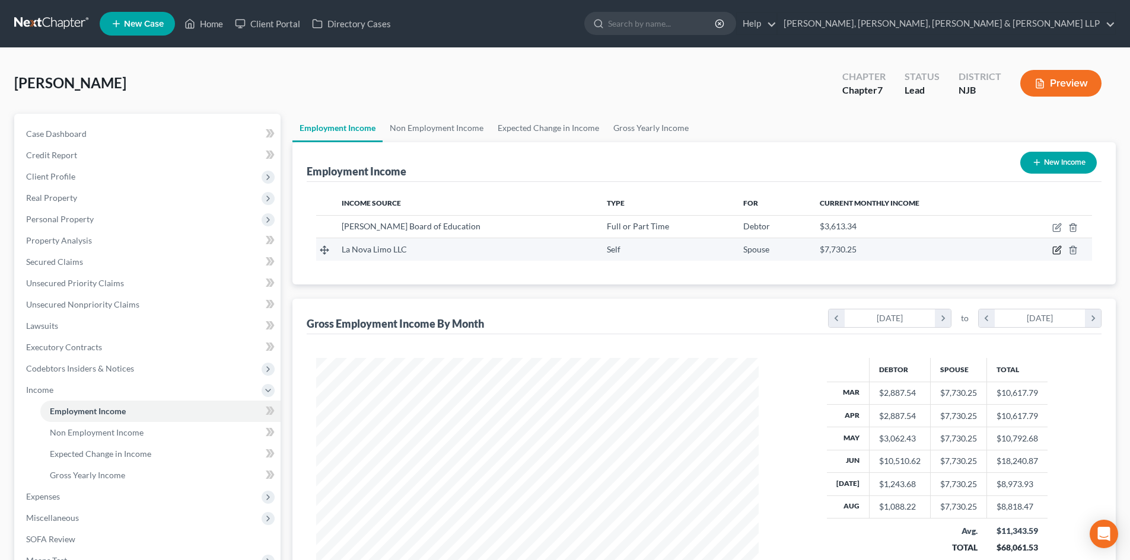
click at [1057, 250] on icon "button" at bounding box center [1056, 250] width 9 height 9
select select "1"
select select "33"
select select "0"
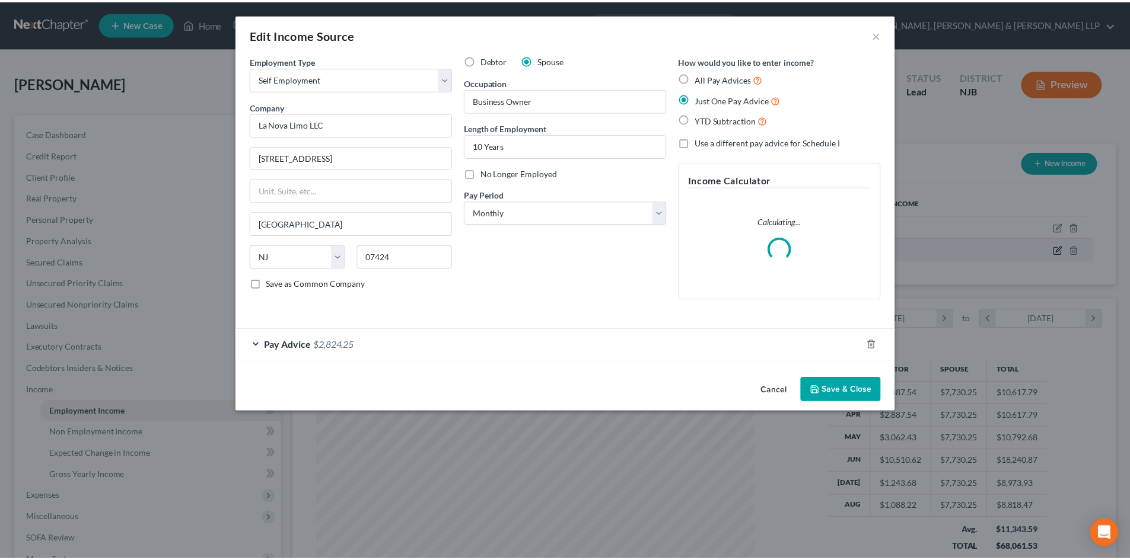
scroll to position [223, 470]
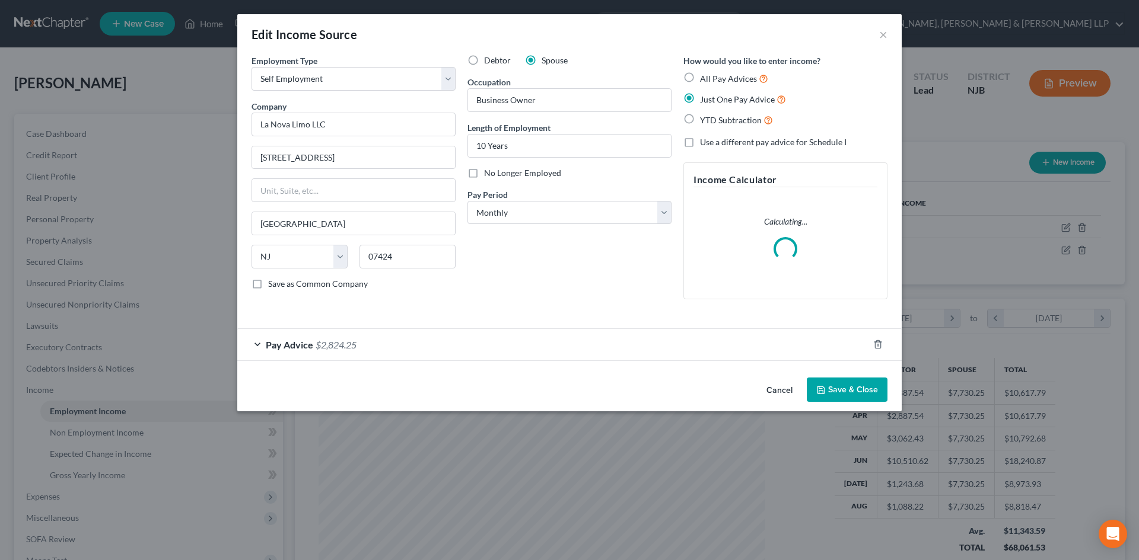
click at [858, 396] on button "Save & Close" at bounding box center [847, 390] width 81 height 25
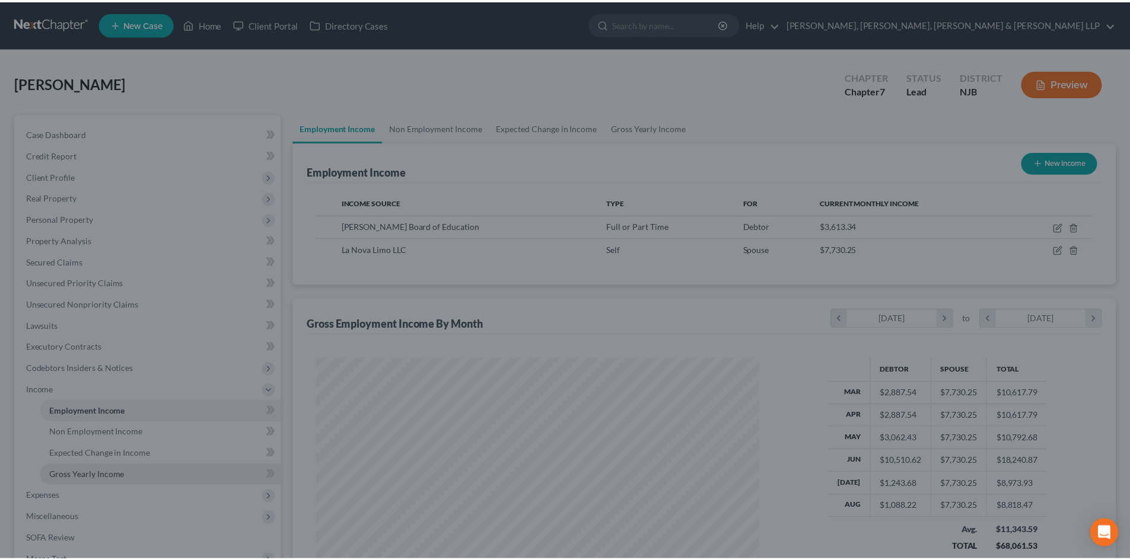
scroll to position [592858, 592613]
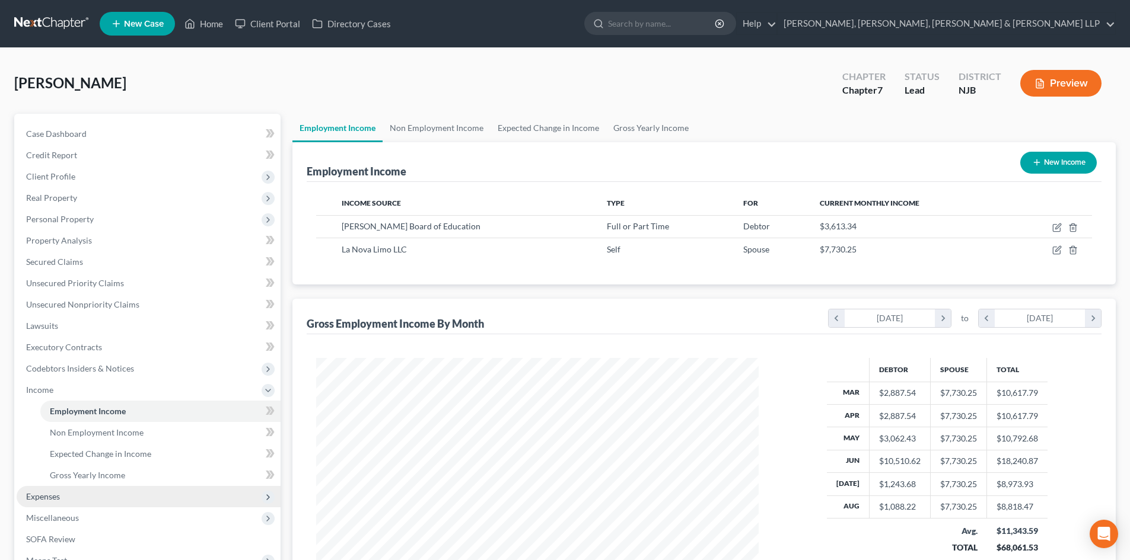
click at [47, 502] on span "Expenses" at bounding box center [149, 496] width 264 height 21
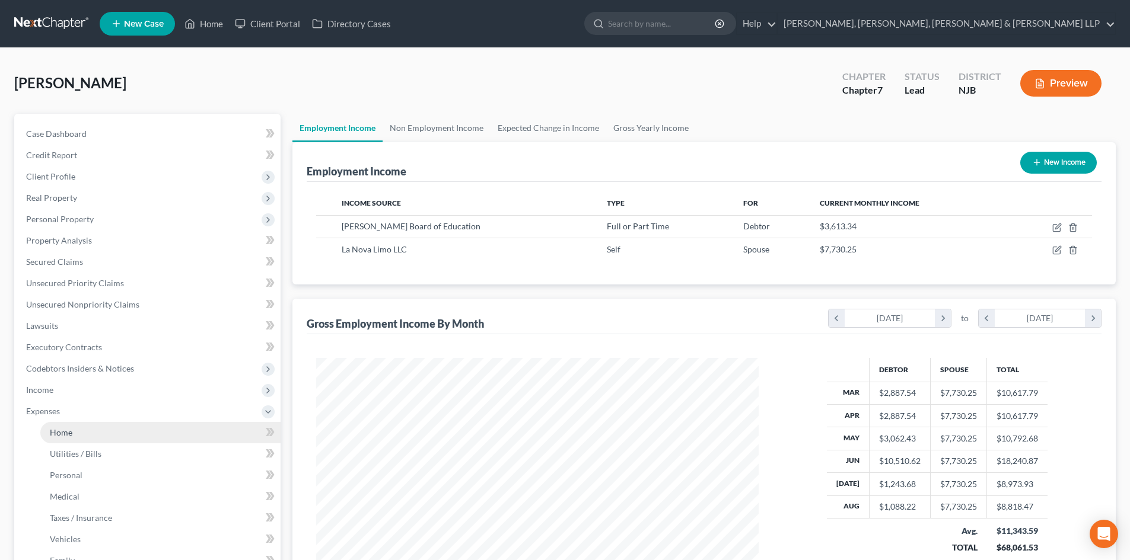
click at [79, 438] on link "Home" at bounding box center [160, 432] width 240 height 21
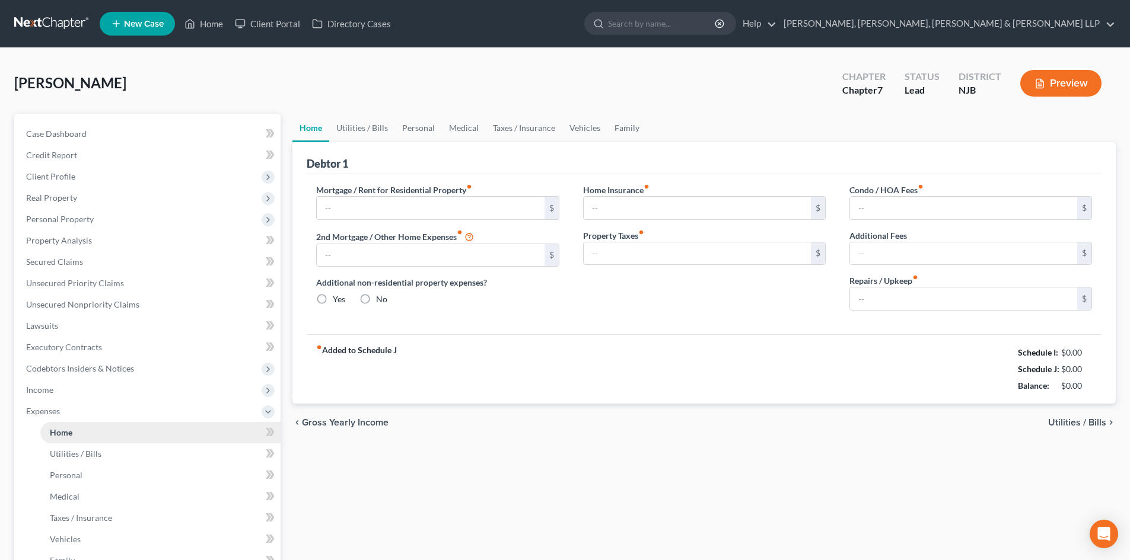
type input "2,300.00"
type input "0.00"
radio input "true"
type input "0.00"
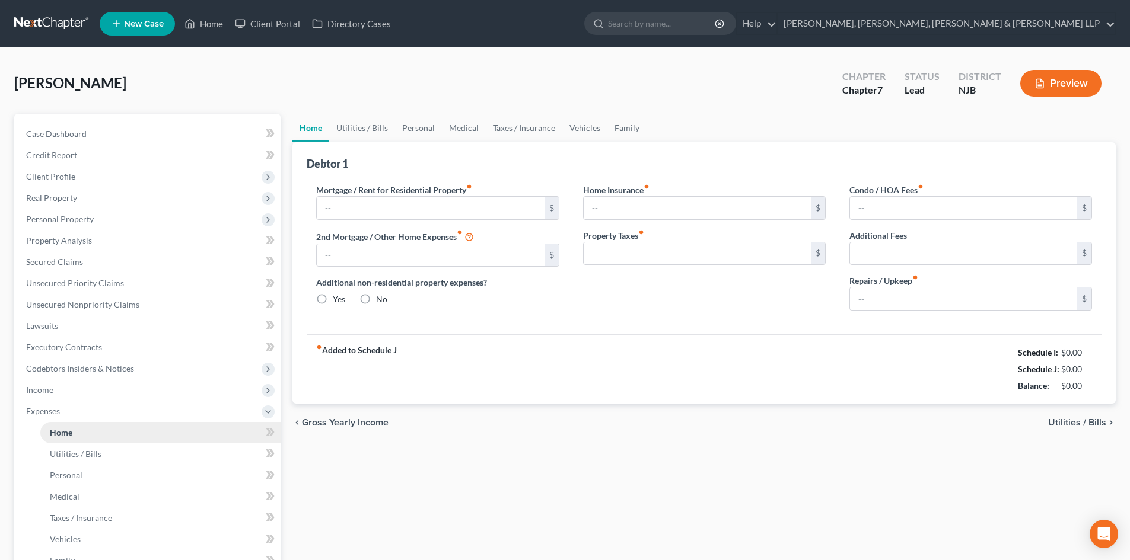
type input "0.00"
click at [891, 301] on input "0.00" at bounding box center [963, 299] width 227 height 23
type input "100"
drag, startPoint x: 365, startPoint y: 128, endPoint x: 365, endPoint y: 158, distance: 30.8
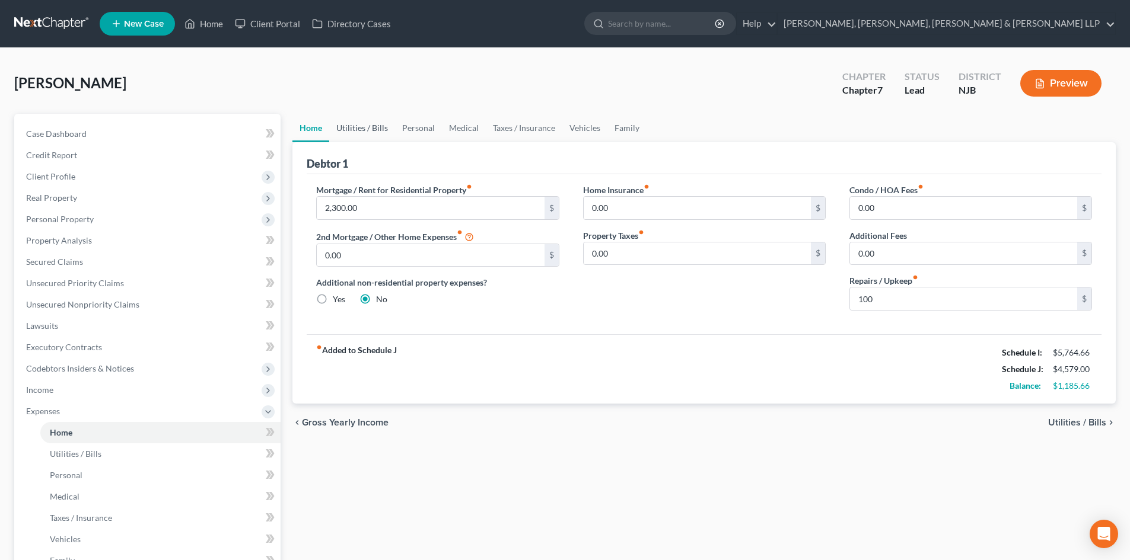
click at [365, 128] on link "Utilities / Bills" at bounding box center [362, 128] width 66 height 28
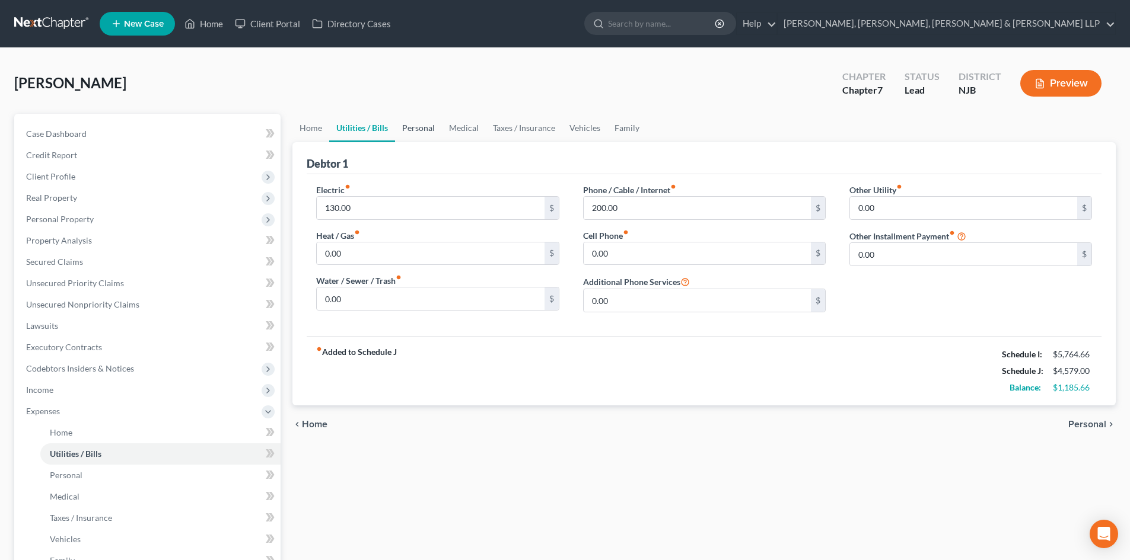
click at [425, 125] on link "Personal" at bounding box center [418, 128] width 47 height 28
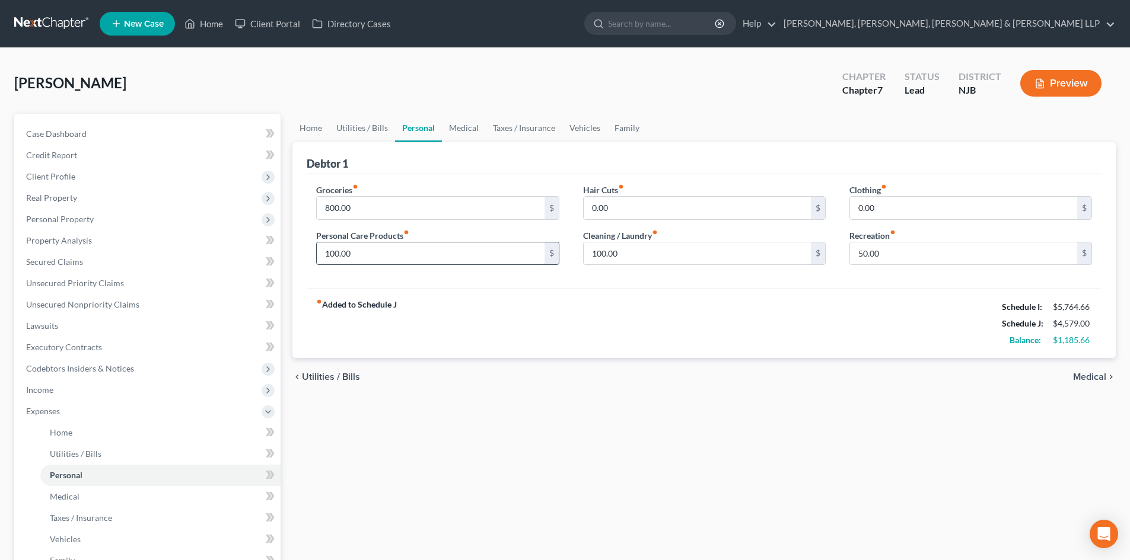
click at [366, 259] on input "100.00" at bounding box center [430, 254] width 227 height 23
type input "250"
click at [658, 256] on input "100.00" at bounding box center [697, 254] width 227 height 23
type input "250"
click at [906, 257] on input "50.00" at bounding box center [963, 254] width 227 height 23
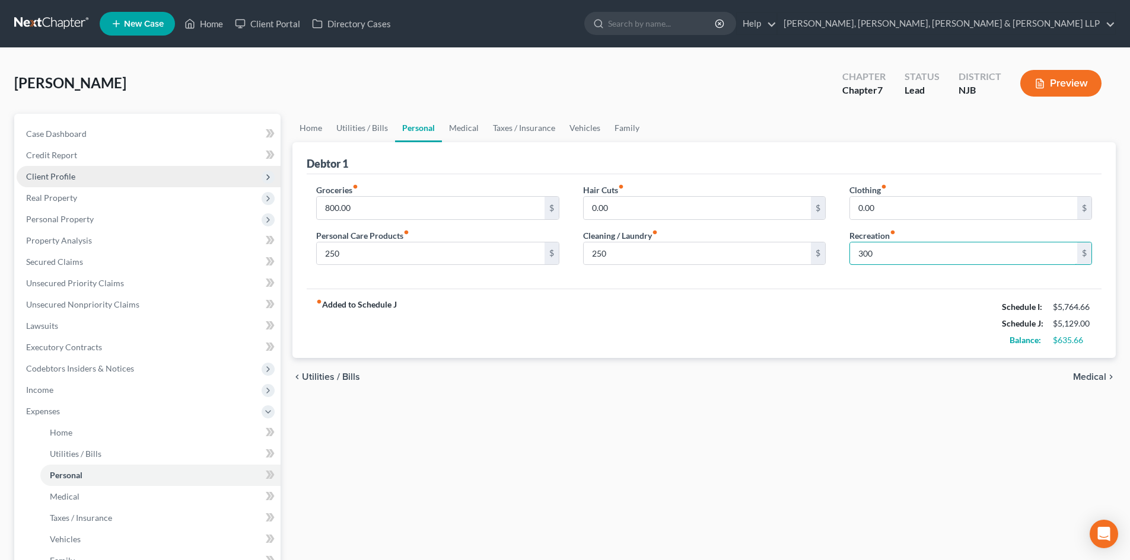
type input "300"
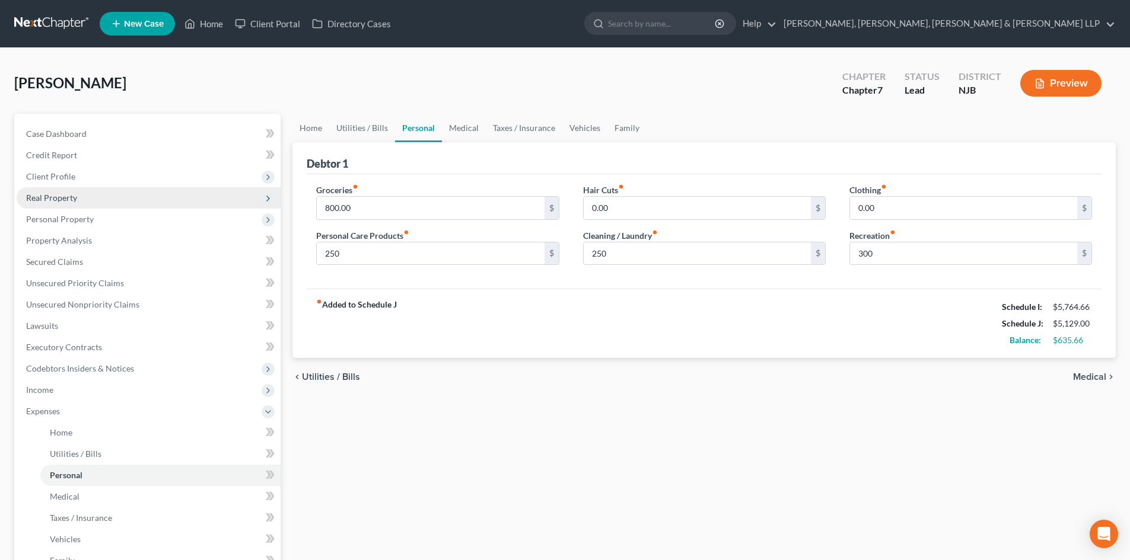
drag, startPoint x: 99, startPoint y: 181, endPoint x: 97, endPoint y: 193, distance: 12.0
click at [99, 181] on span "Client Profile" at bounding box center [149, 176] width 264 height 21
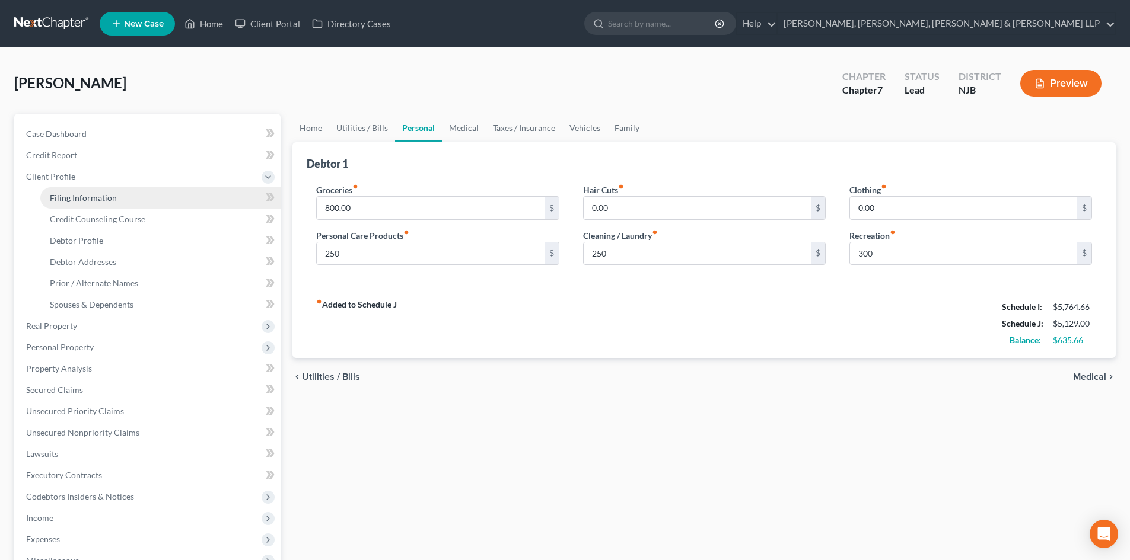
click at [95, 197] on span "Filing Information" at bounding box center [83, 198] width 67 height 10
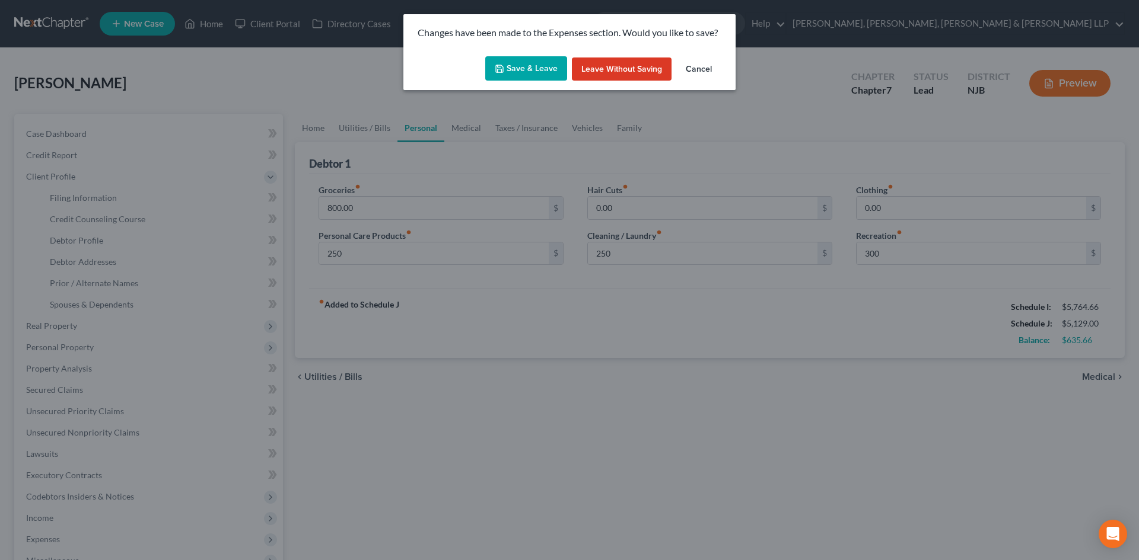
click at [512, 69] on button "Save & Leave" at bounding box center [526, 68] width 82 height 25
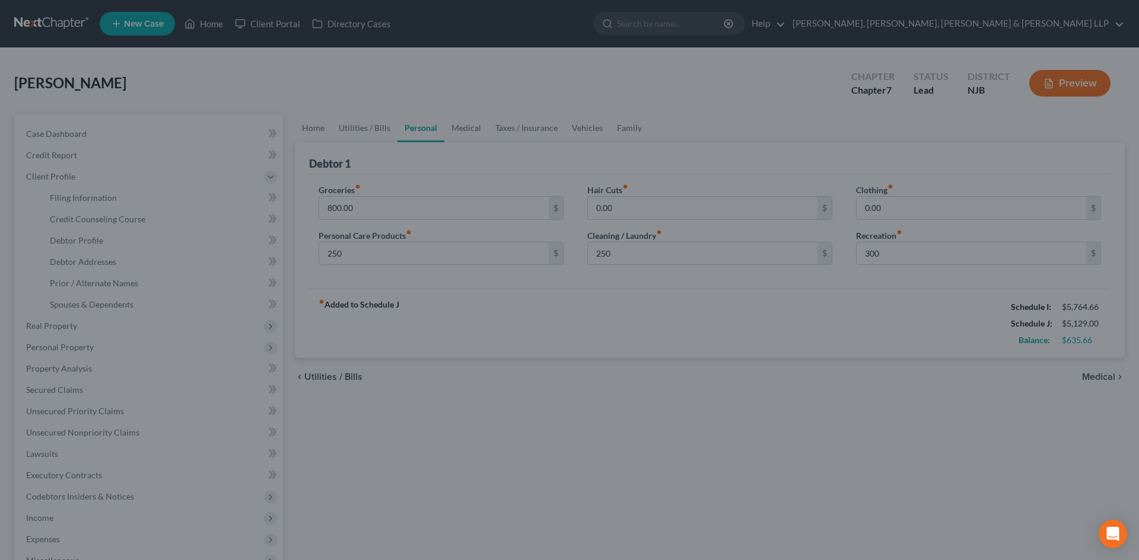
type input "250.00"
type input "300.00"
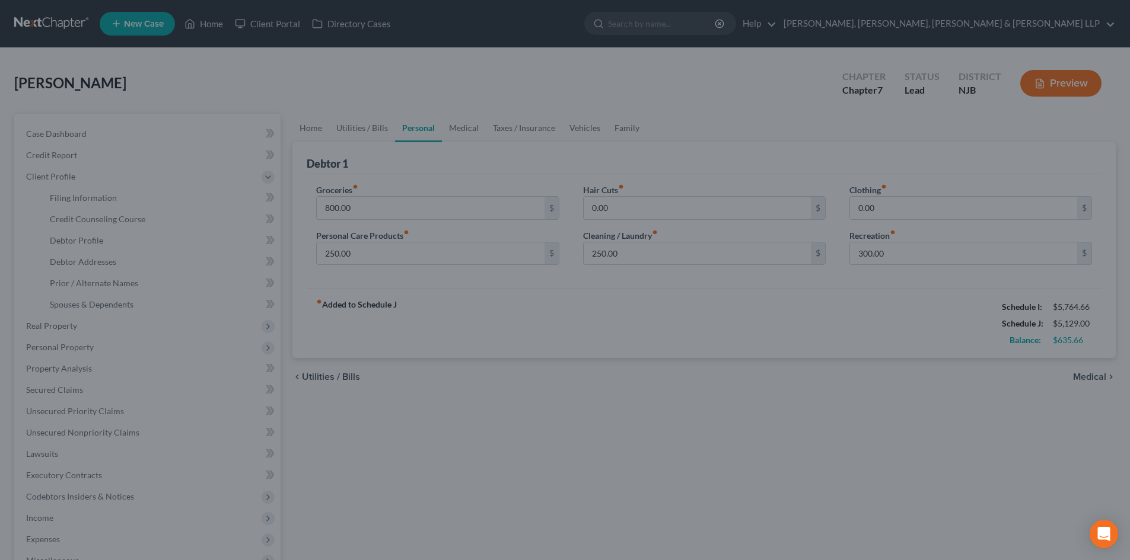
select select "1"
select select "0"
select select "51"
select select "8"
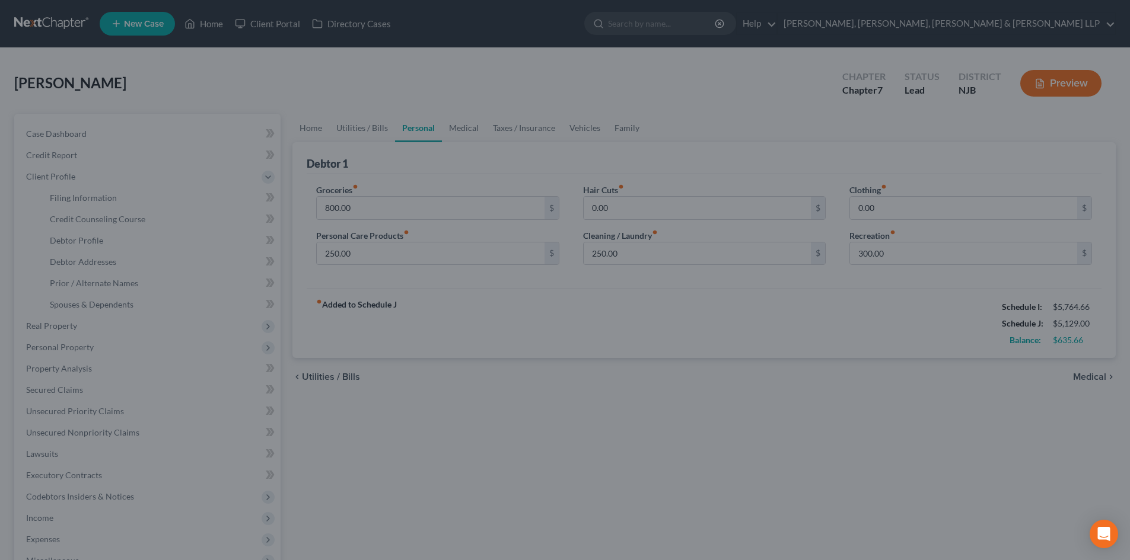
select select "0"
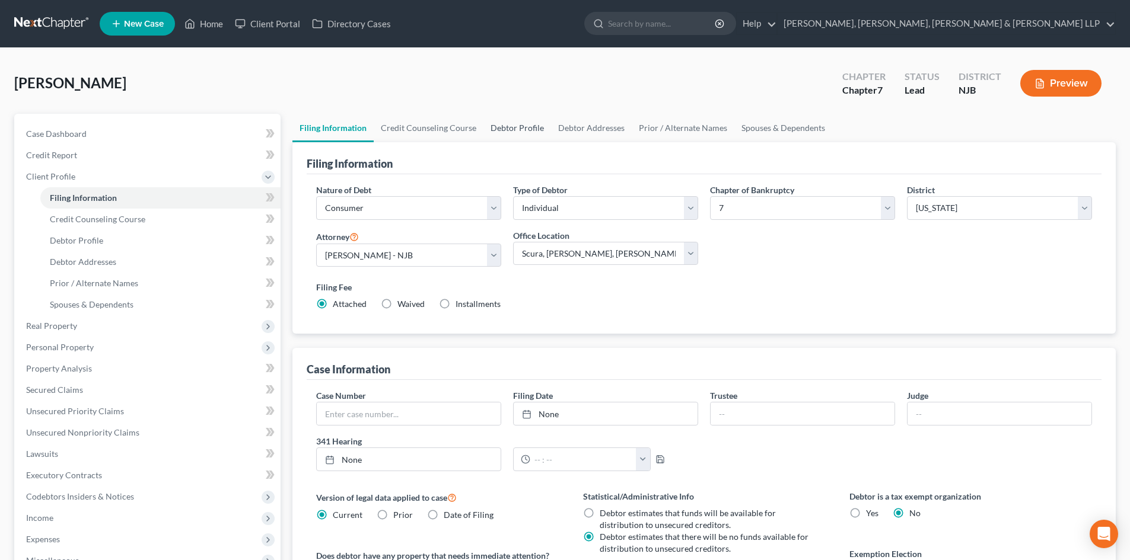
click at [489, 127] on link "Debtor Profile" at bounding box center [517, 128] width 68 height 28
select select "1"
select select "2"
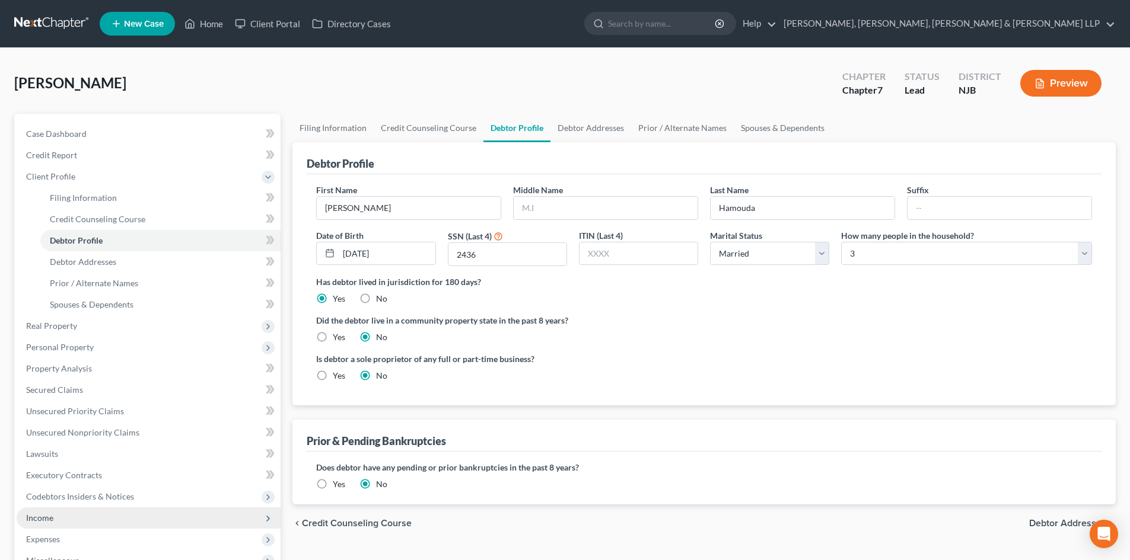
drag, startPoint x: 65, startPoint y: 540, endPoint x: 75, endPoint y: 528, distance: 15.2
click at [65, 538] on span "Expenses" at bounding box center [149, 539] width 264 height 21
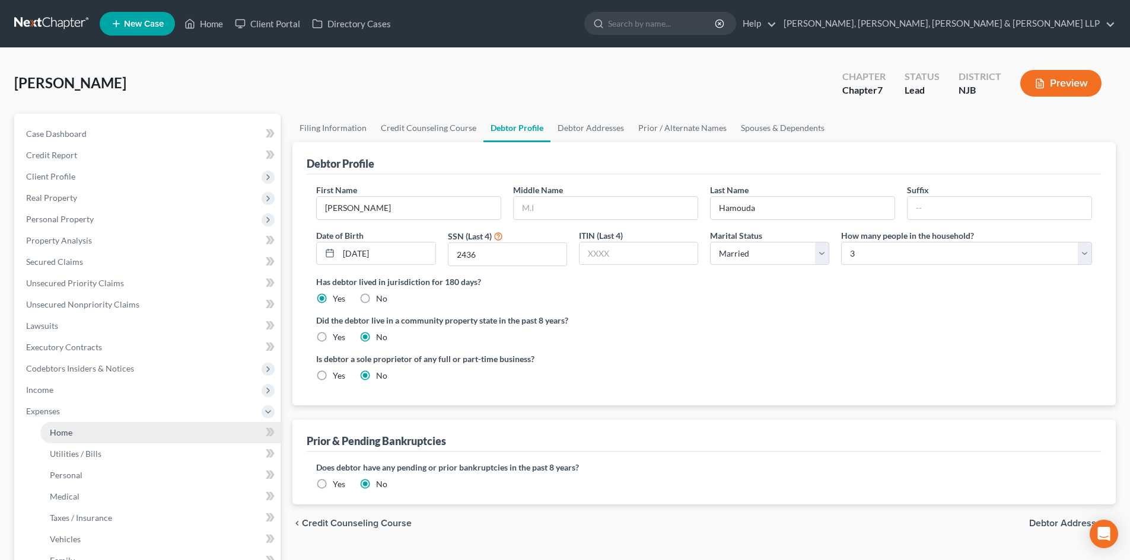
click at [109, 433] on link "Home" at bounding box center [160, 432] width 240 height 21
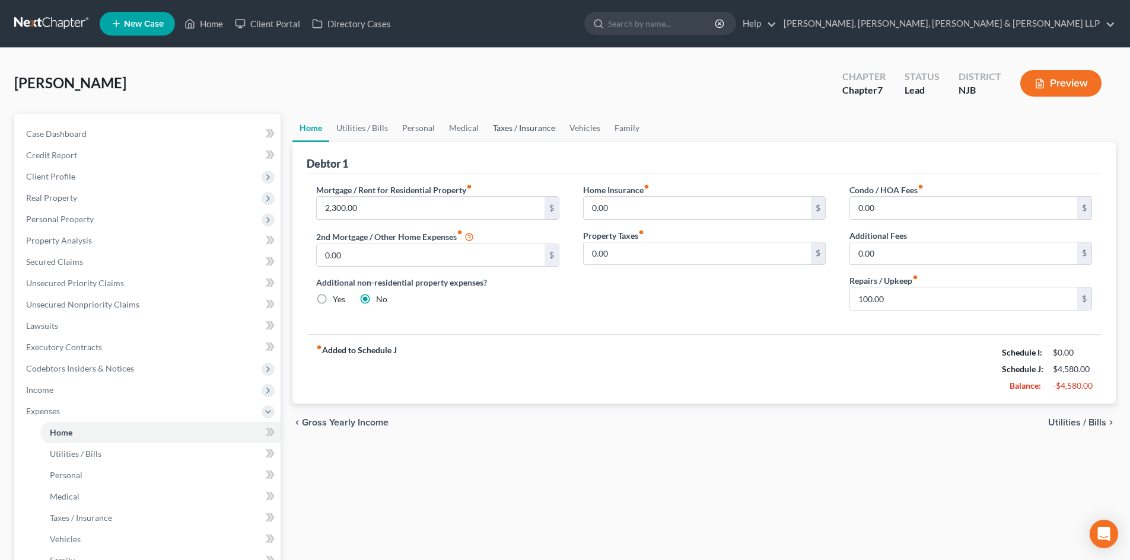
click at [527, 123] on link "Taxes / Insurance" at bounding box center [524, 128] width 77 height 28
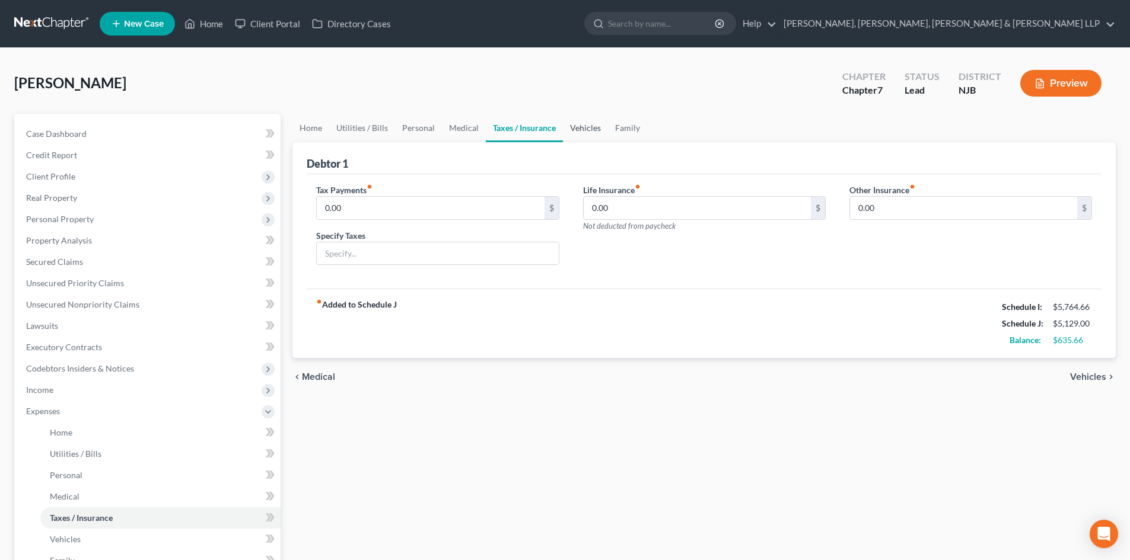
click at [579, 129] on link "Vehicles" at bounding box center [585, 128] width 45 height 28
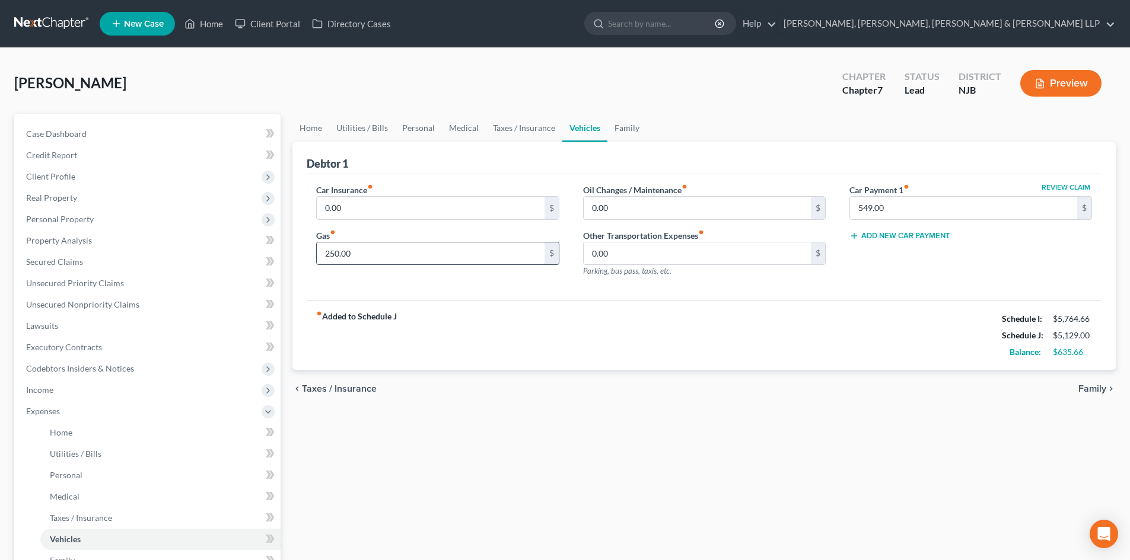
click at [385, 257] on input "250.00" at bounding box center [430, 254] width 227 height 23
type input "350"
click at [523, 128] on link "Taxes / Insurance" at bounding box center [524, 128] width 77 height 28
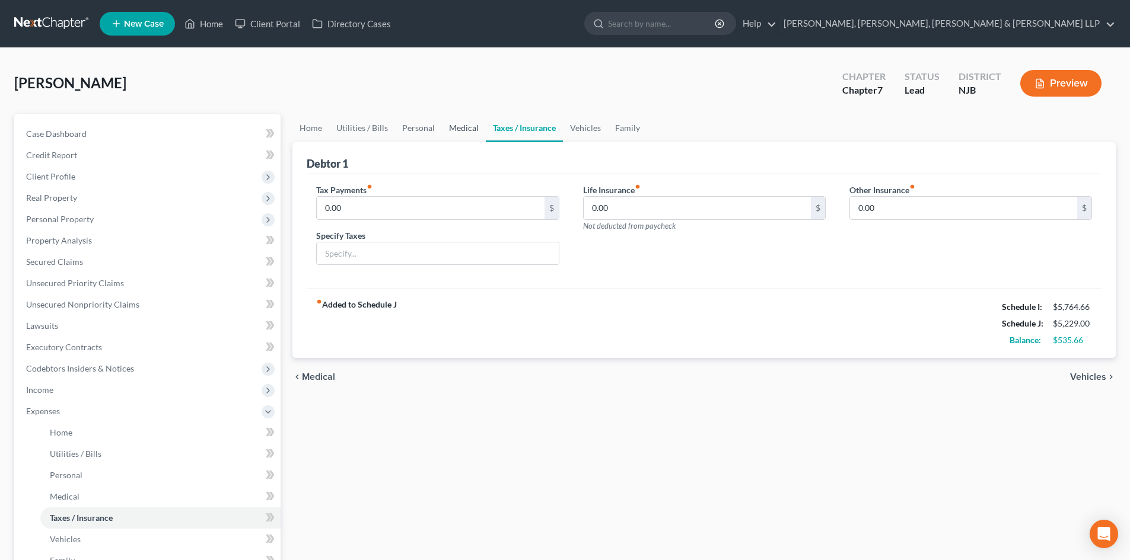
click at [464, 129] on link "Medical" at bounding box center [464, 128] width 44 height 28
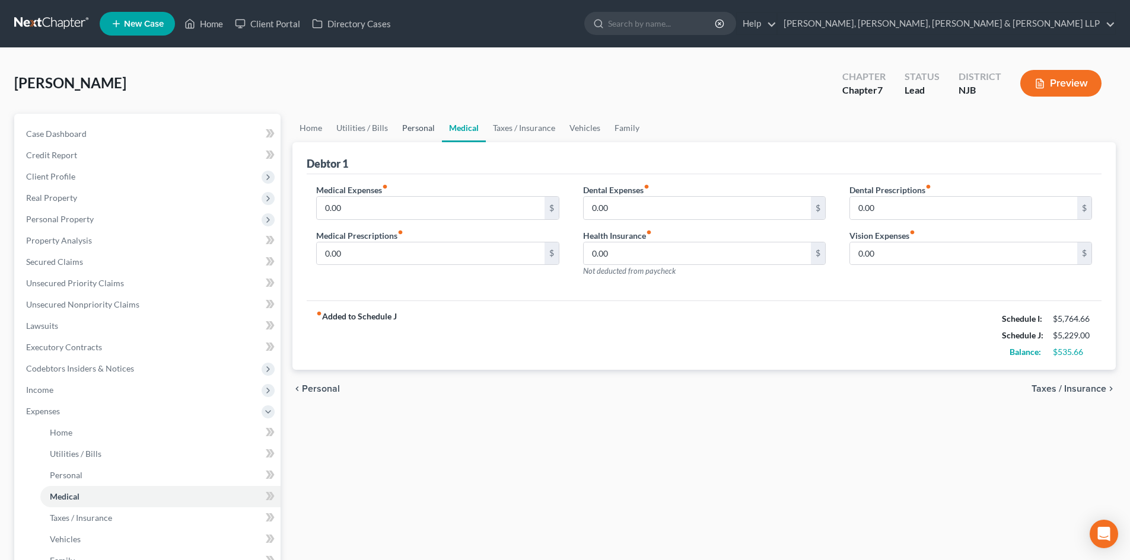
click at [428, 130] on link "Personal" at bounding box center [418, 128] width 47 height 28
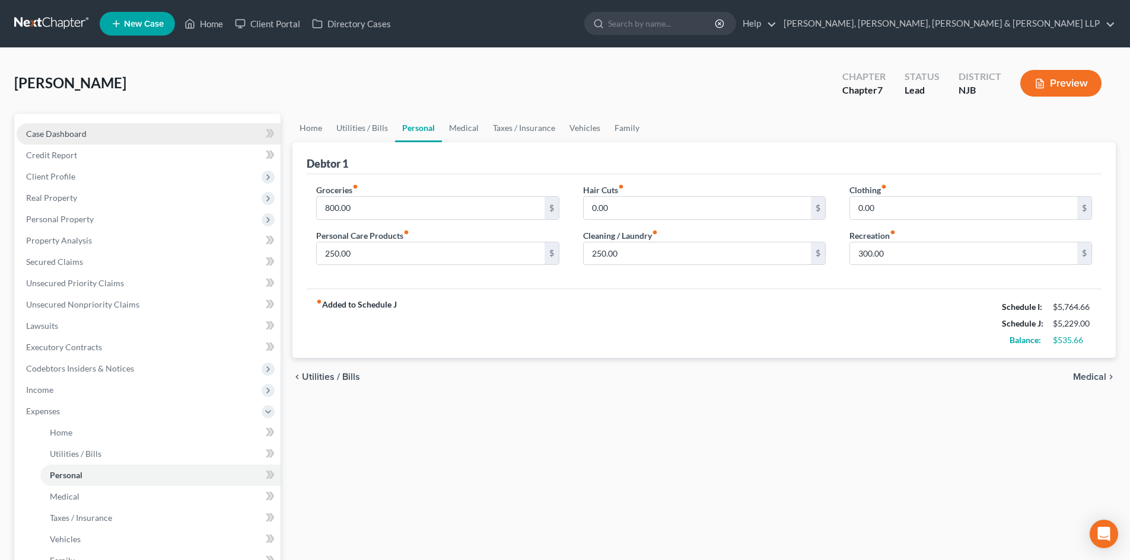
drag, startPoint x: 111, startPoint y: 136, endPoint x: 517, endPoint y: 178, distance: 407.3
click at [113, 135] on link "Case Dashboard" at bounding box center [149, 133] width 264 height 21
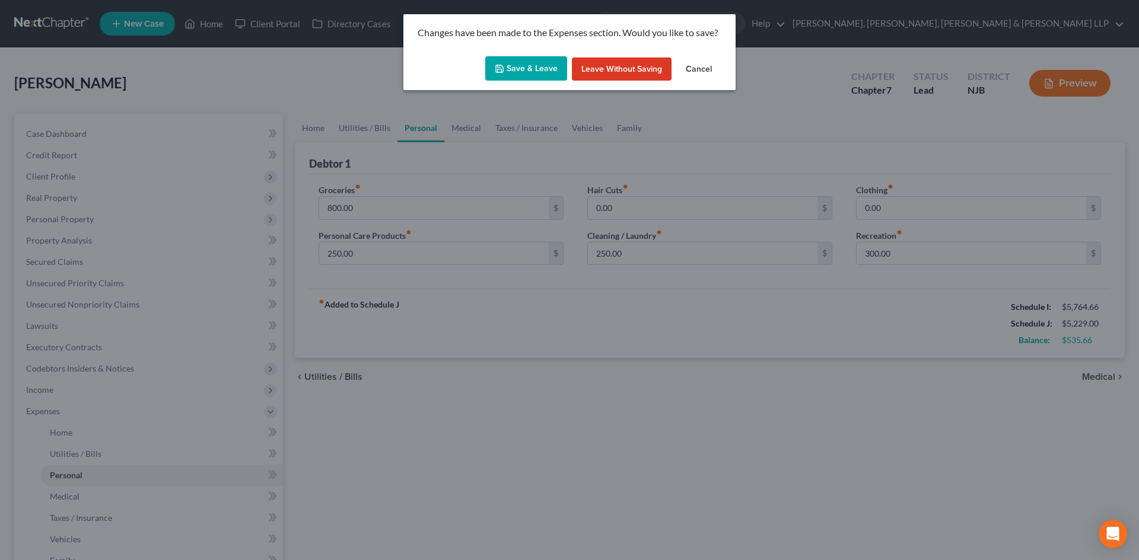
click at [498, 63] on button "Save & Leave" at bounding box center [526, 68] width 82 height 25
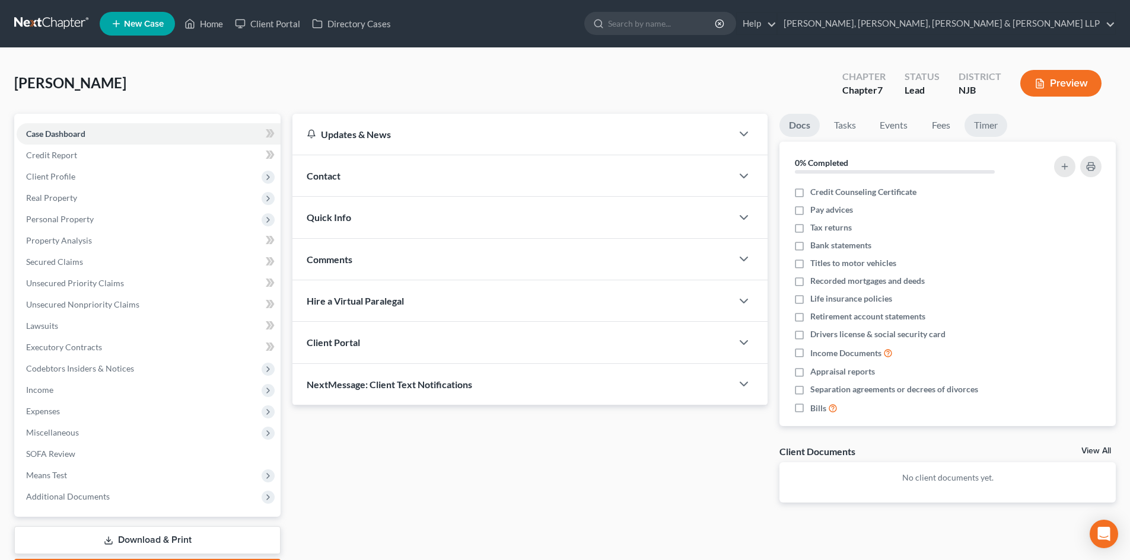
click at [985, 127] on link "Timer" at bounding box center [985, 125] width 43 height 23
